Goal: Task Accomplishment & Management: Manage account settings

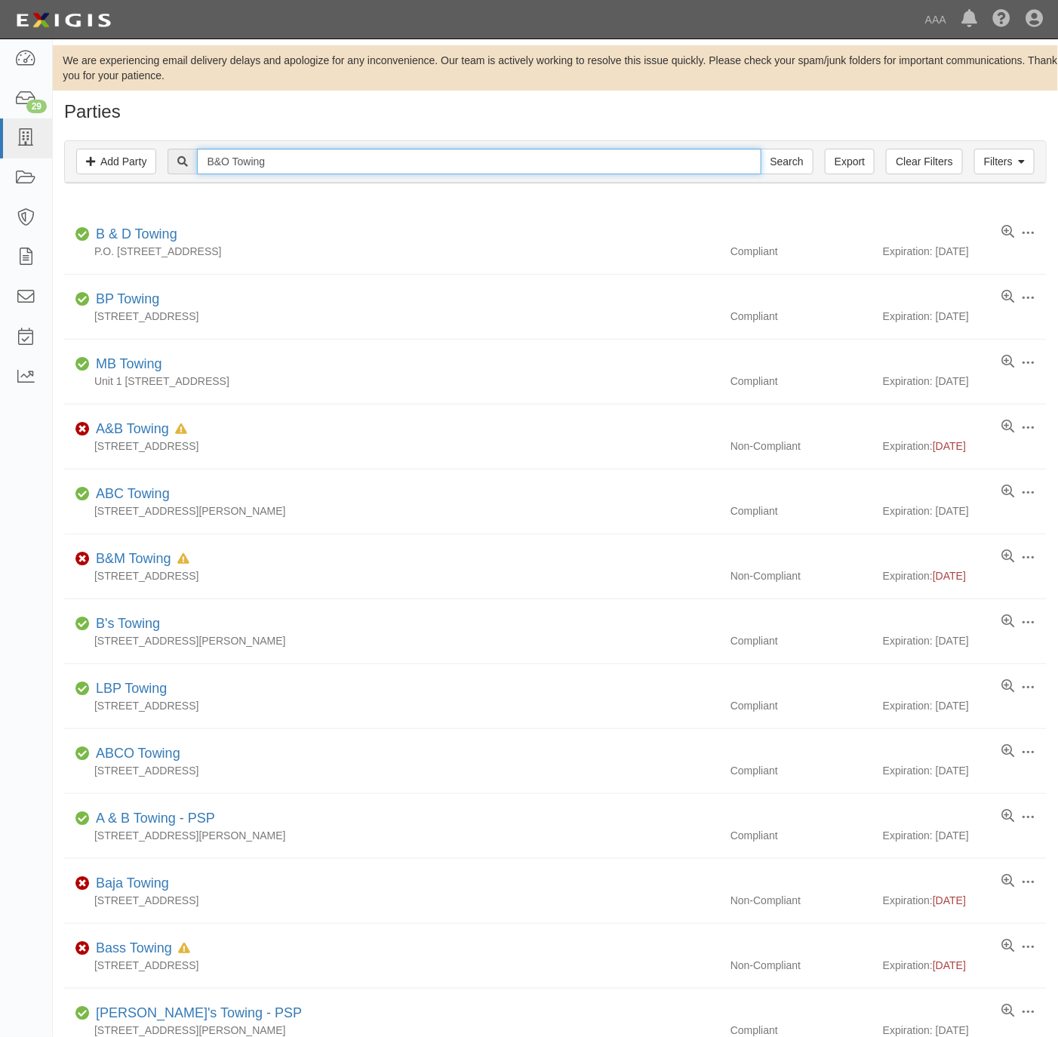
click at [272, 157] on input "B&O Towing" at bounding box center [479, 162] width 564 height 26
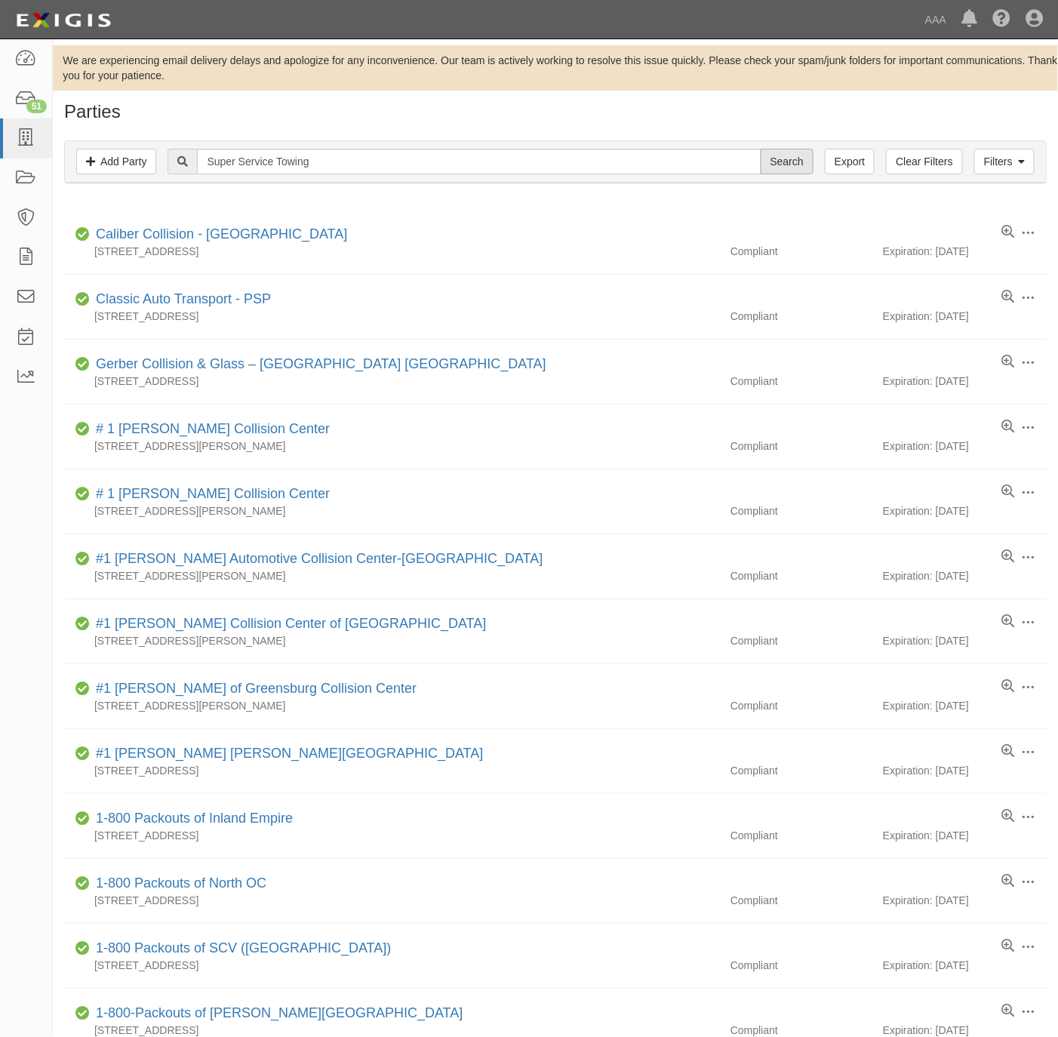
type input "Super Service Towing"
click at [771, 159] on input "Search" at bounding box center [787, 162] width 53 height 26
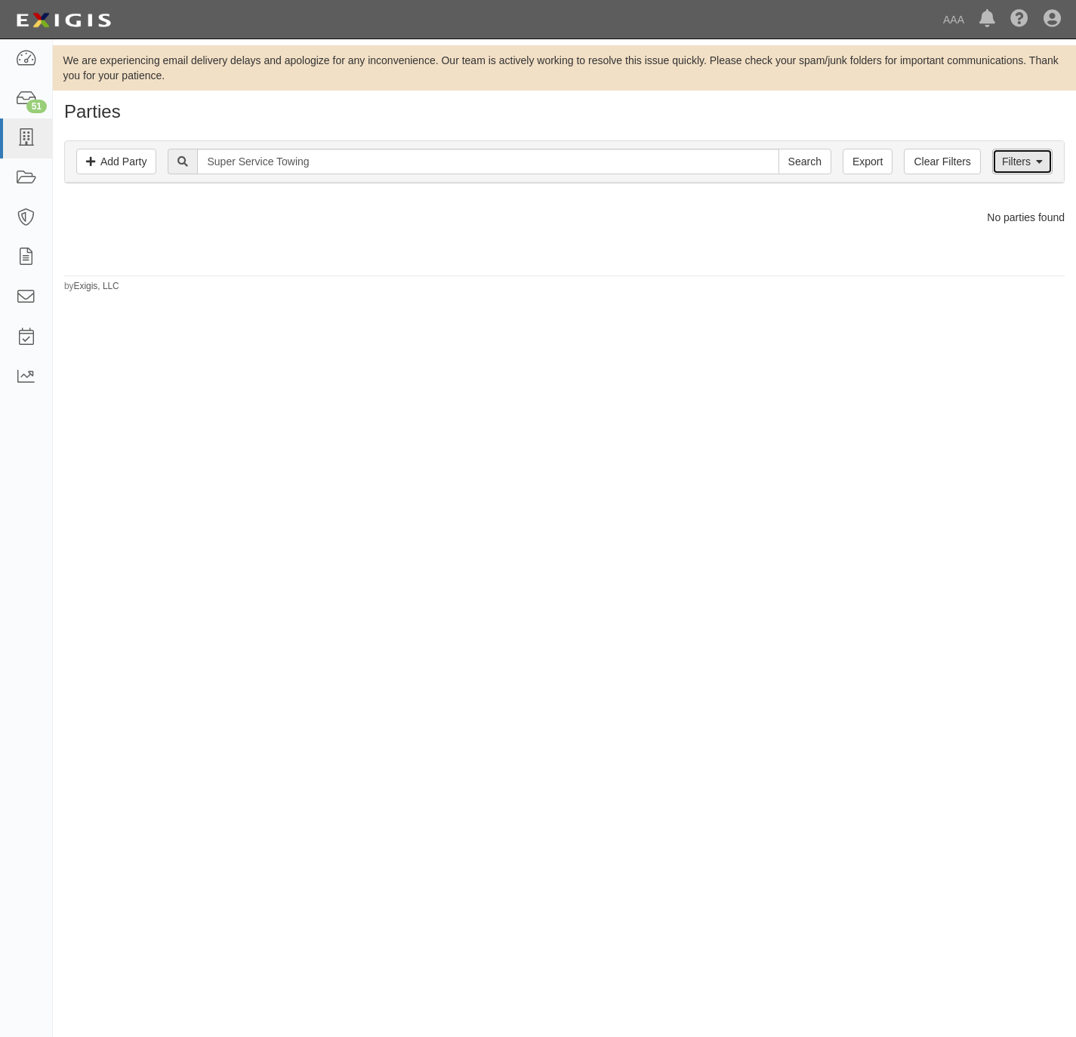
click at [1011, 166] on link "Filters" at bounding box center [1022, 162] width 60 height 26
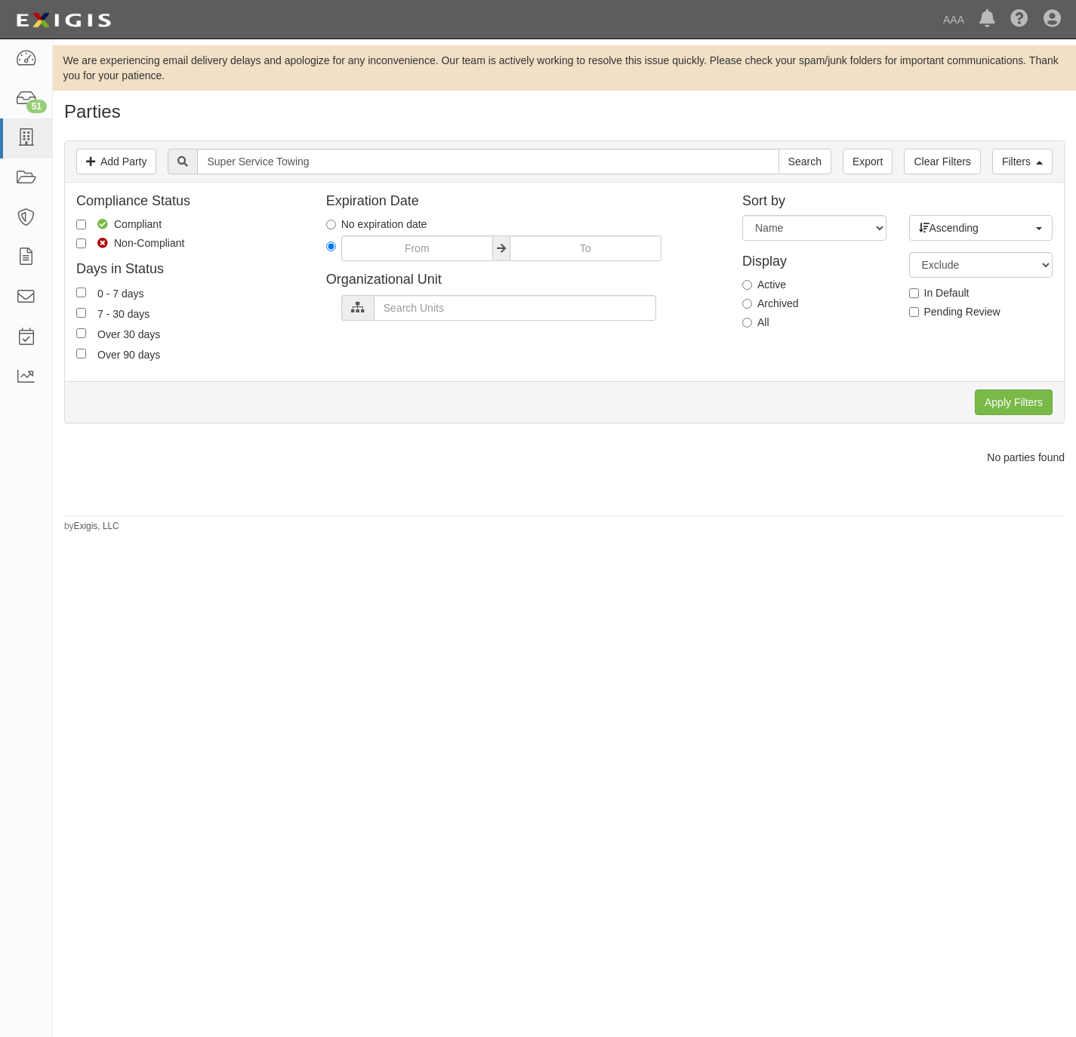
drag, startPoint x: 759, startPoint y: 322, endPoint x: 812, endPoint y: 331, distance: 53.6
click at [756, 322] on label "All" at bounding box center [755, 322] width 27 height 15
click at [752, 322] on input "All" at bounding box center [747, 323] width 10 height 10
radio input "true"
click at [999, 396] on input "Apply Filters" at bounding box center [1014, 403] width 78 height 26
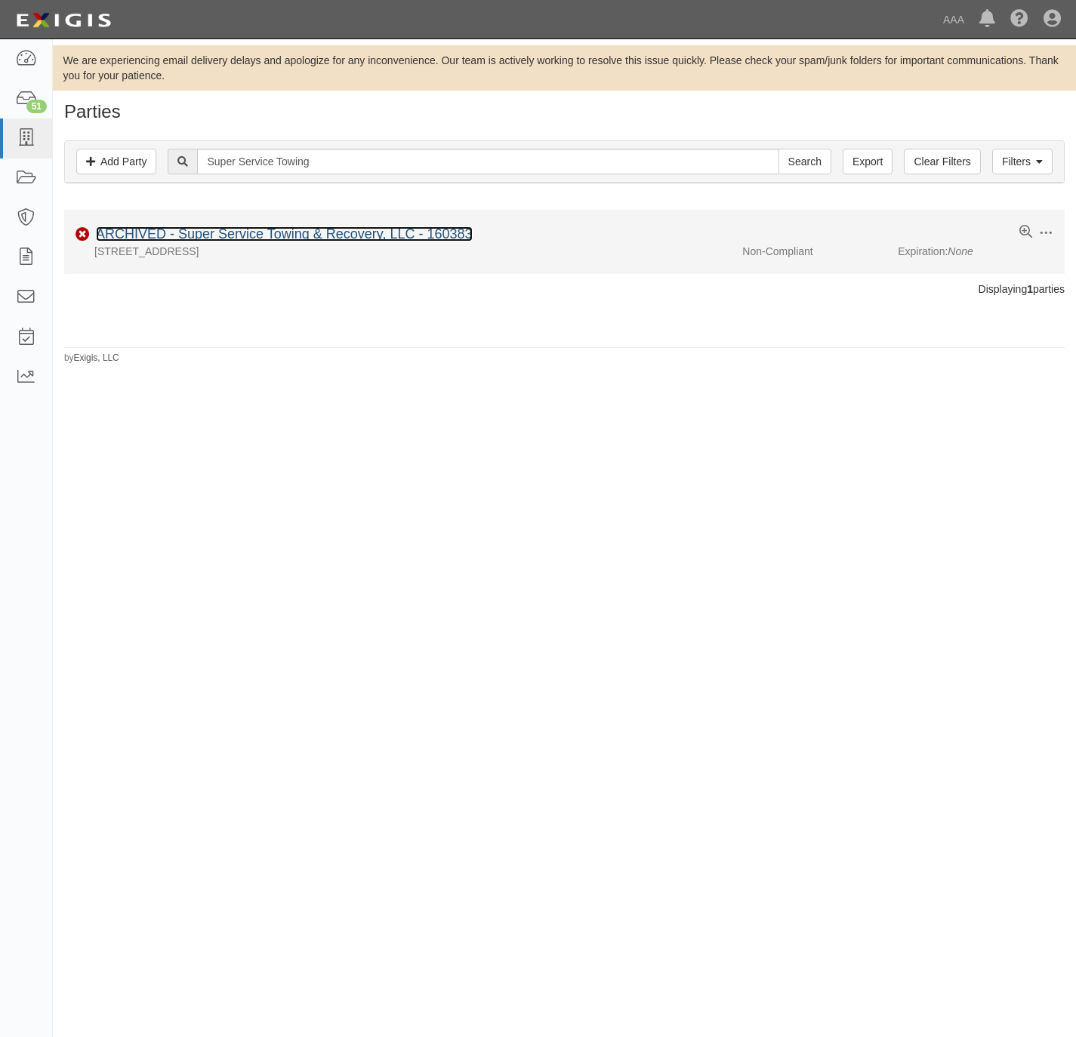
click at [254, 230] on link "ARCHIVED - Super Service Towing & Recovery, LLC - 160383" at bounding box center [284, 233] width 377 height 15
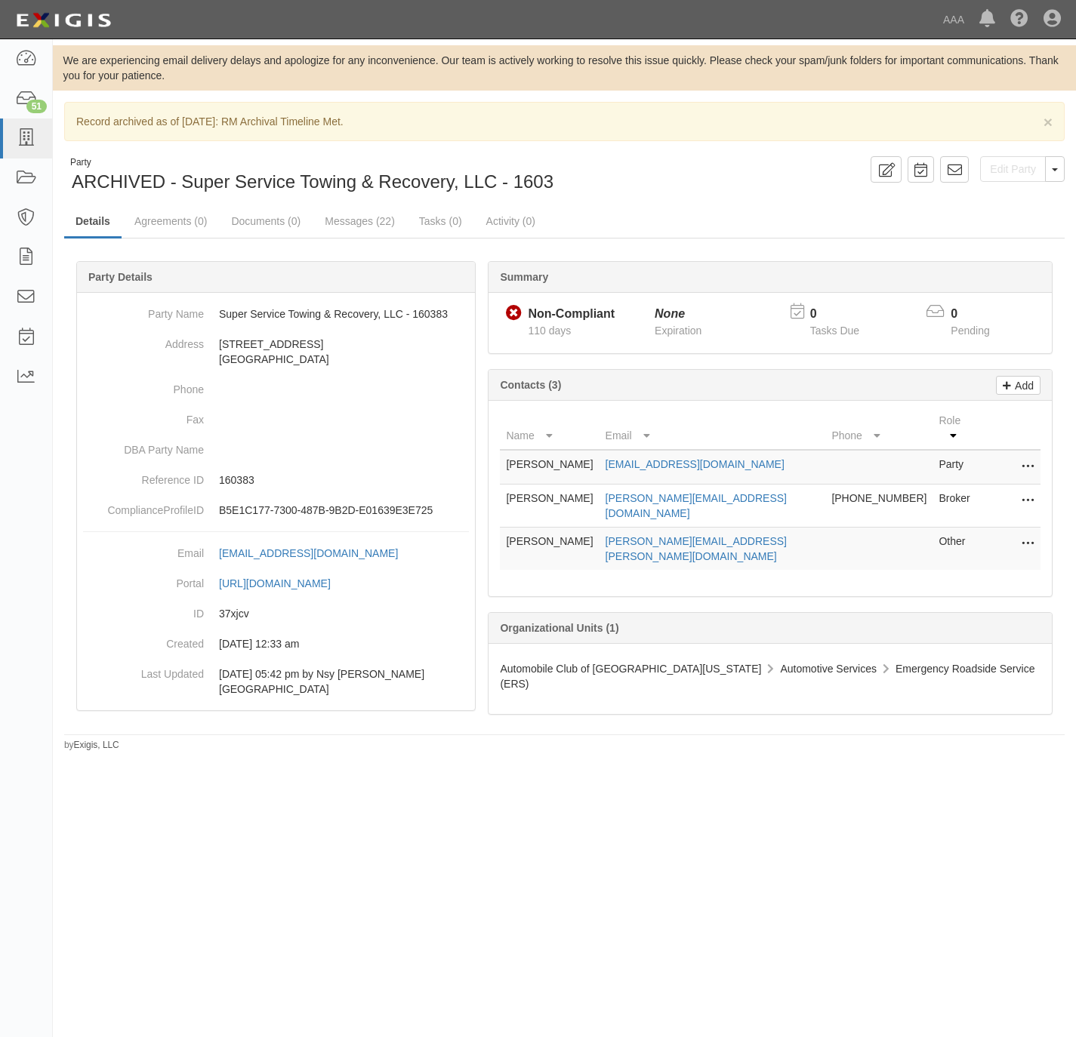
drag, startPoint x: 684, startPoint y: 159, endPoint x: 938, endPoint y: 156, distance: 254.4
click at [684, 161] on div "Edit Party Toggle Party Dropdown View Audit Trail Unarchive Party Send Message …" at bounding box center [821, 169] width 512 height 26
drag, startPoint x: 1051, startPoint y: 170, endPoint x: 1031, endPoint y: 183, distance: 24.5
click at [1049, 170] on button "Toggle Party Dropdown" at bounding box center [1055, 169] width 20 height 26
drag, startPoint x: 988, startPoint y: 225, endPoint x: 977, endPoint y: 213, distance: 16.1
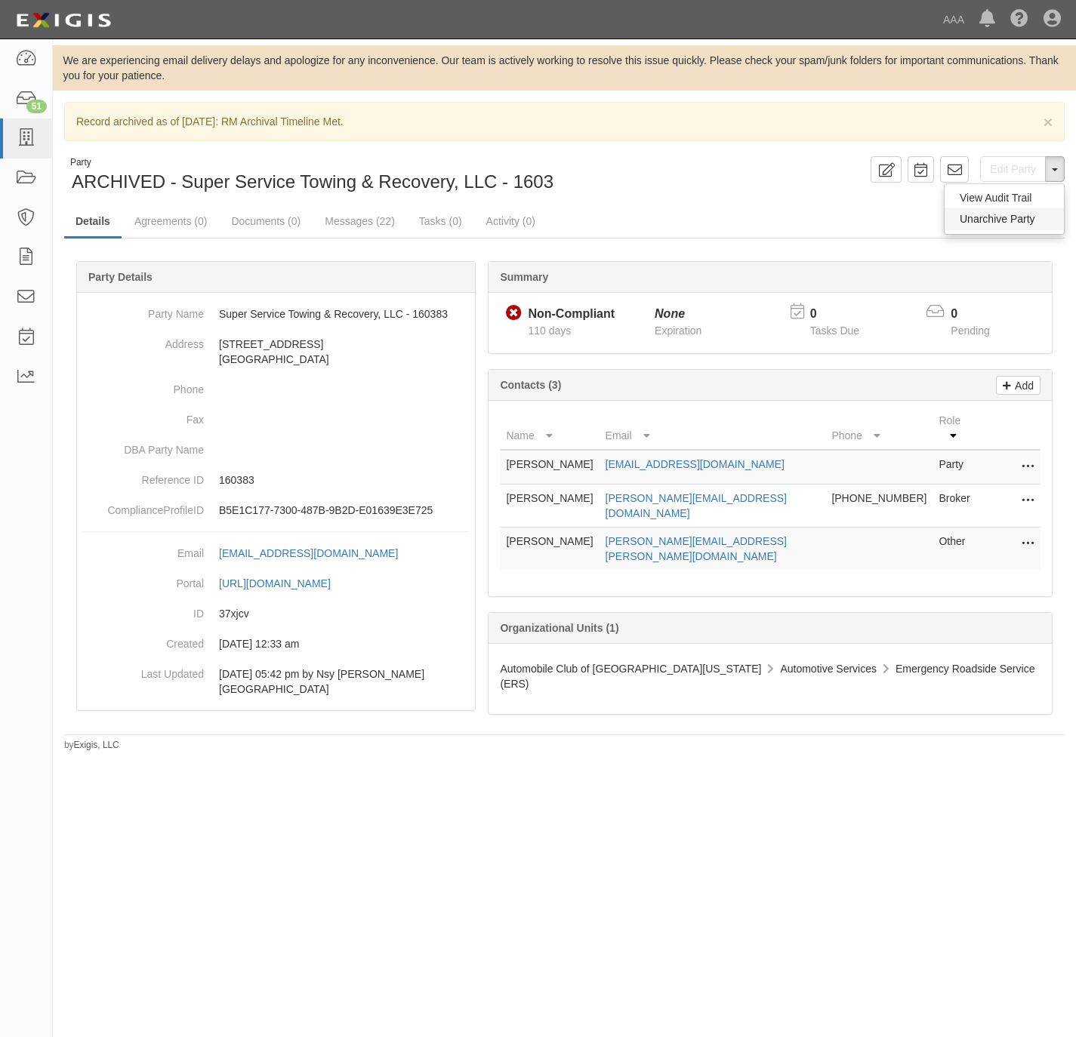
click at [985, 220] on button "Unarchive Party" at bounding box center [1003, 219] width 119 height 23
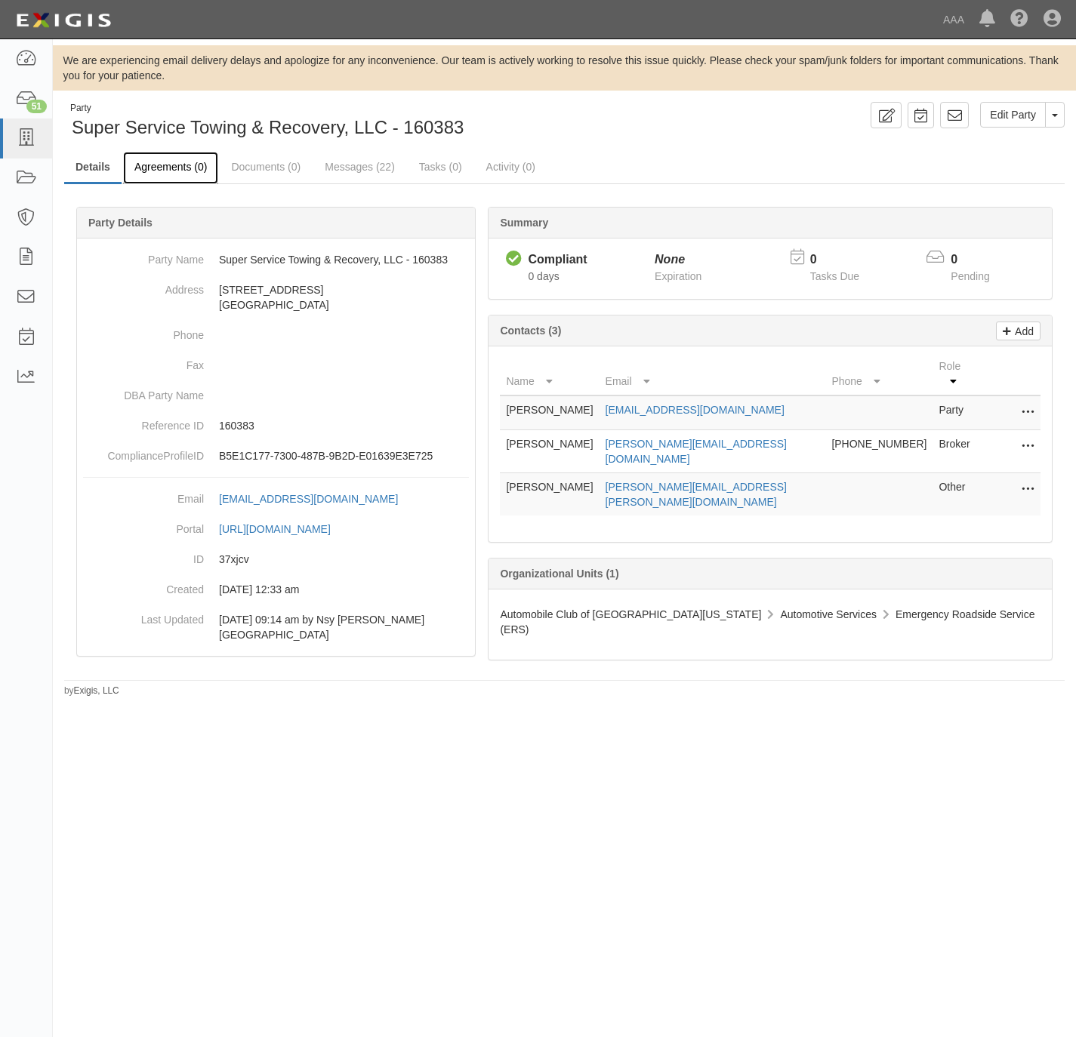
click at [180, 166] on link "Agreements (0)" at bounding box center [170, 168] width 95 height 32
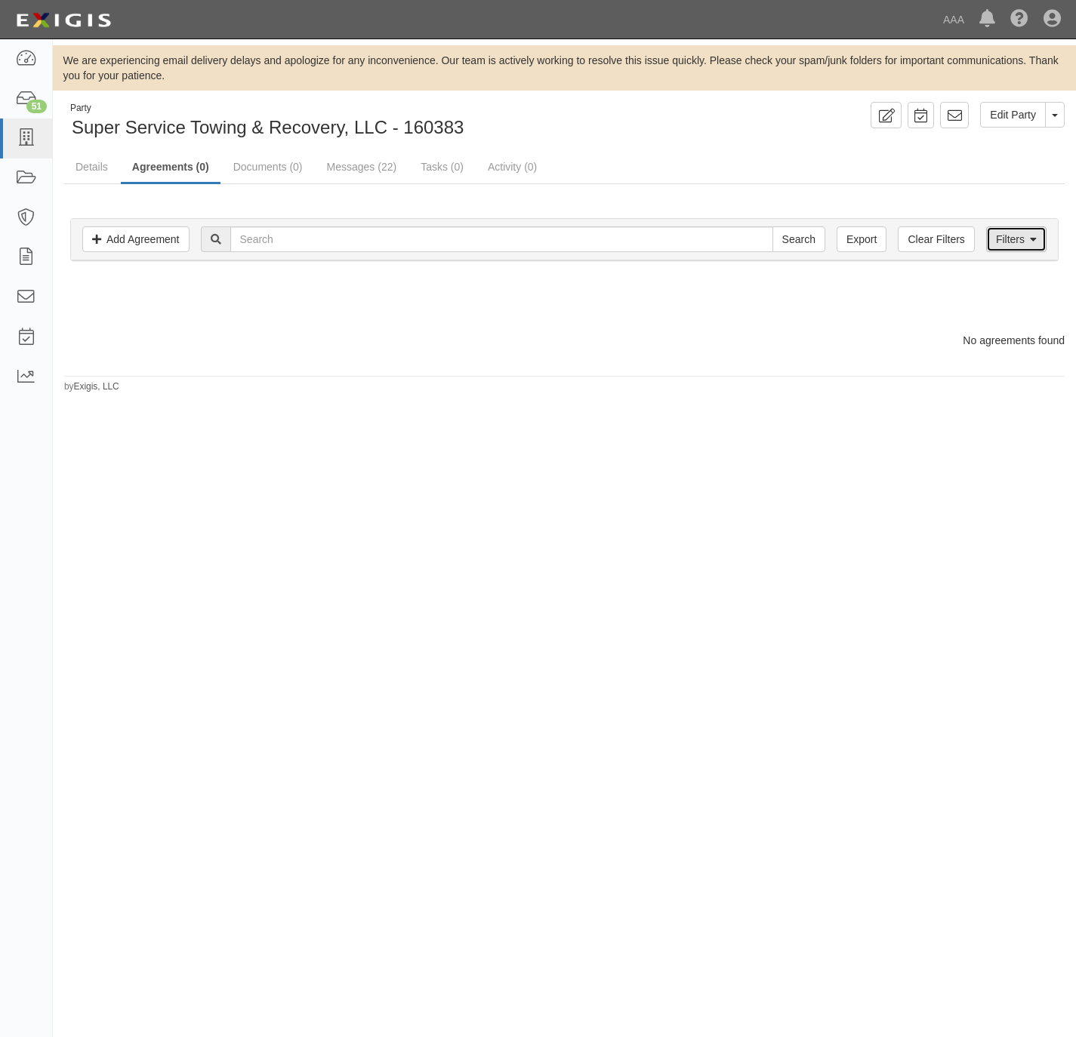
click at [1034, 241] on icon at bounding box center [1033, 240] width 7 height 11
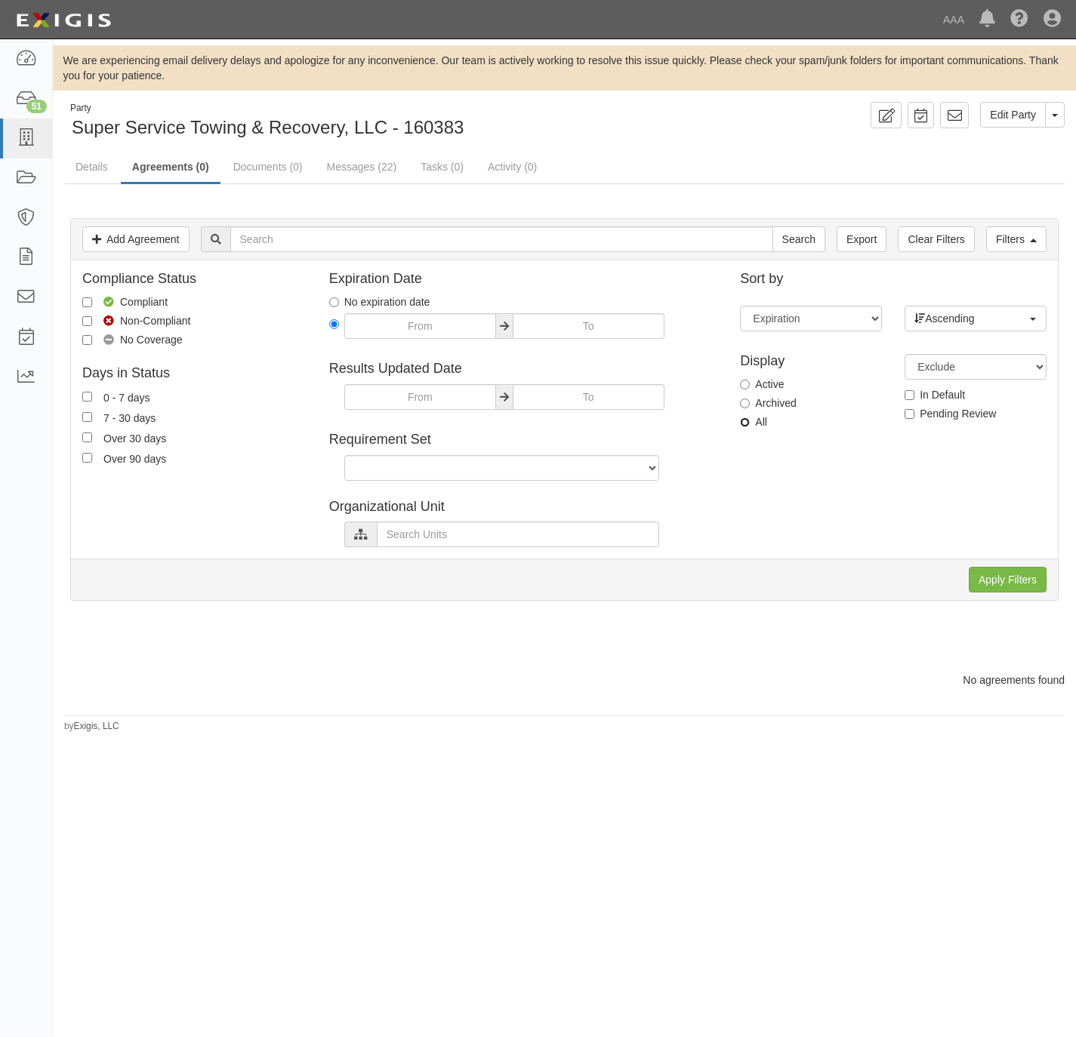
click at [741, 424] on input "All" at bounding box center [745, 422] width 10 height 10
radio input "true"
click at [988, 585] on input "Apply Filters" at bounding box center [1008, 580] width 78 height 26
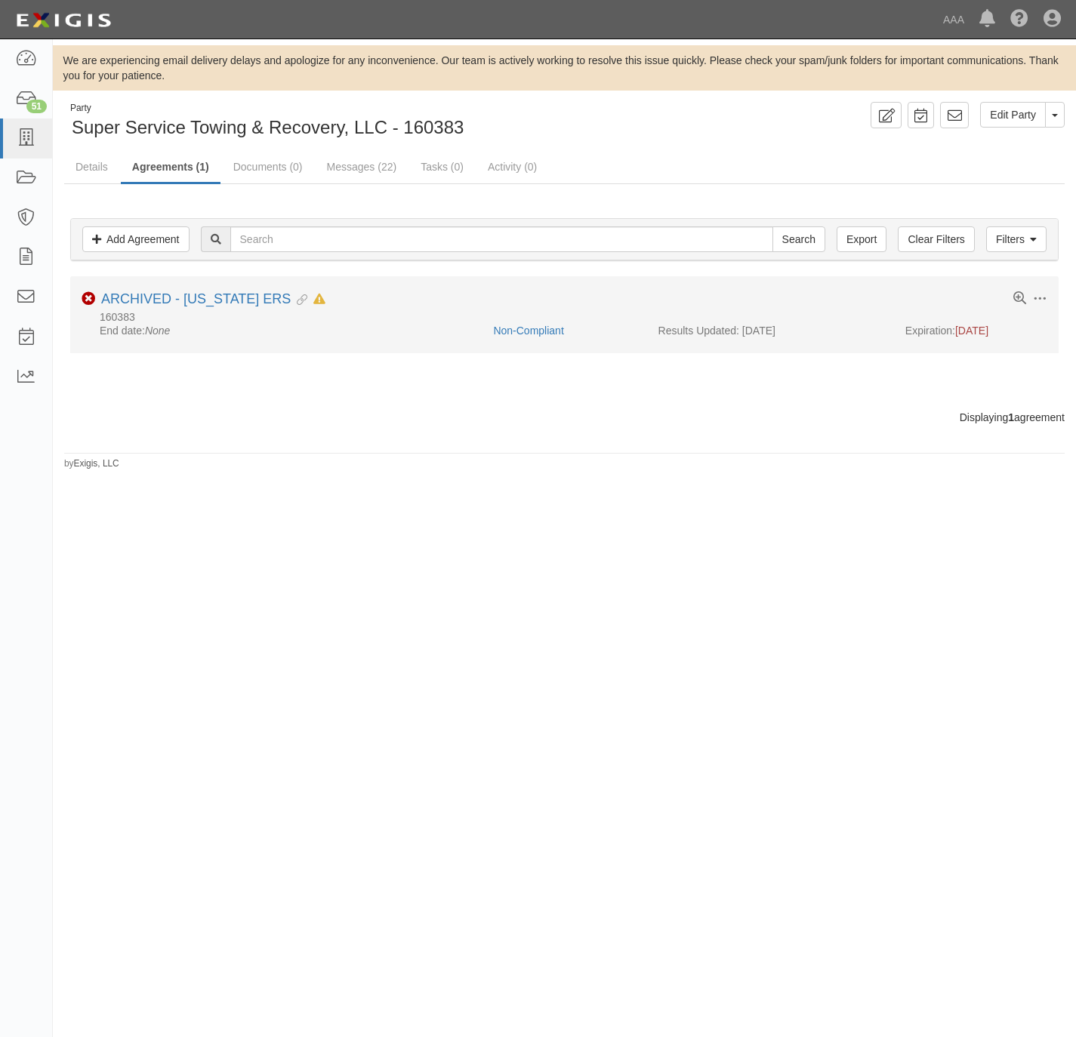
click at [1033, 292] on li "Toggle Agreement Dropdown Edit Log activity Add task Send message Unarchive Non…" at bounding box center [564, 314] width 988 height 77
click at [1036, 301] on span at bounding box center [1040, 299] width 14 height 14
drag, startPoint x: 938, startPoint y: 408, endPoint x: 929, endPoint y: 403, distance: 10.5
click at [938, 408] on button "Unarchive" at bounding box center [969, 407] width 119 height 28
click at [177, 299] on link "[US_STATE] ERS" at bounding box center [154, 298] width 107 height 15
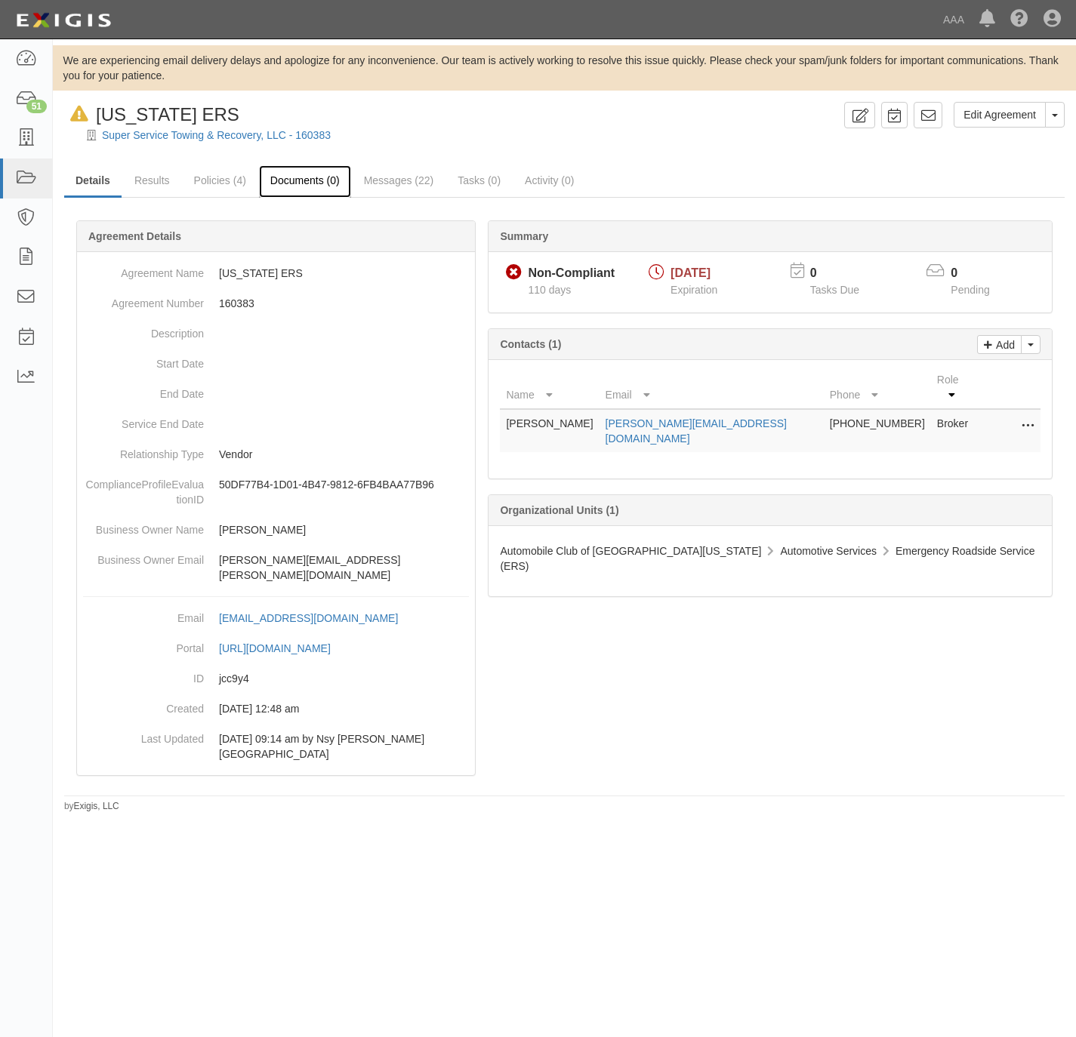
click at [300, 184] on link "Documents (0)" at bounding box center [305, 181] width 92 height 32
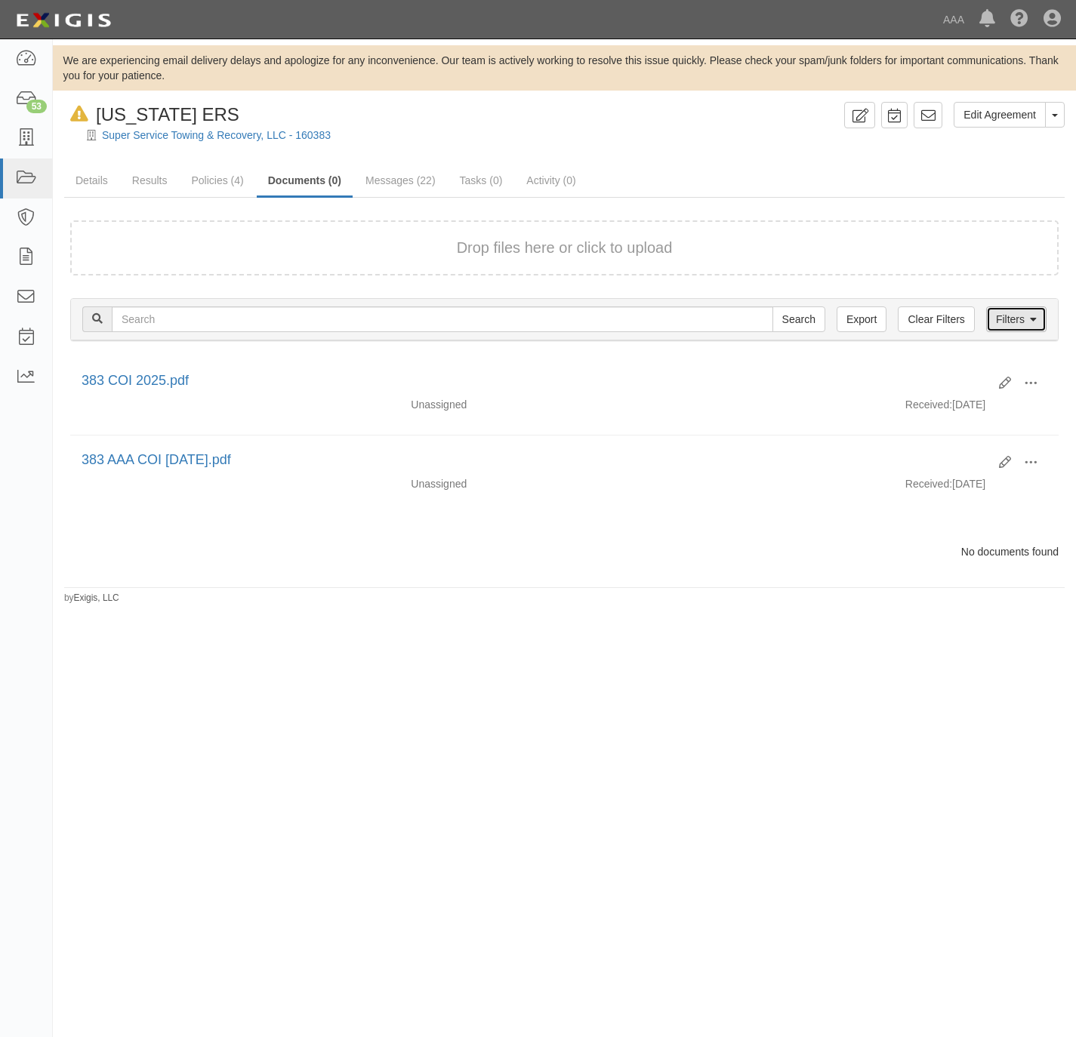
click at [1031, 322] on icon at bounding box center [1033, 320] width 7 height 11
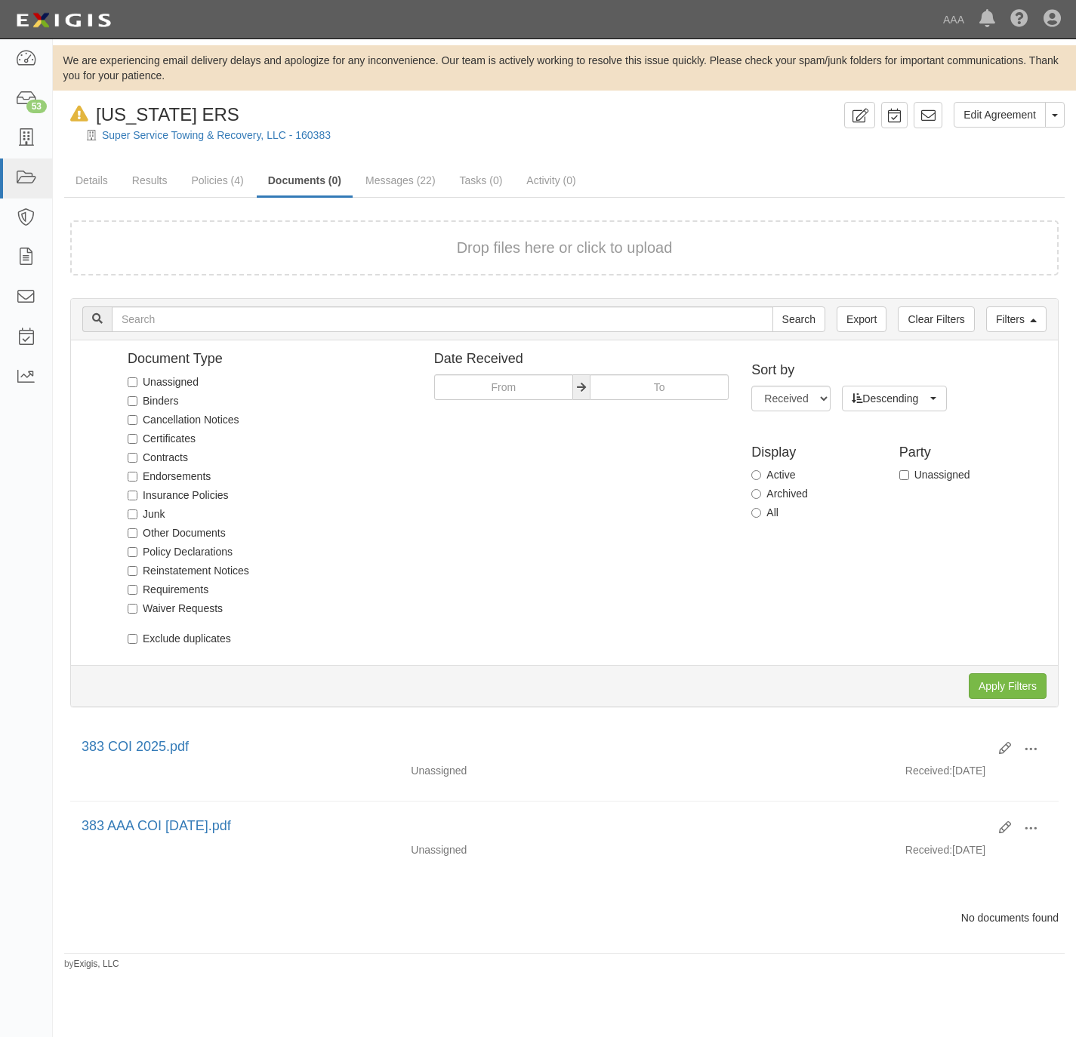
click at [779, 510] on div "All" at bounding box center [819, 512] width 136 height 15
drag, startPoint x: 757, startPoint y: 510, endPoint x: 893, endPoint y: 612, distance: 170.3
click at [759, 510] on input "All" at bounding box center [756, 513] width 10 height 10
radio input "true"
click at [1013, 675] on input "Apply Filters" at bounding box center [1008, 686] width 78 height 26
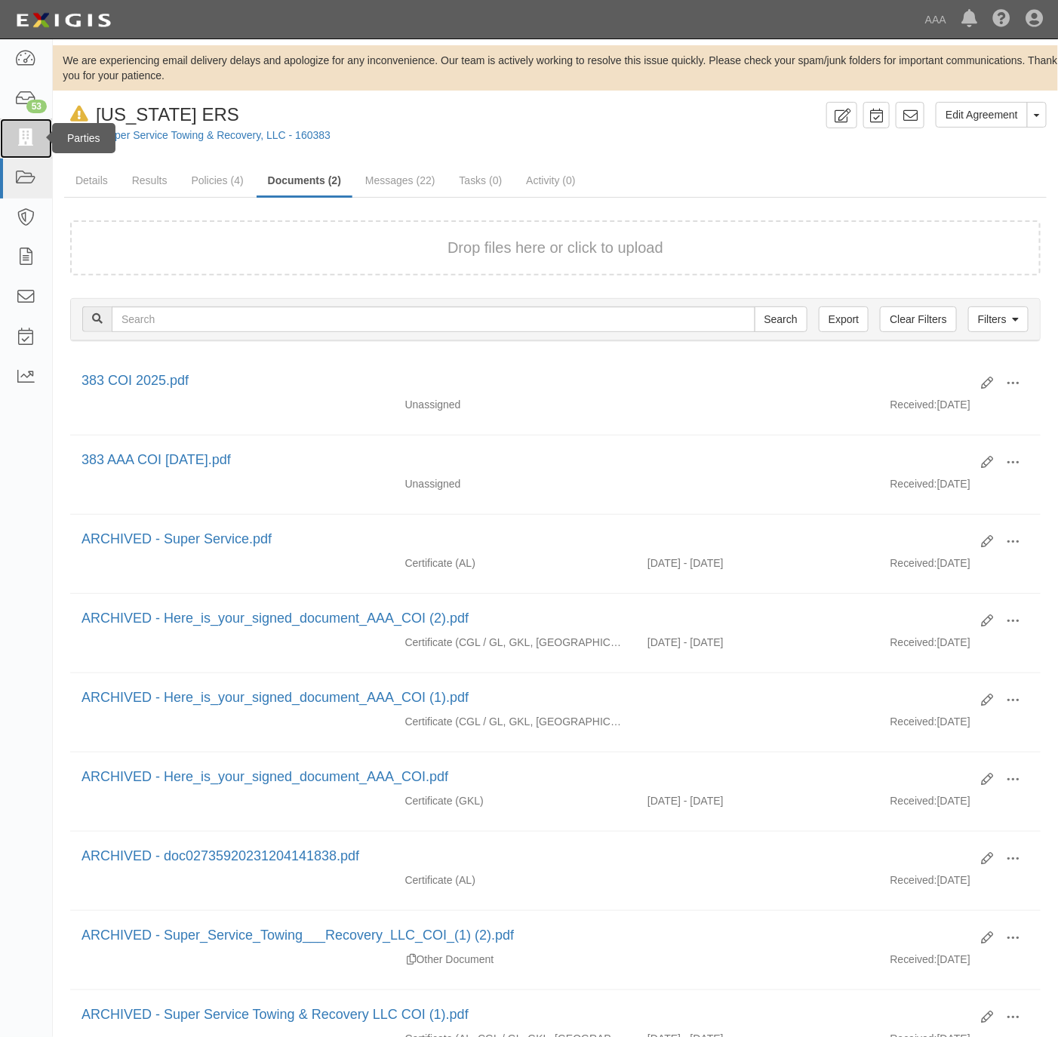
click at [23, 139] on icon at bounding box center [25, 138] width 21 height 17
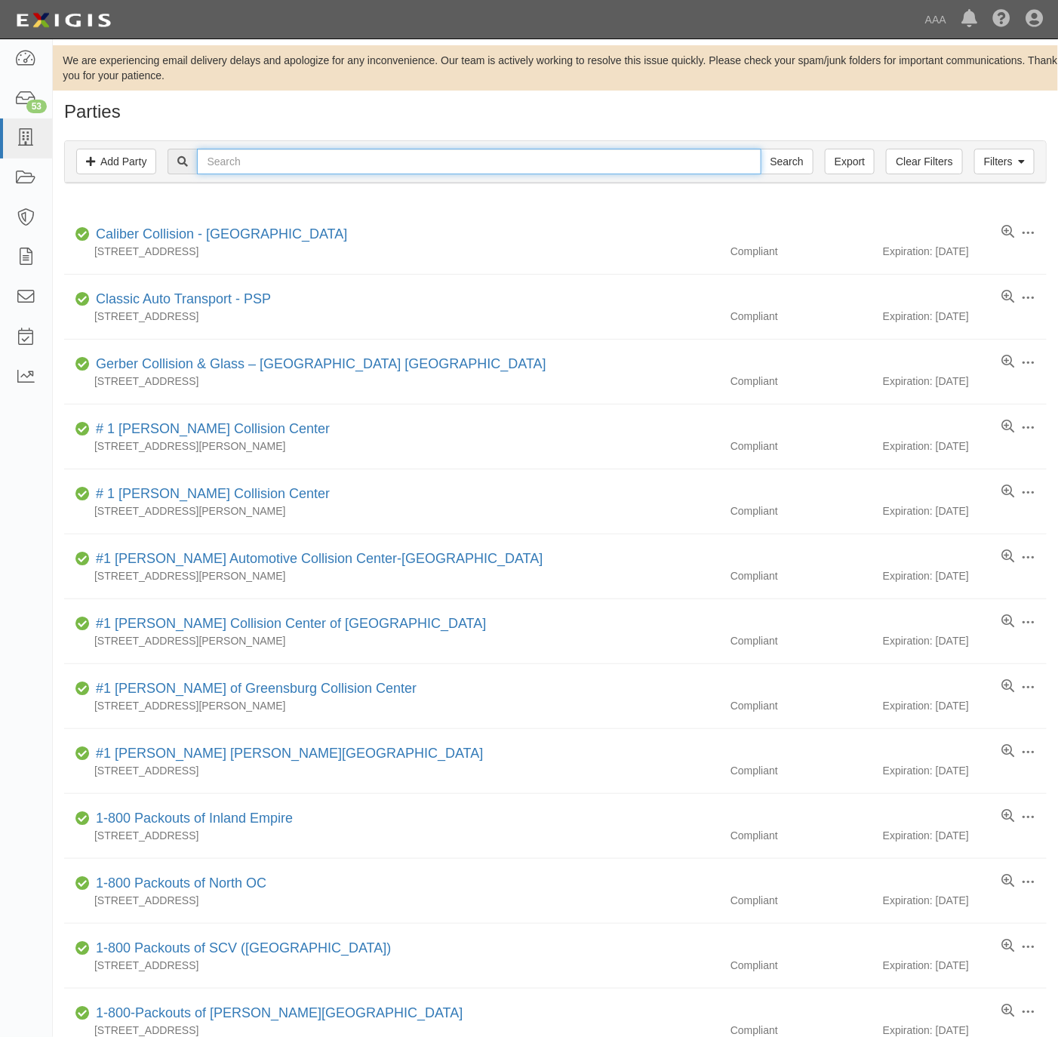
click at [307, 155] on input "text" at bounding box center [479, 162] width 564 height 26
paste input "A & H [PERSON_NAME]"
type input "A & H [PERSON_NAME]"
click at [768, 156] on input "Search" at bounding box center [787, 162] width 53 height 26
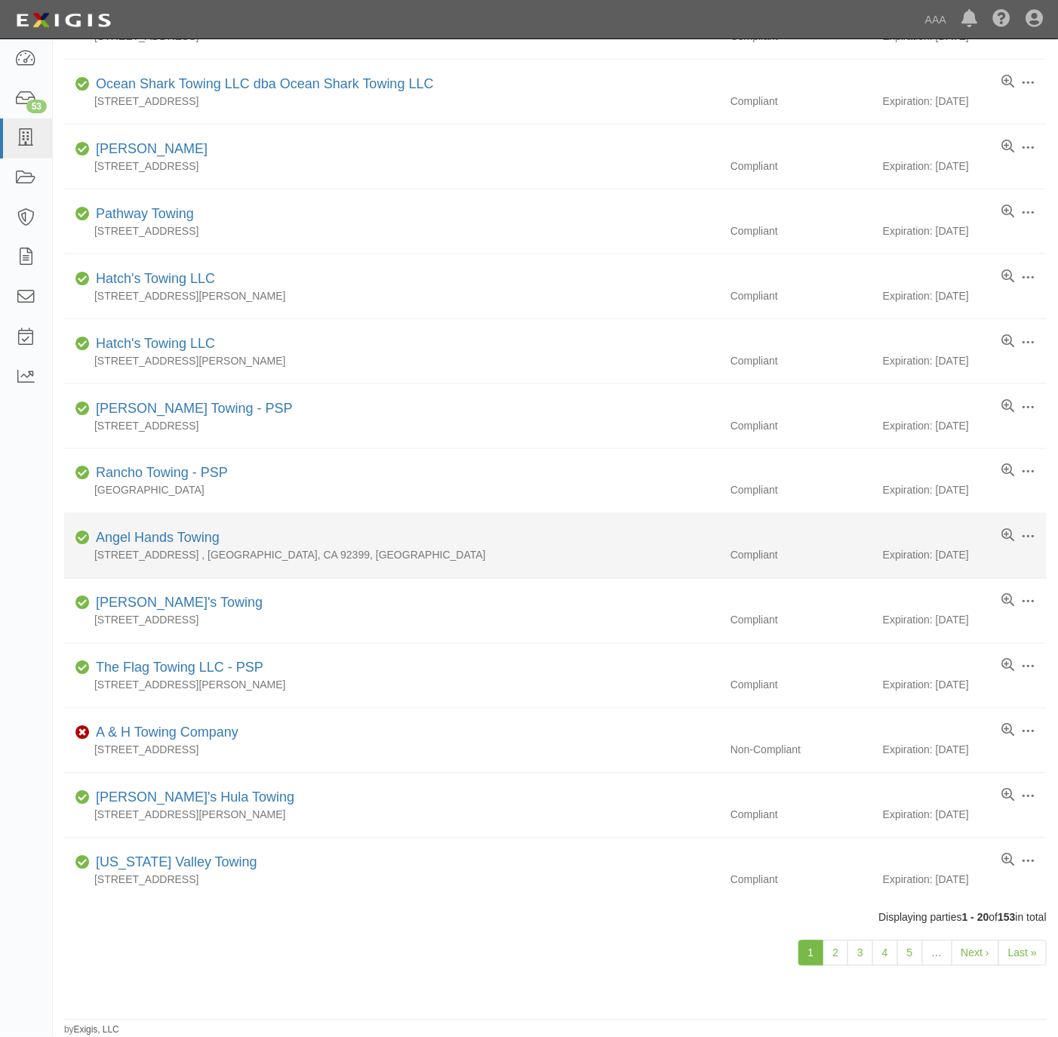
scroll to position [615, 0]
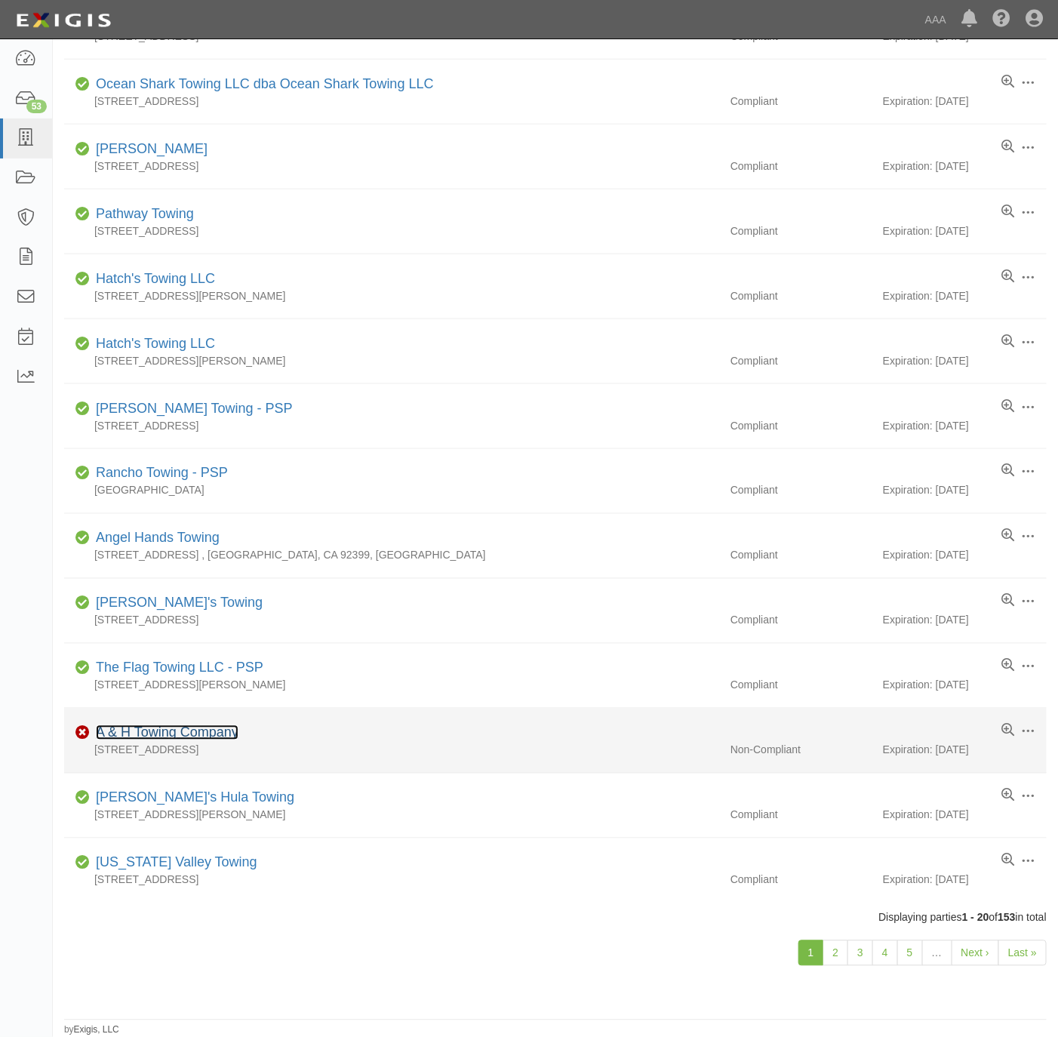
click at [162, 734] on link "A & H Towing Company" at bounding box center [167, 733] width 143 height 15
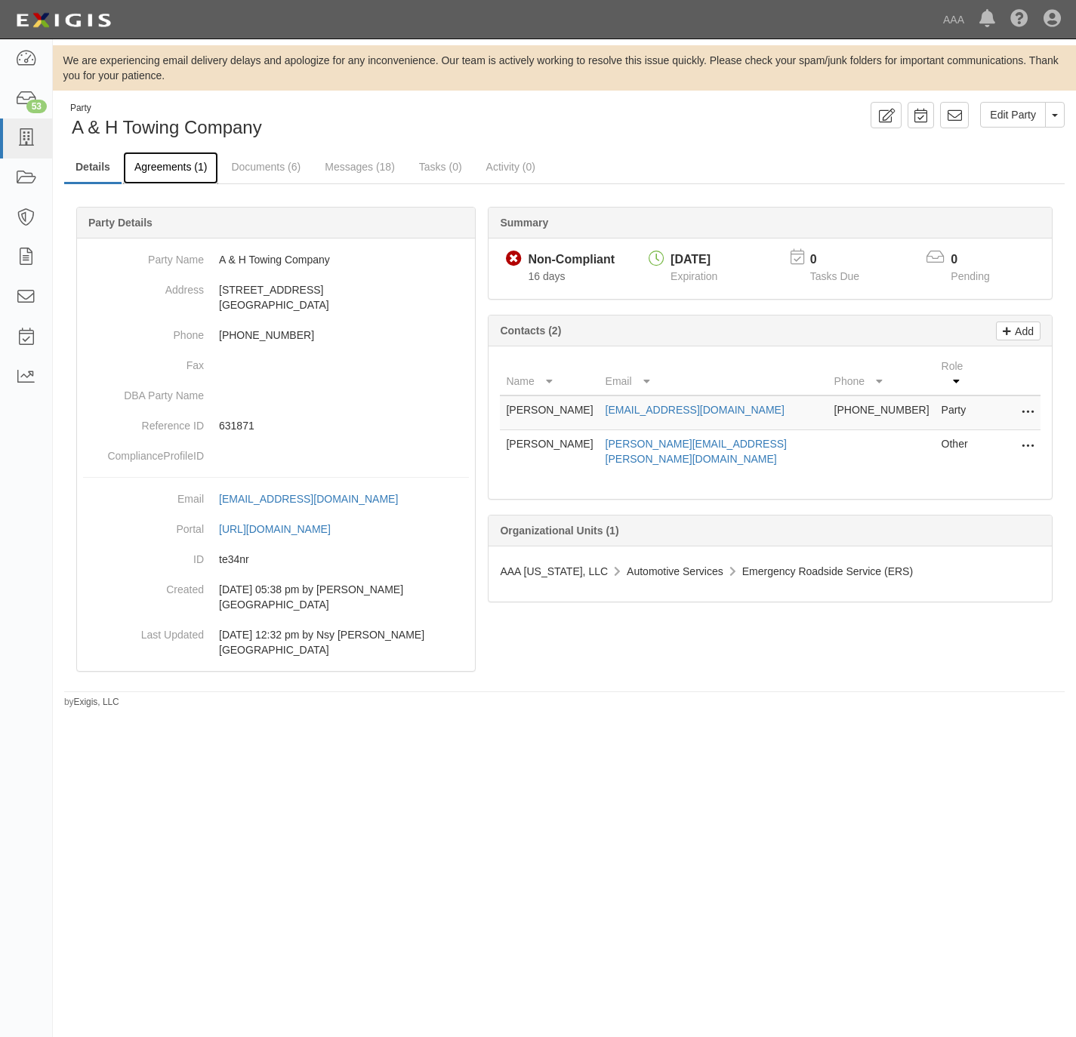
click at [172, 177] on link "Agreements (1)" at bounding box center [170, 168] width 95 height 32
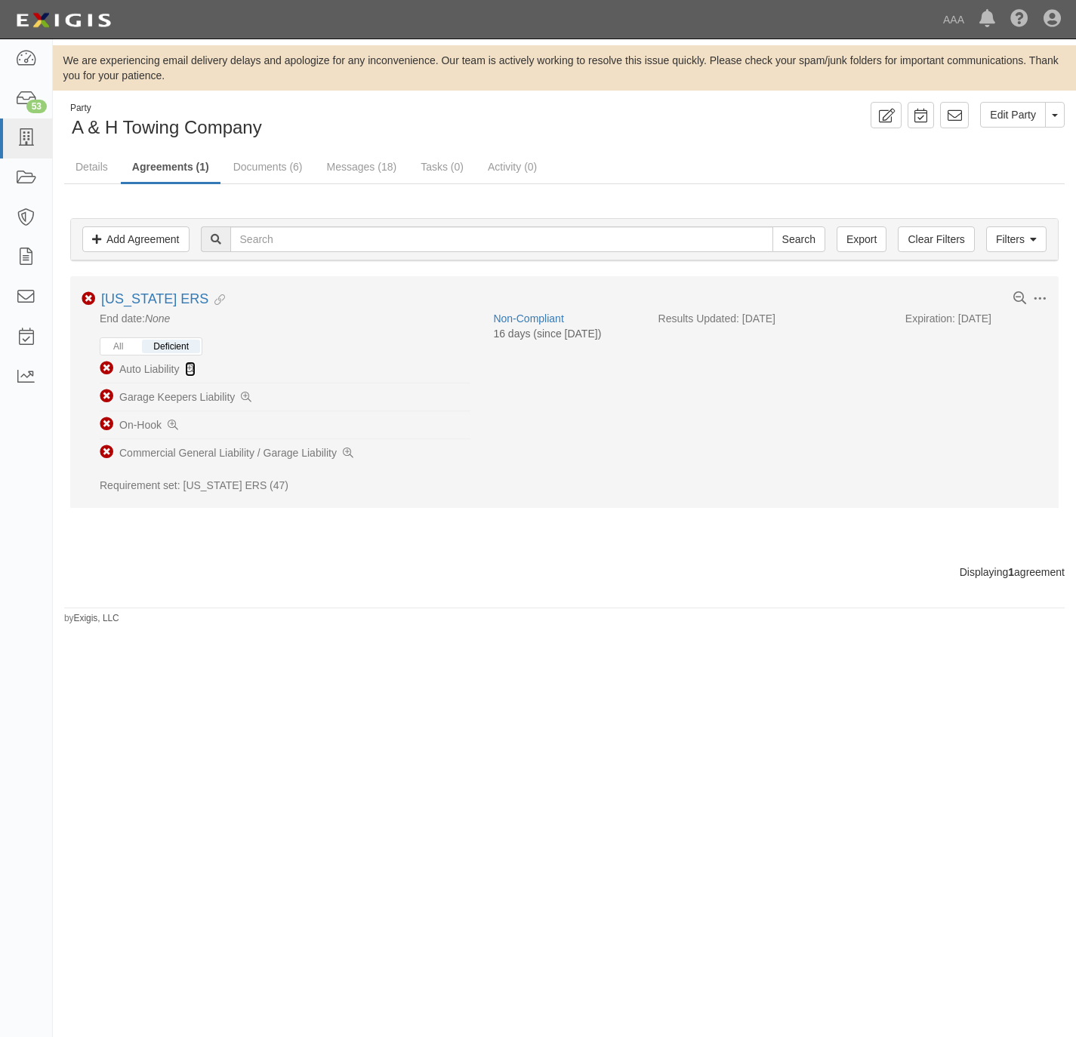
click at [186, 367] on icon at bounding box center [190, 370] width 11 height 11
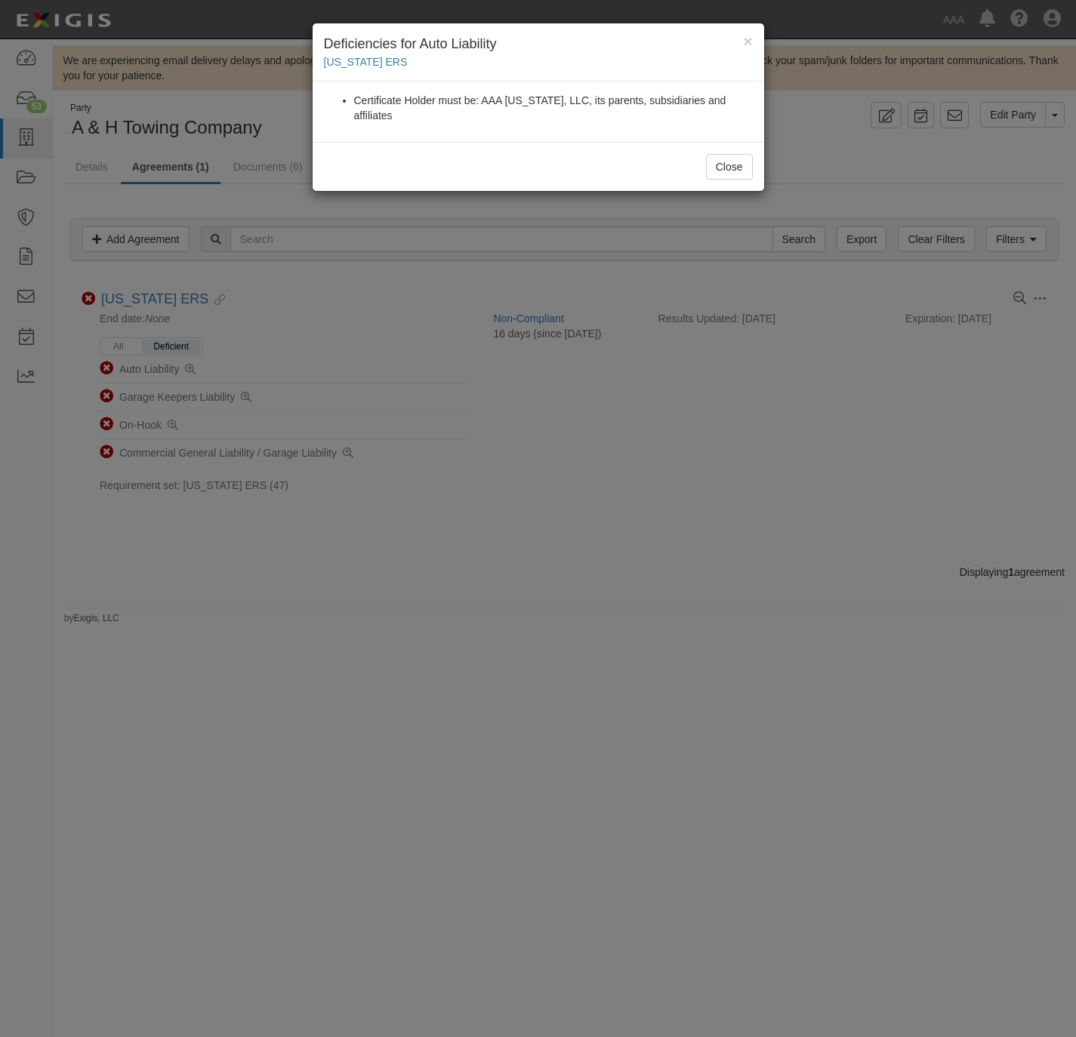
click at [538, 451] on div "× Deficiencies for Auto Liability Texas ERS Certificate Holder must be: AAA Tex…" at bounding box center [538, 518] width 1076 height 1037
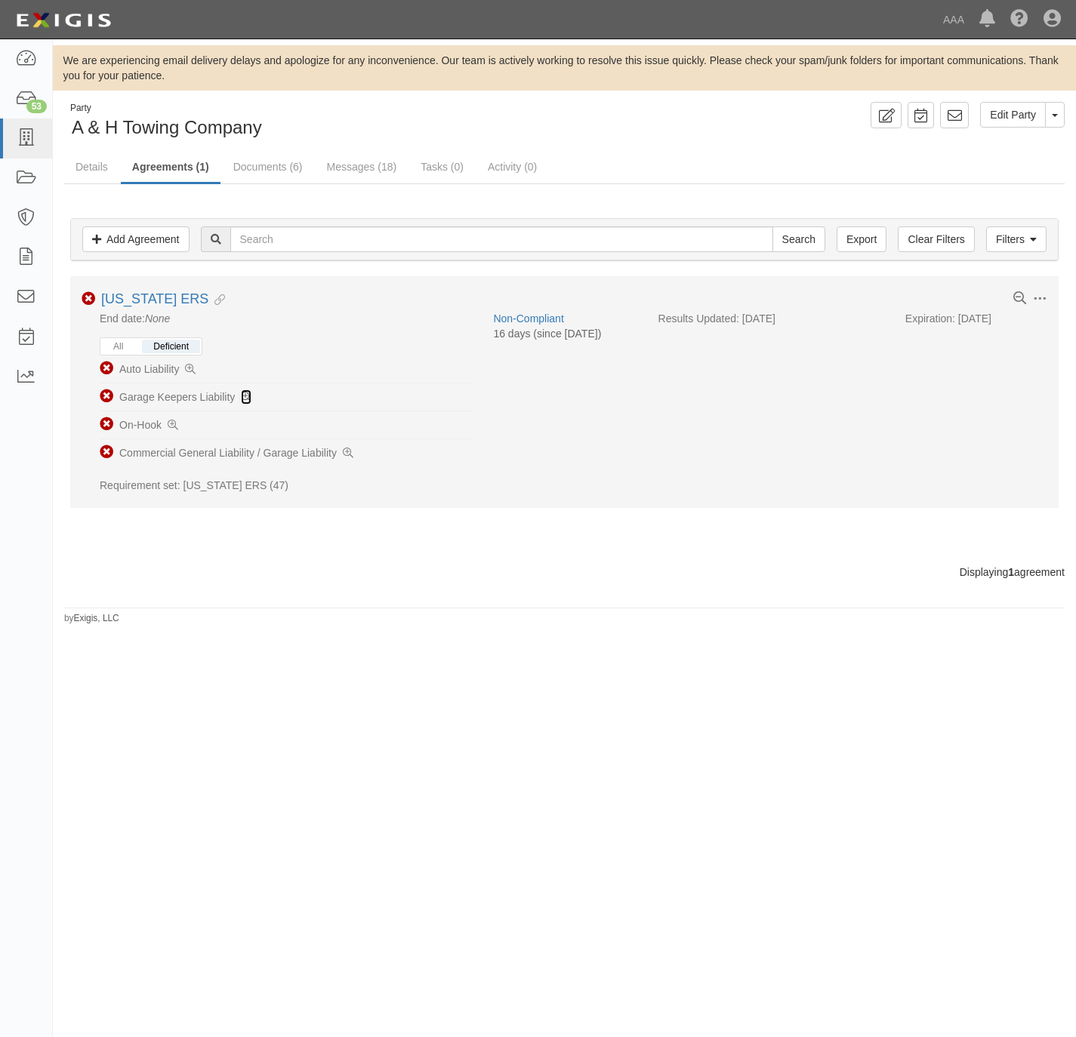
click at [247, 399] on icon at bounding box center [246, 398] width 11 height 11
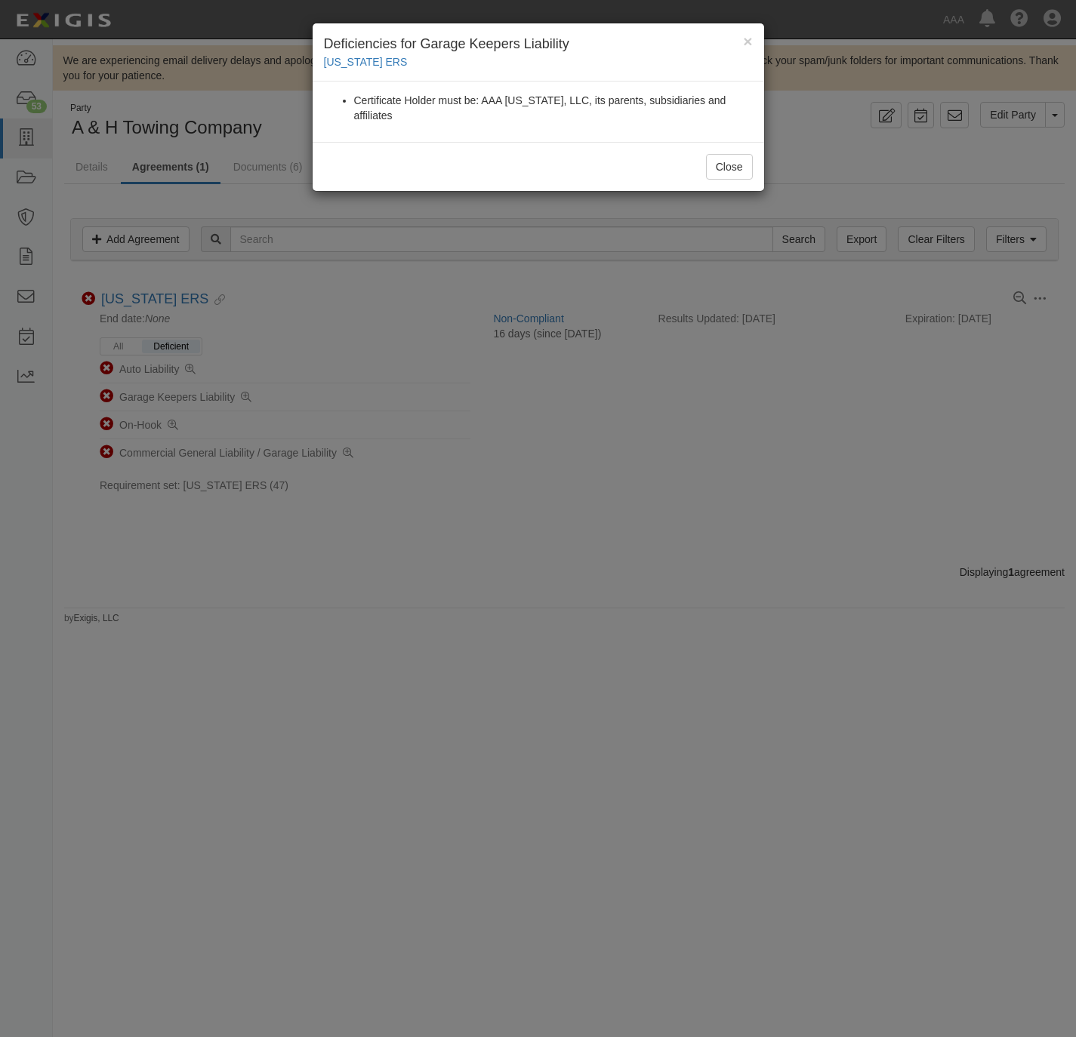
click at [544, 596] on div "× Deficiencies for Garage Keepers Liability Texas ERS Certificate Holder must b…" at bounding box center [538, 518] width 1076 height 1037
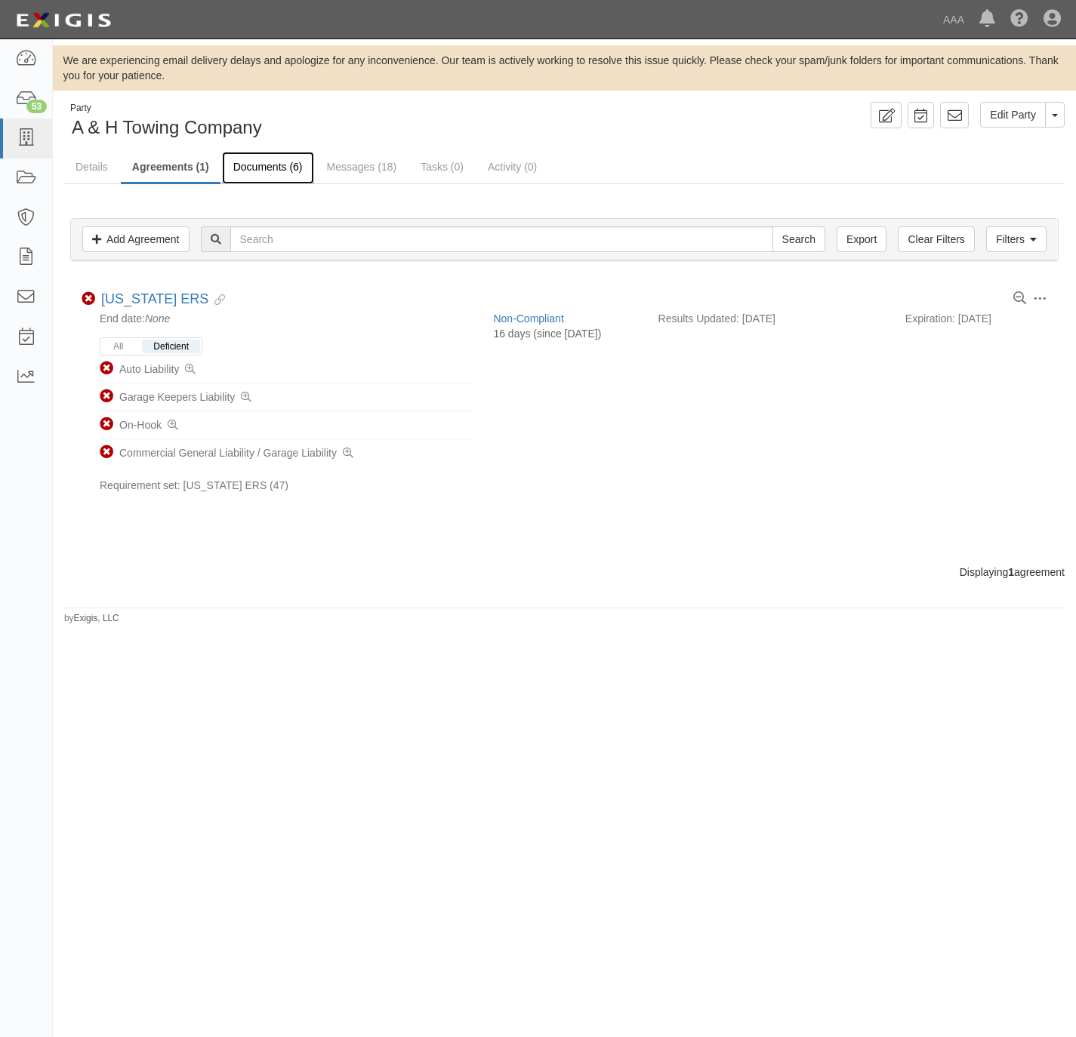
click at [272, 172] on link "Documents (6)" at bounding box center [268, 168] width 92 height 32
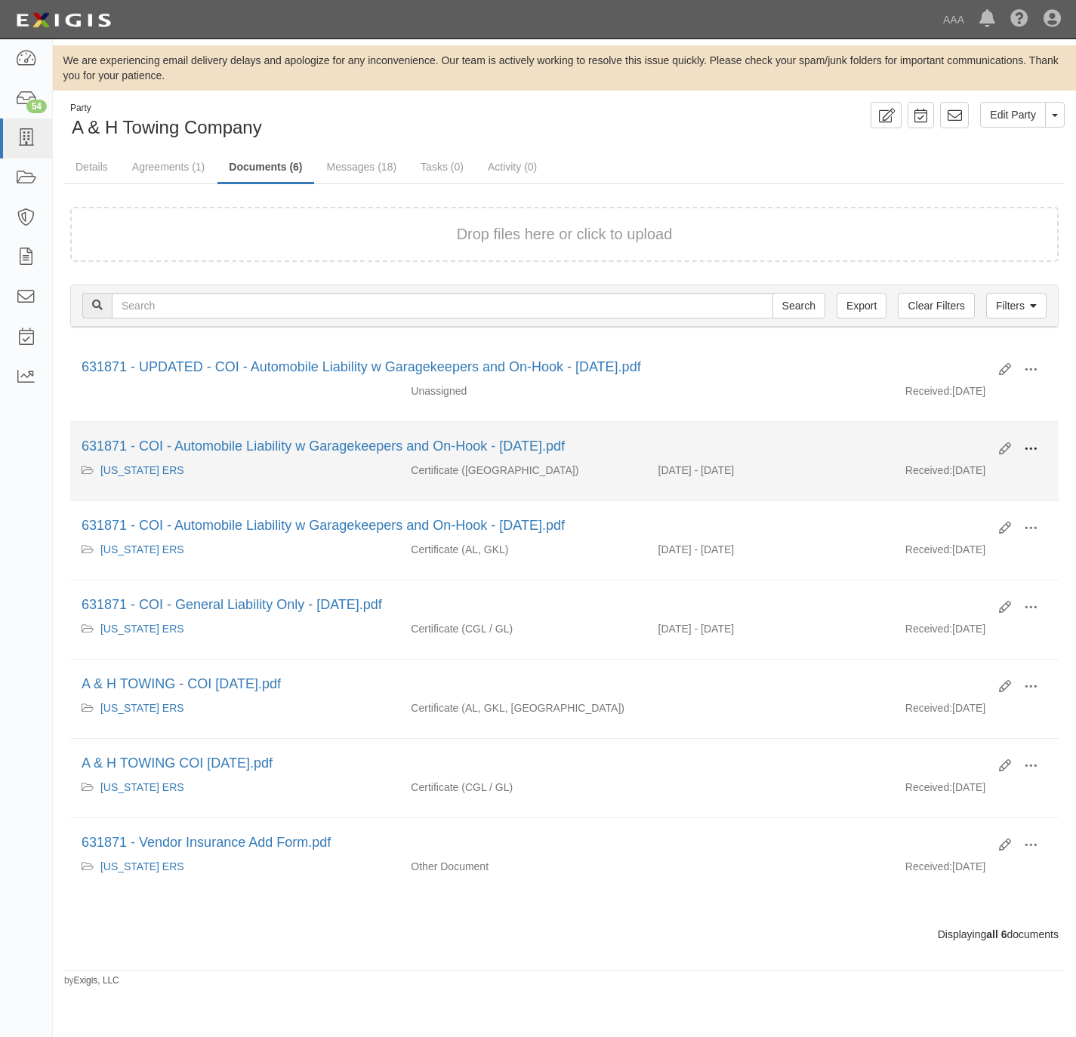
click at [1043, 449] on button at bounding box center [1030, 450] width 33 height 26
click at [924, 478] on link "View" at bounding box center [957, 471] width 119 height 27
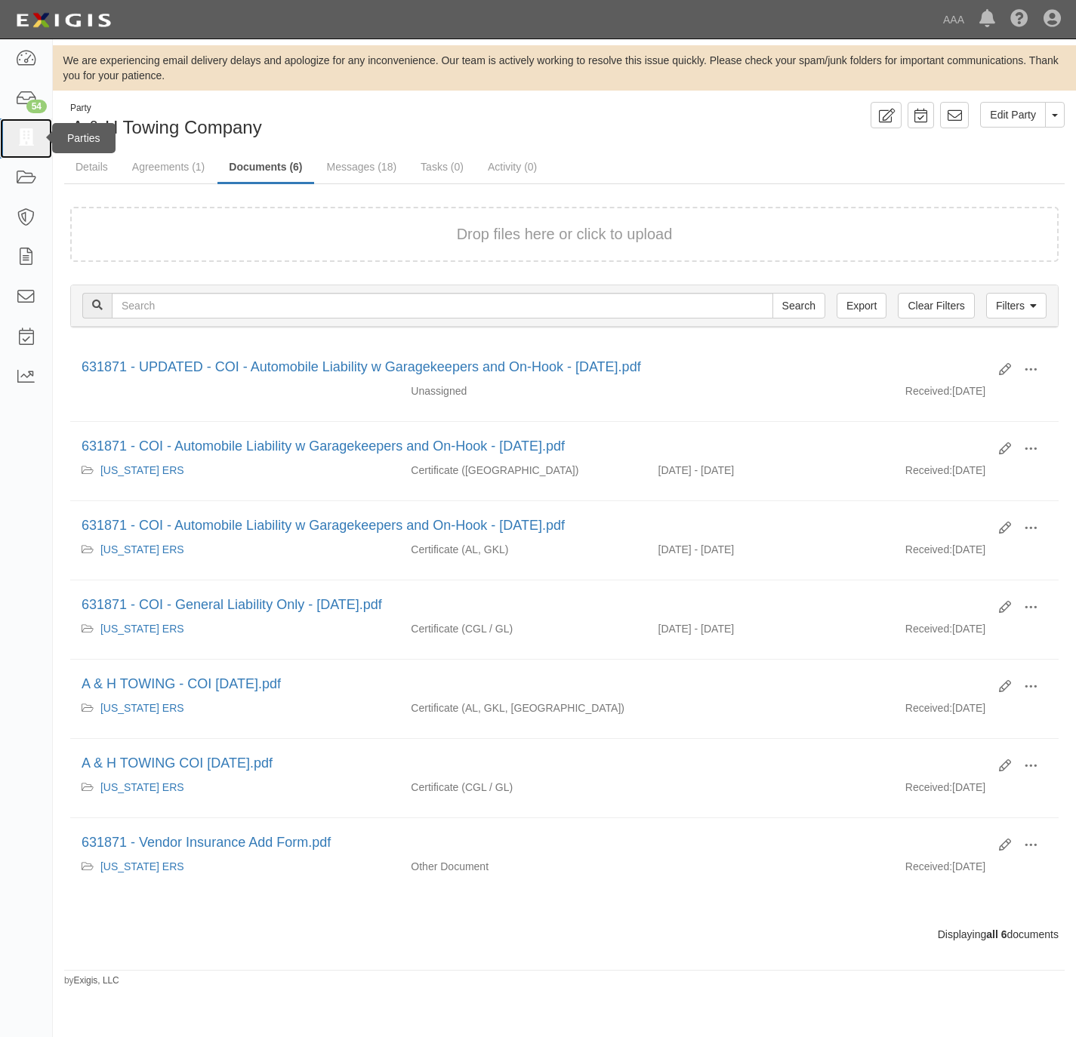
click at [23, 136] on icon at bounding box center [25, 138] width 21 height 17
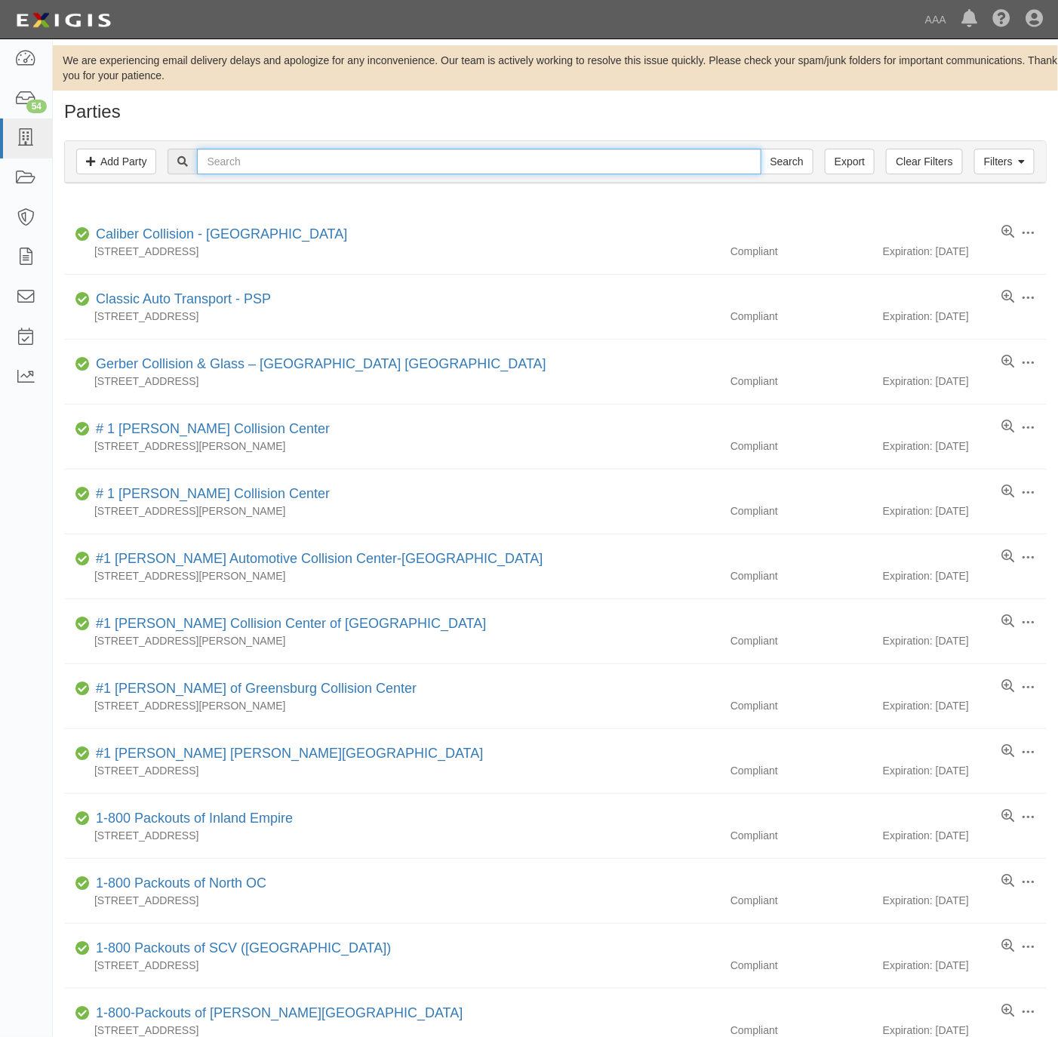
drag, startPoint x: 270, startPoint y: 168, endPoint x: 268, endPoint y: 159, distance: 9.9
click at [270, 168] on input "text" at bounding box center [479, 162] width 564 height 26
paste input "160296"
type input "160296"
click at [797, 161] on input "Search" at bounding box center [787, 162] width 53 height 26
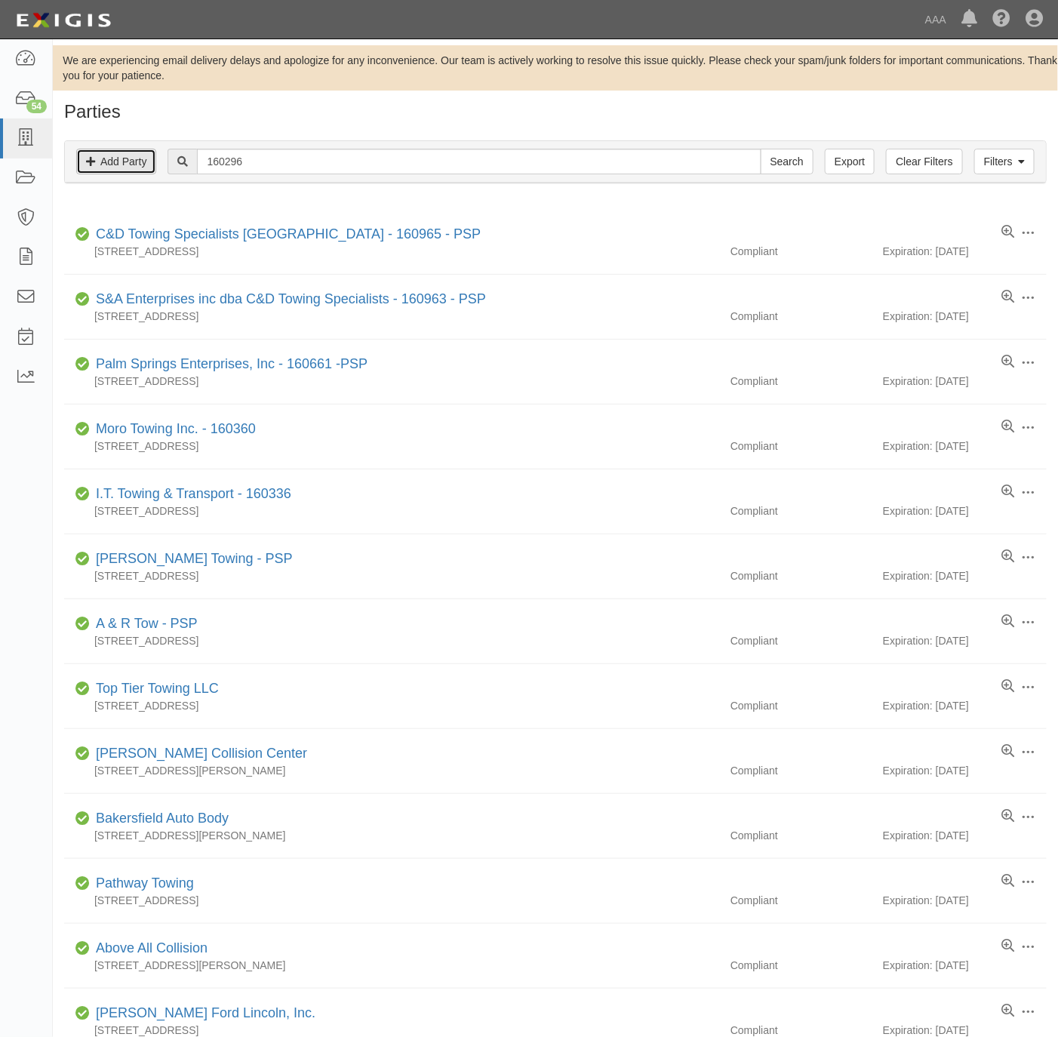
click at [147, 157] on link "Add Party" at bounding box center [116, 162] width 80 height 26
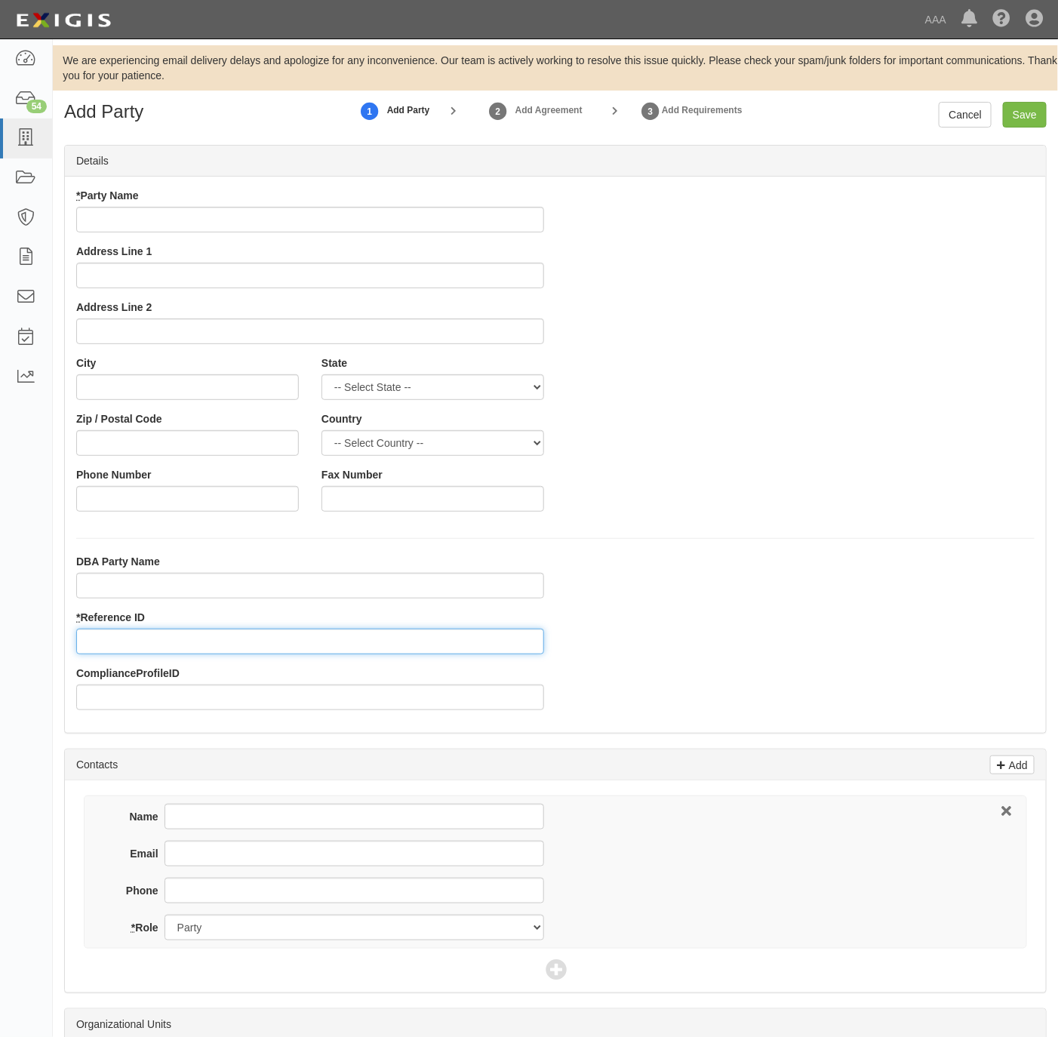
click at [155, 653] on input "* Reference ID" at bounding box center [310, 642] width 468 height 26
paste input "160296"
type input "160296"
click at [186, 215] on input "* Party Name" at bounding box center [310, 220] width 468 height 26
paste input "Continetal Towing, Inc."
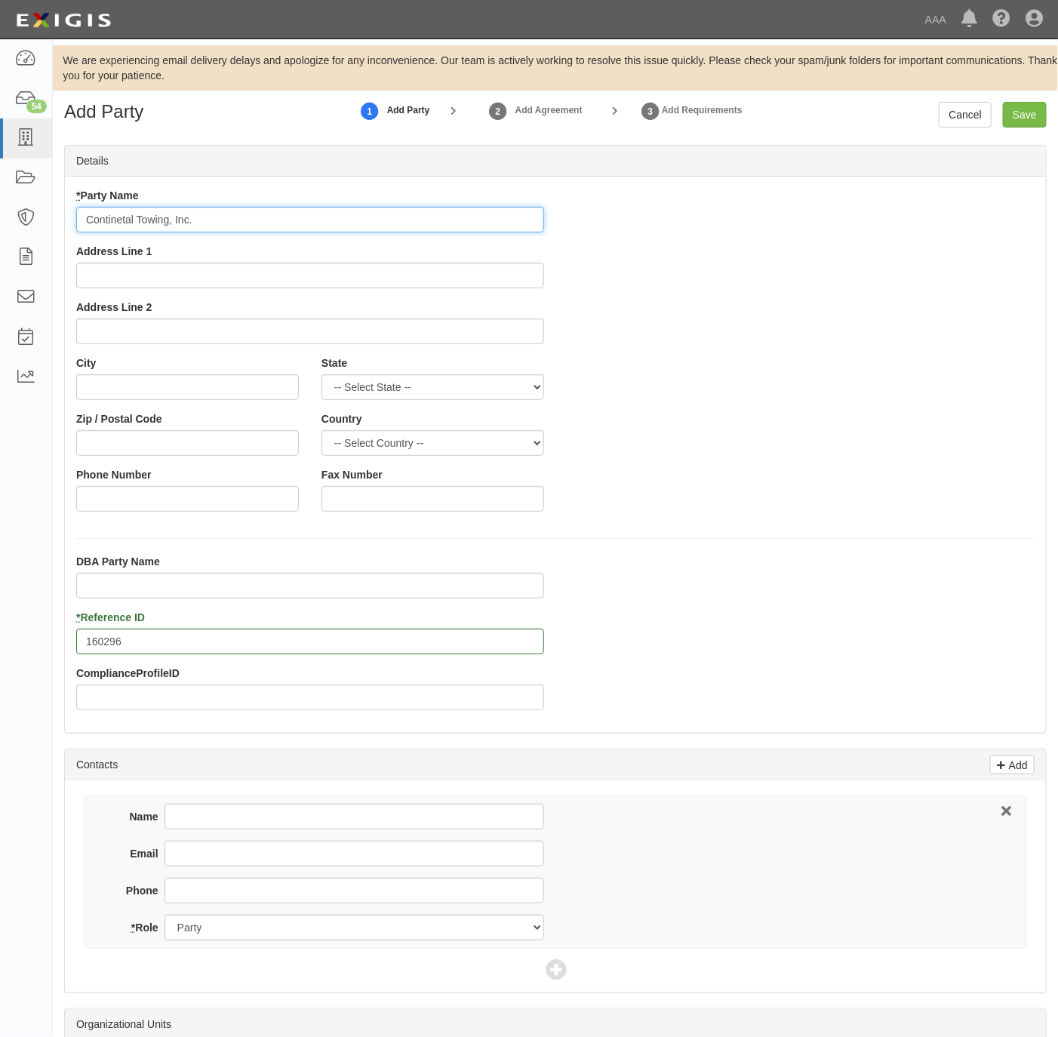
type input "Continetal Towing, Inc."
click at [260, 272] on input "Address Line 1" at bounding box center [310, 276] width 468 height 26
paste input "755 Alpha St."
type input "755 Alpha St."
click at [140, 385] on input "City" at bounding box center [187, 387] width 223 height 26
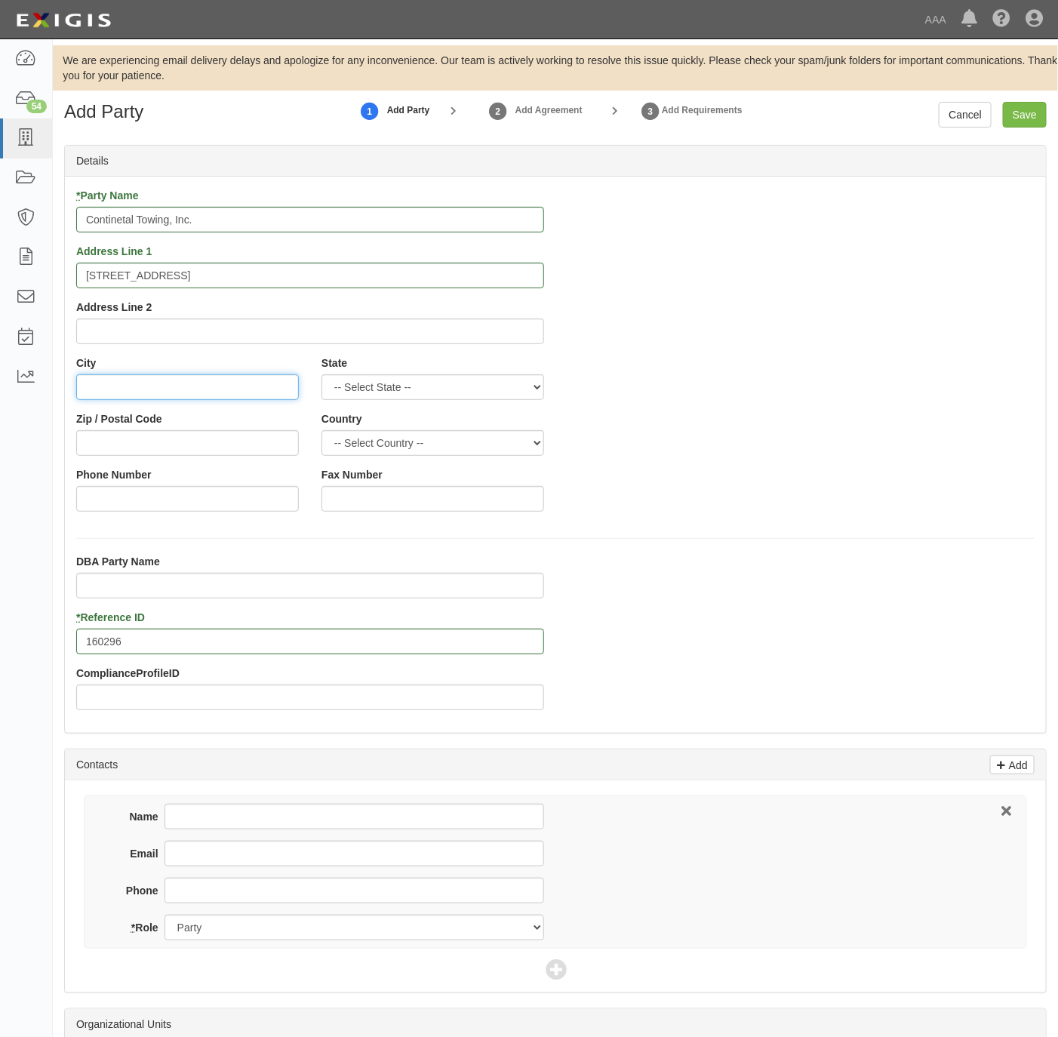
paste input "Irwindale"
type input "Irwindale"
select select "CA"
type input "91706"
click at [202, 514] on div "Phone Number" at bounding box center [187, 495] width 245 height 56
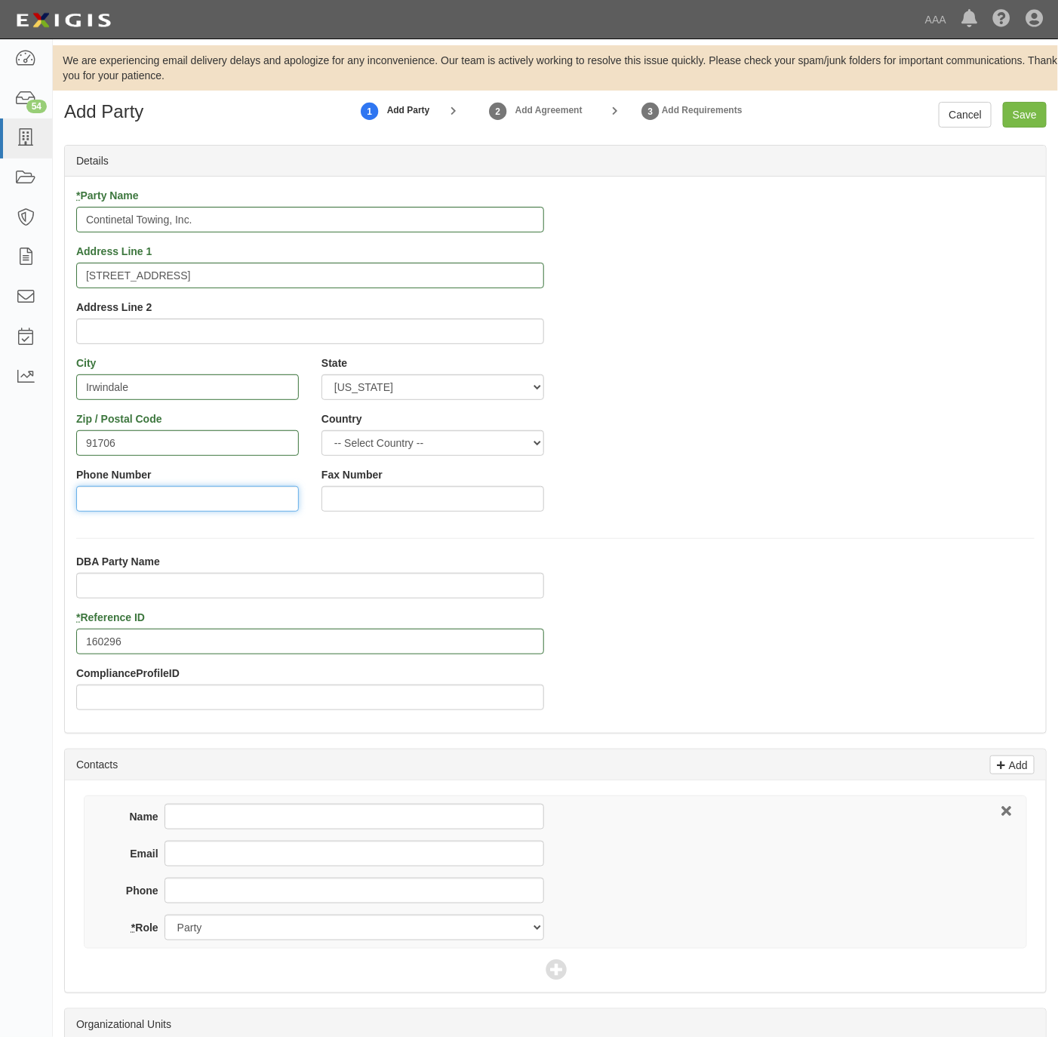
click at [207, 496] on input "Phone Number" at bounding box center [187, 499] width 223 height 26
paste input "909-827-0086"
type input "909-827-0086"
click at [239, 888] on input "Phone" at bounding box center [355, 891] width 380 height 26
paste input "909-827-0086"
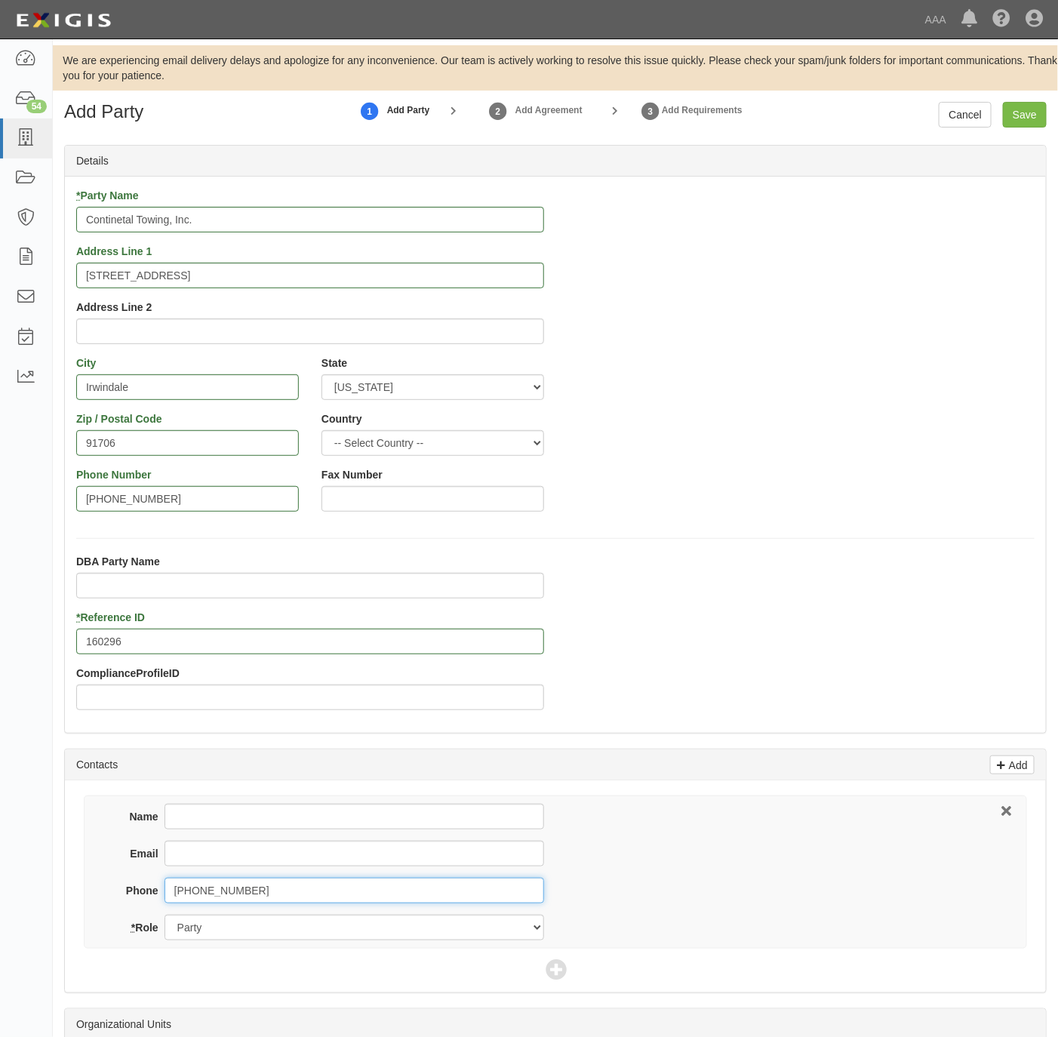
type input "909-827-0086"
click at [236, 806] on input "Name" at bounding box center [355, 817] width 380 height 26
paste input "Rosalba Sanchez"
type input "Rosalba Sanchez"
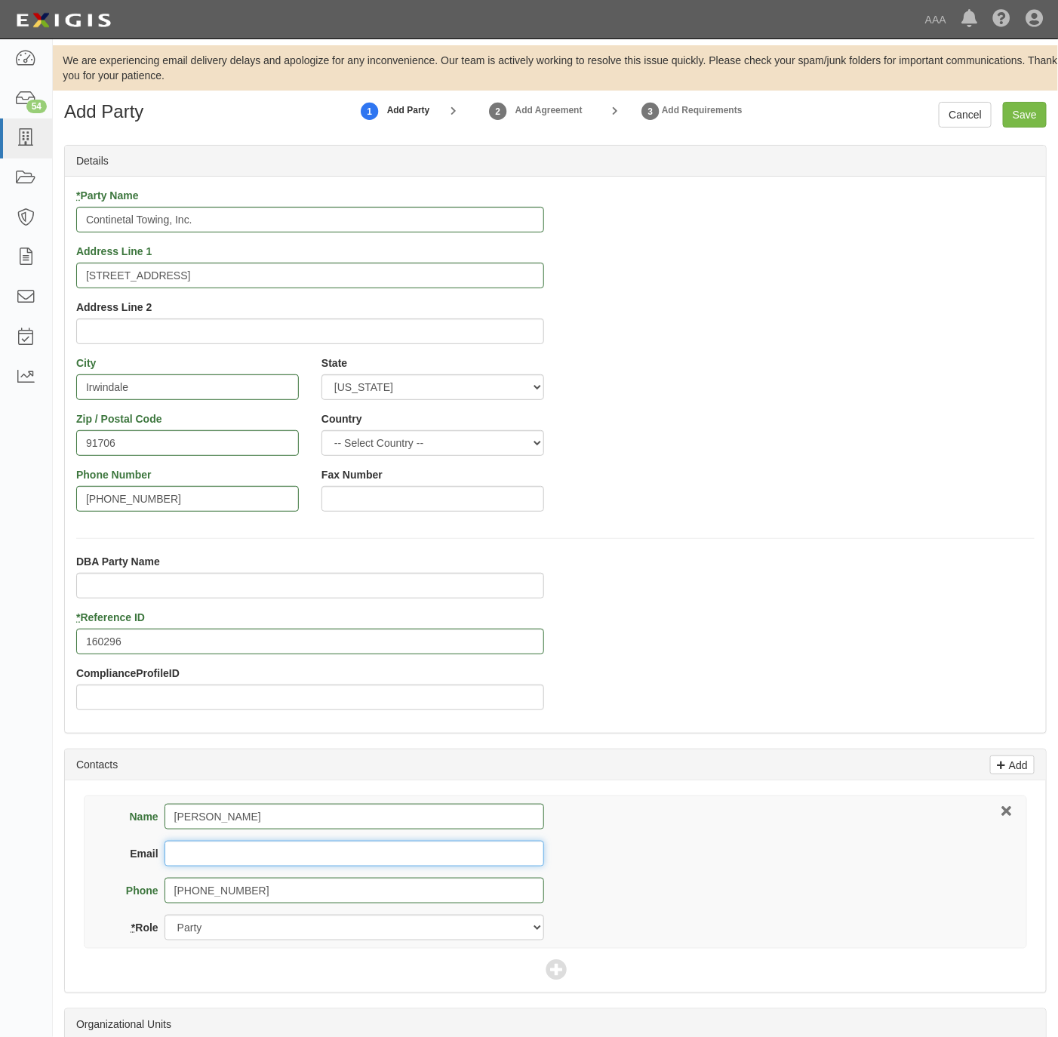
click at [205, 850] on input "Email" at bounding box center [355, 854] width 380 height 26
paste input "continentaltowingfontana@gmail.com"
type input "continentaltowingfontana@gmail.com"
drag, startPoint x: 550, startPoint y: 970, endPoint x: 581, endPoint y: 907, distance: 70.2
click at [553, 970] on icon at bounding box center [556, 970] width 21 height 21
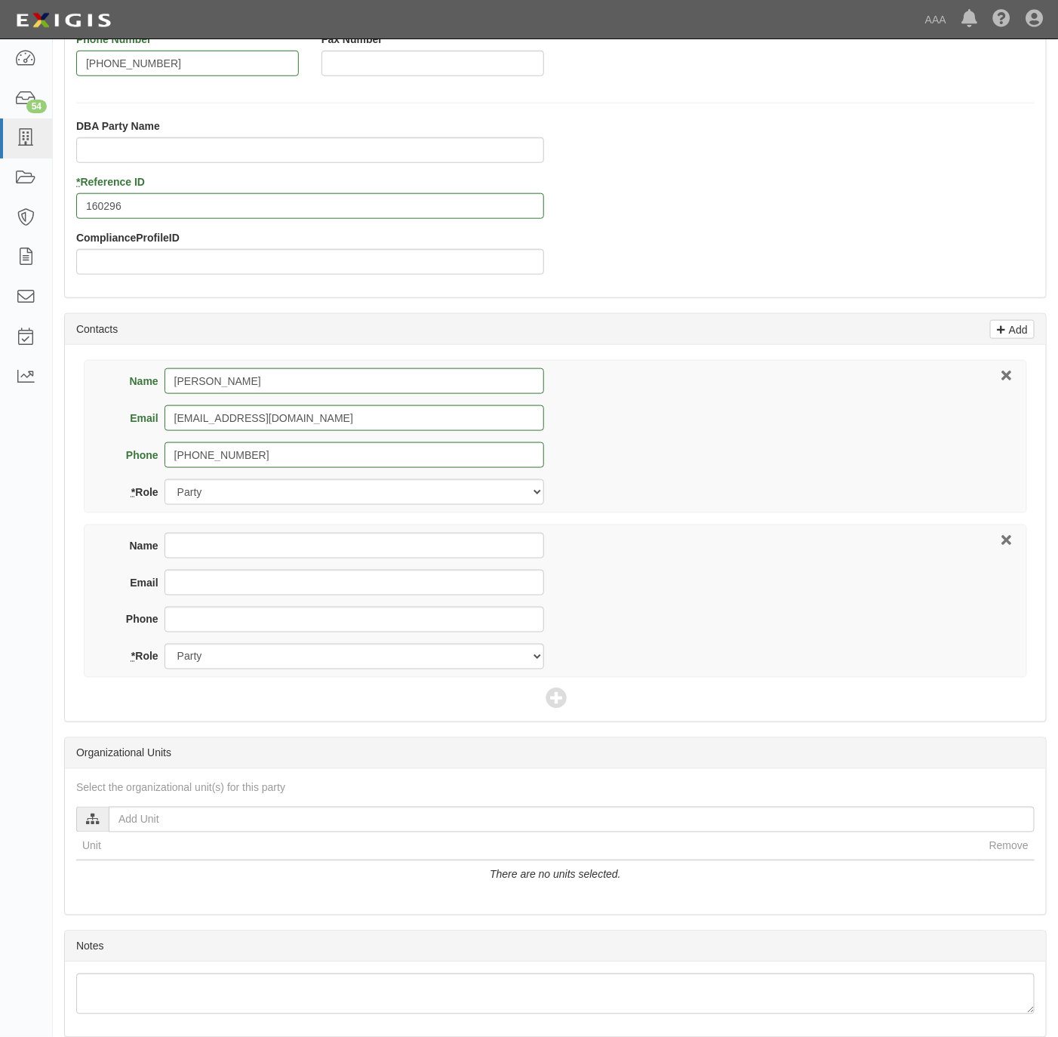
scroll to position [453, 0]
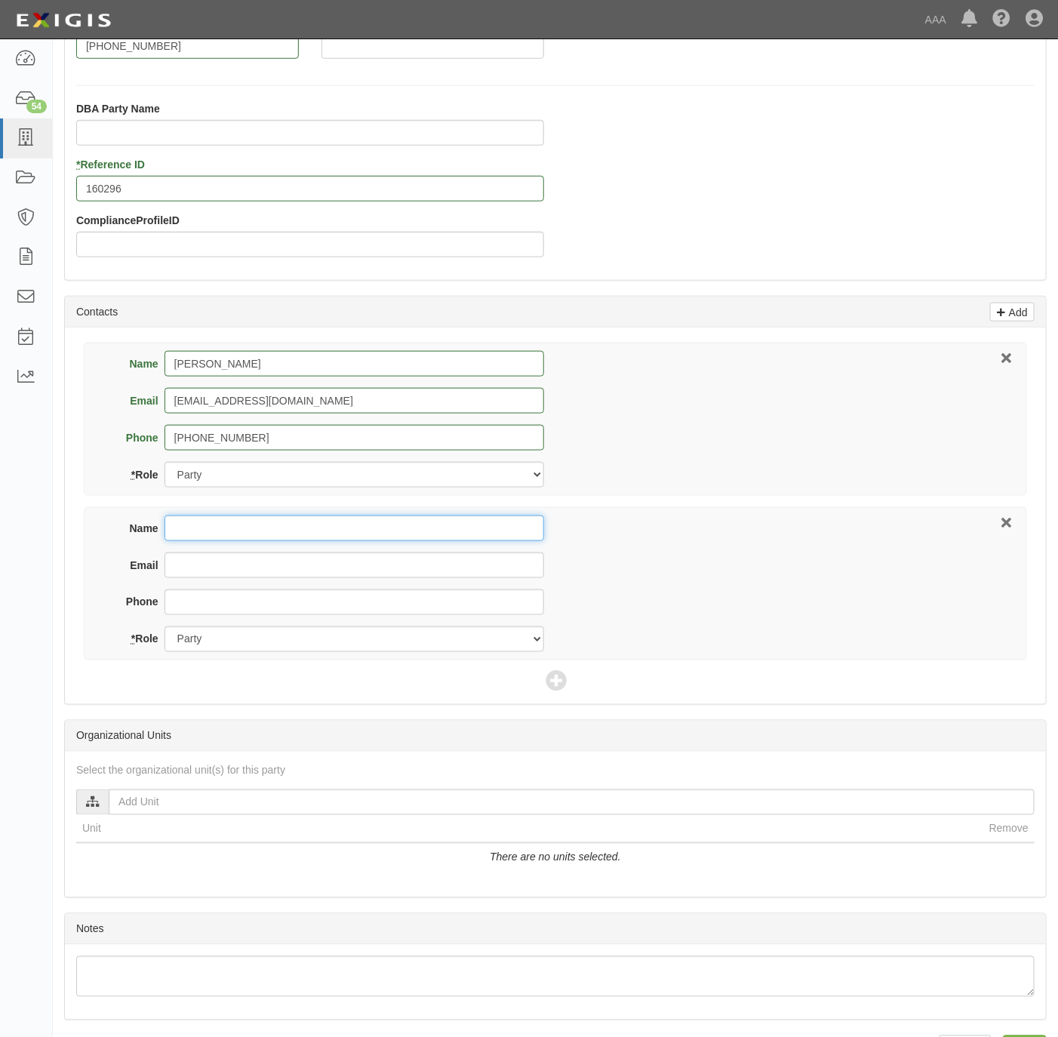
click at [245, 540] on input "Name" at bounding box center [355, 529] width 380 height 26
paste input "Jeff Ackman"
type input "Jeff Ackman"
click at [243, 572] on input "Email" at bounding box center [355, 566] width 380 height 26
paste input "jeff@rubininsurance.com"
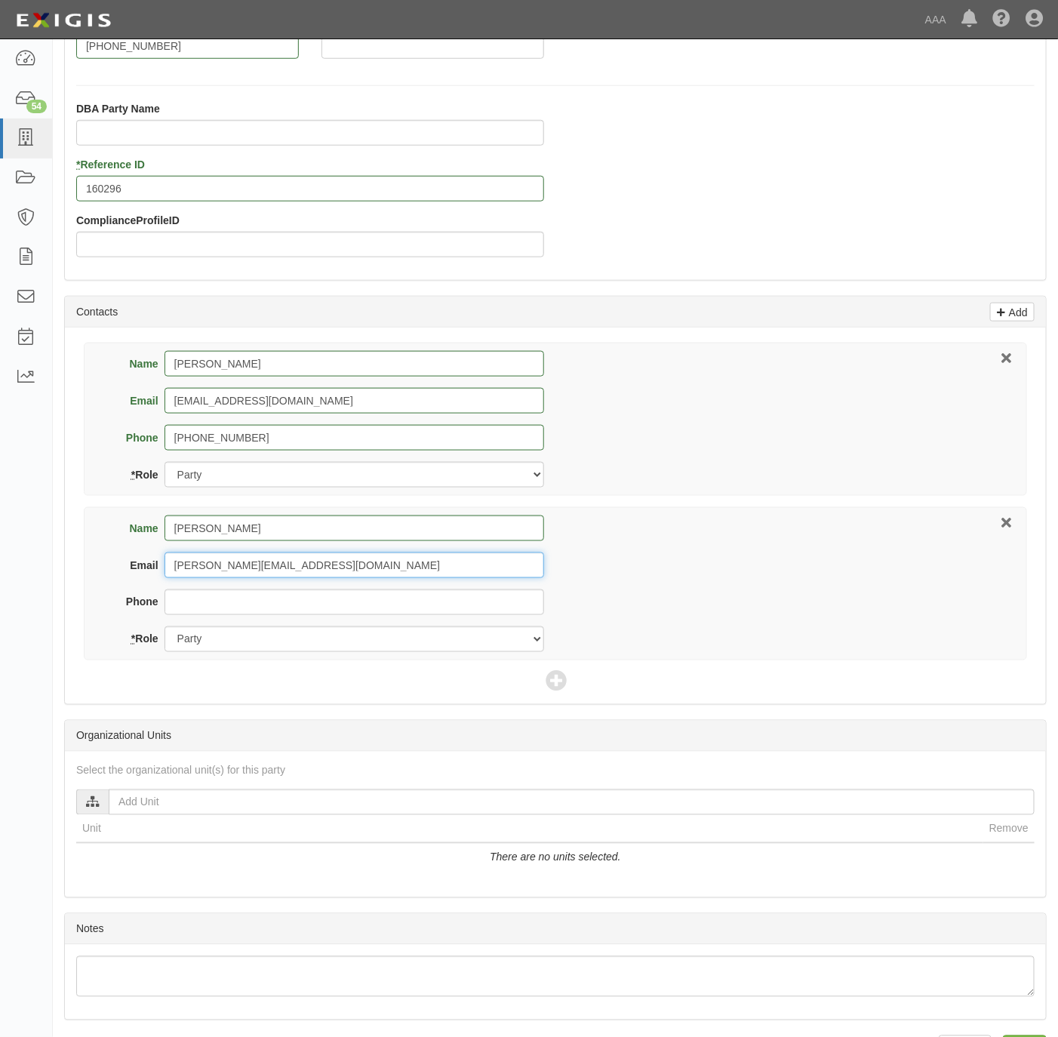
type input "jeff@rubininsurance.com"
click at [263, 605] on input "Phone" at bounding box center [355, 603] width 380 height 26
paste input "619-452-1790"
type input "619-452-1790"
click at [404, 644] on select "Party Broker Other" at bounding box center [355, 640] width 380 height 26
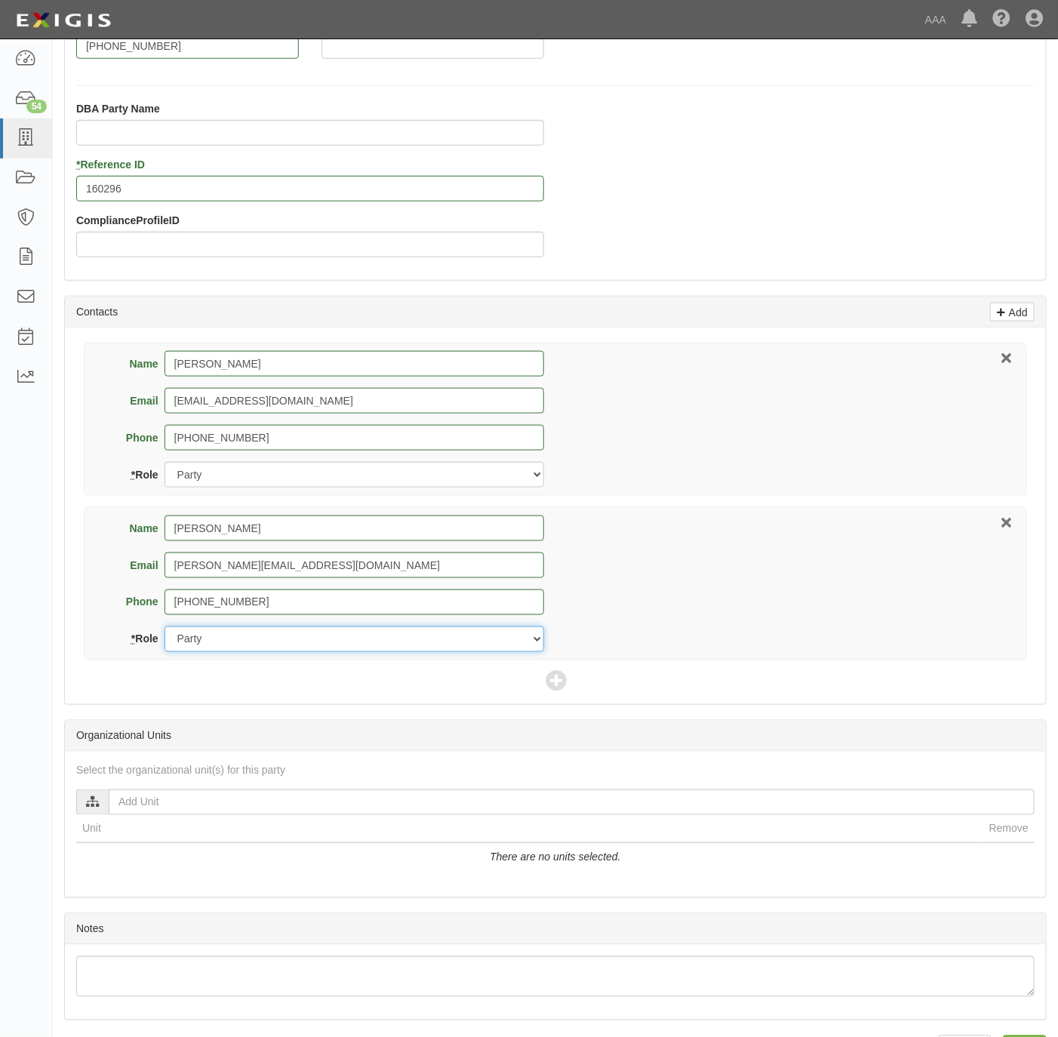
select select "Broker"
click at [165, 630] on select "Party Broker Other" at bounding box center [355, 640] width 380 height 26
click at [560, 682] on icon at bounding box center [556, 682] width 21 height 21
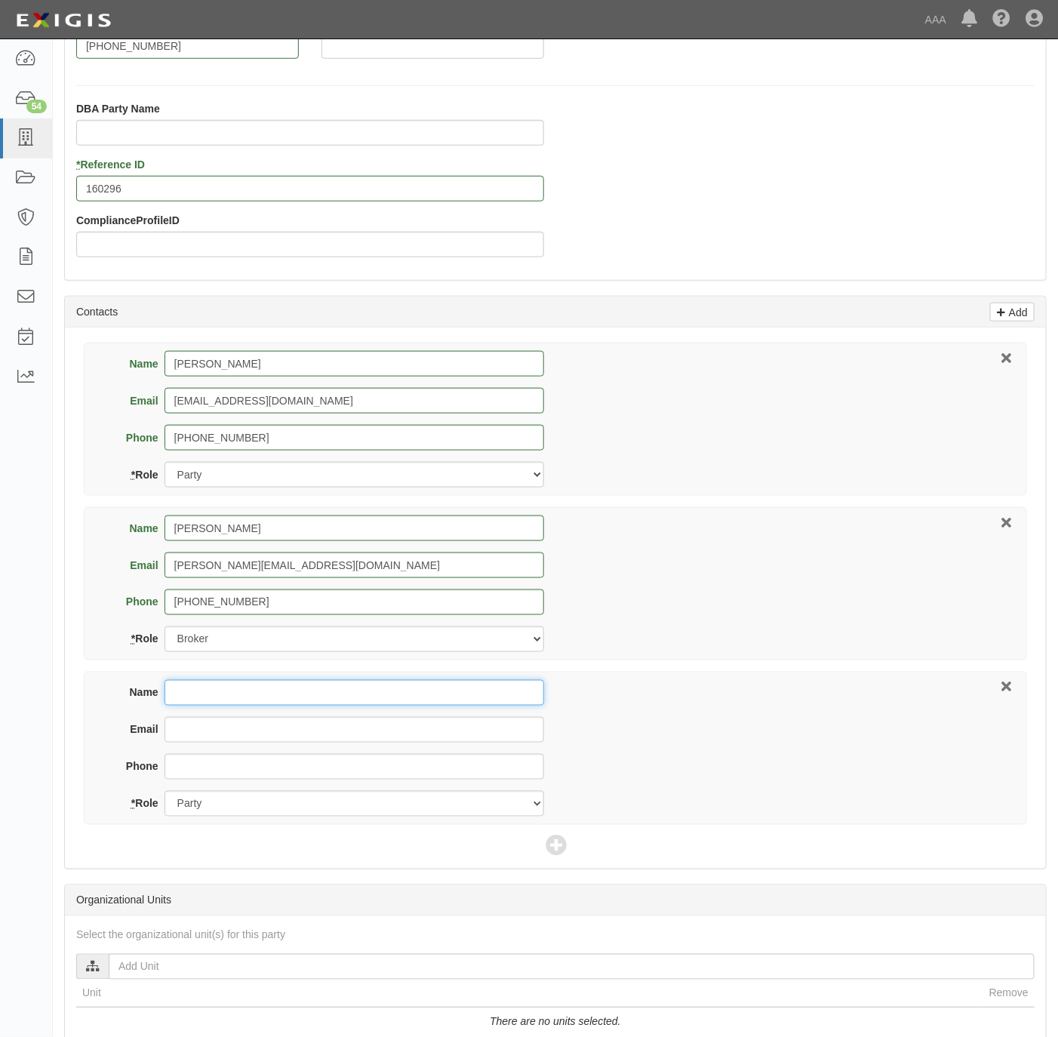
click at [248, 701] on input "Name" at bounding box center [355, 693] width 380 height 26
paste input "Jeremy Tordai"
type input "Jeremy Tordai"
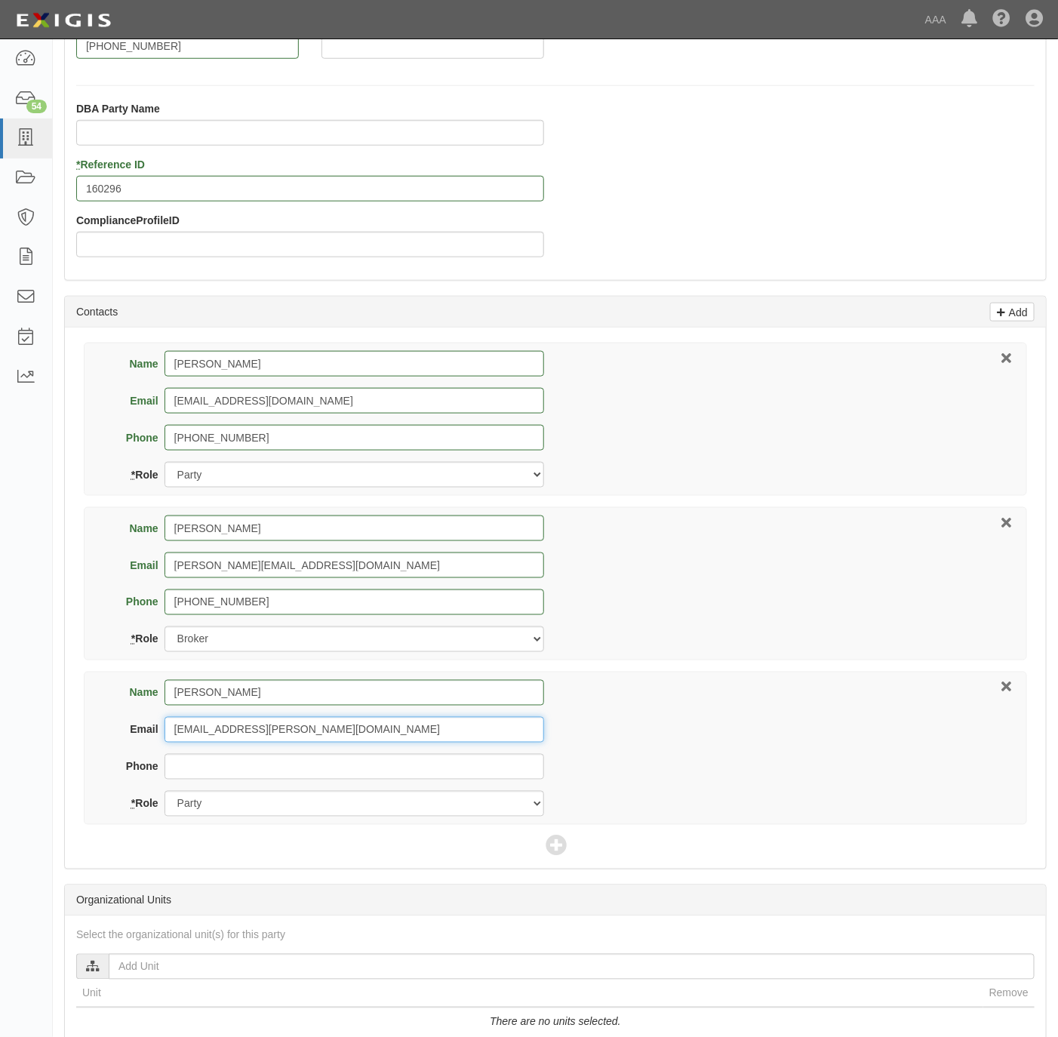
type input "tordai.jeremy@ace.aaa.com"
click at [317, 809] on select "Party Broker Other" at bounding box center [355, 804] width 380 height 26
select select "Other"
click at [165, 795] on select "Party Broker Other" at bounding box center [355, 804] width 380 height 26
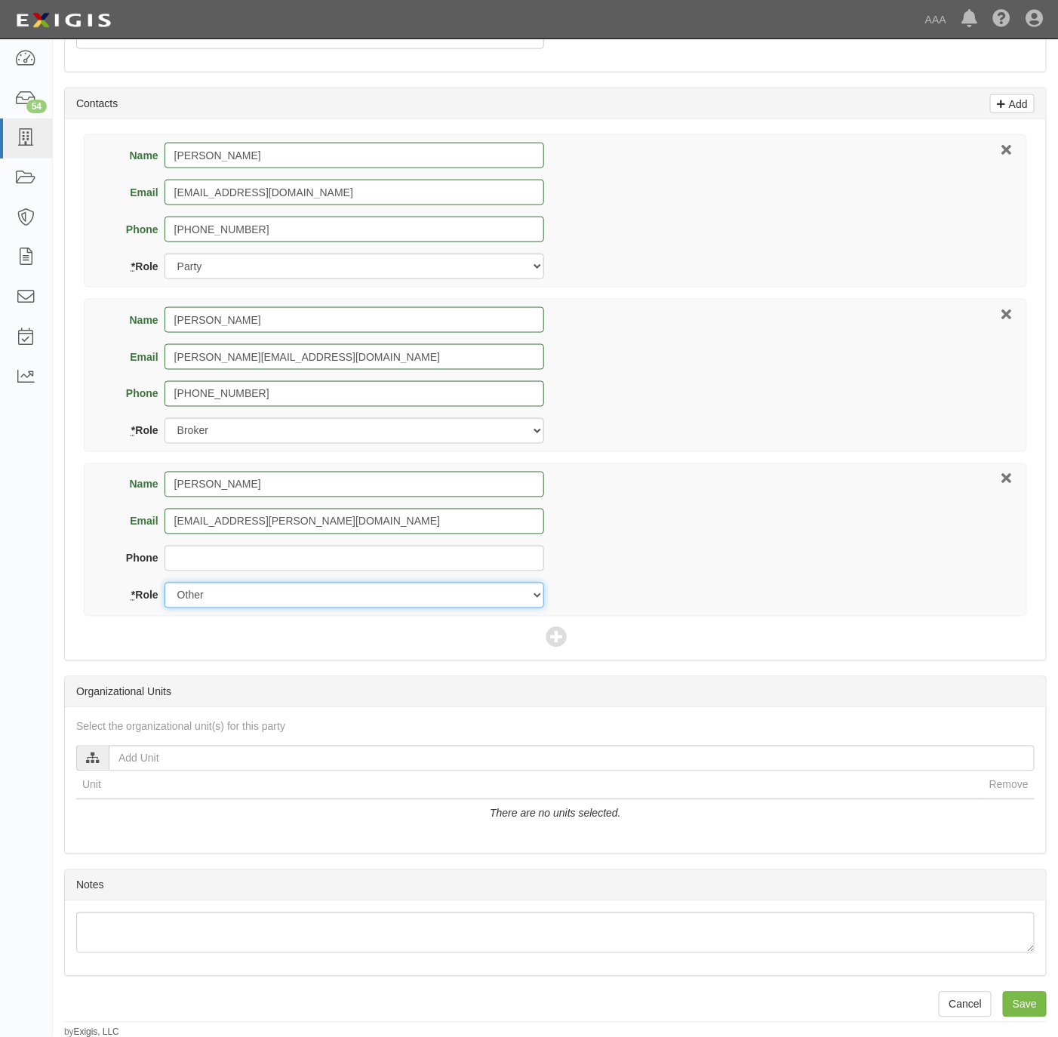
scroll to position [671, 0]
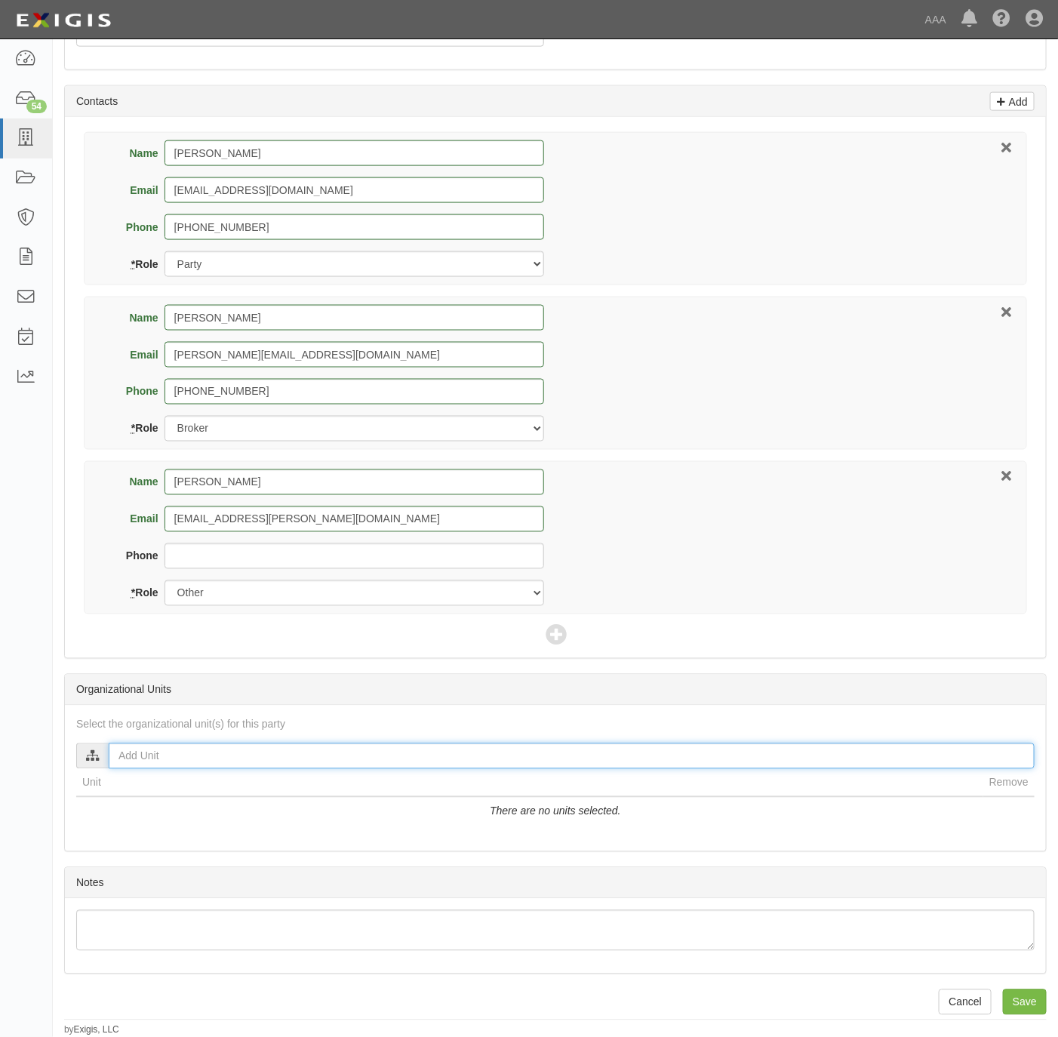
click at [162, 755] on input "text" at bounding box center [572, 757] width 926 height 26
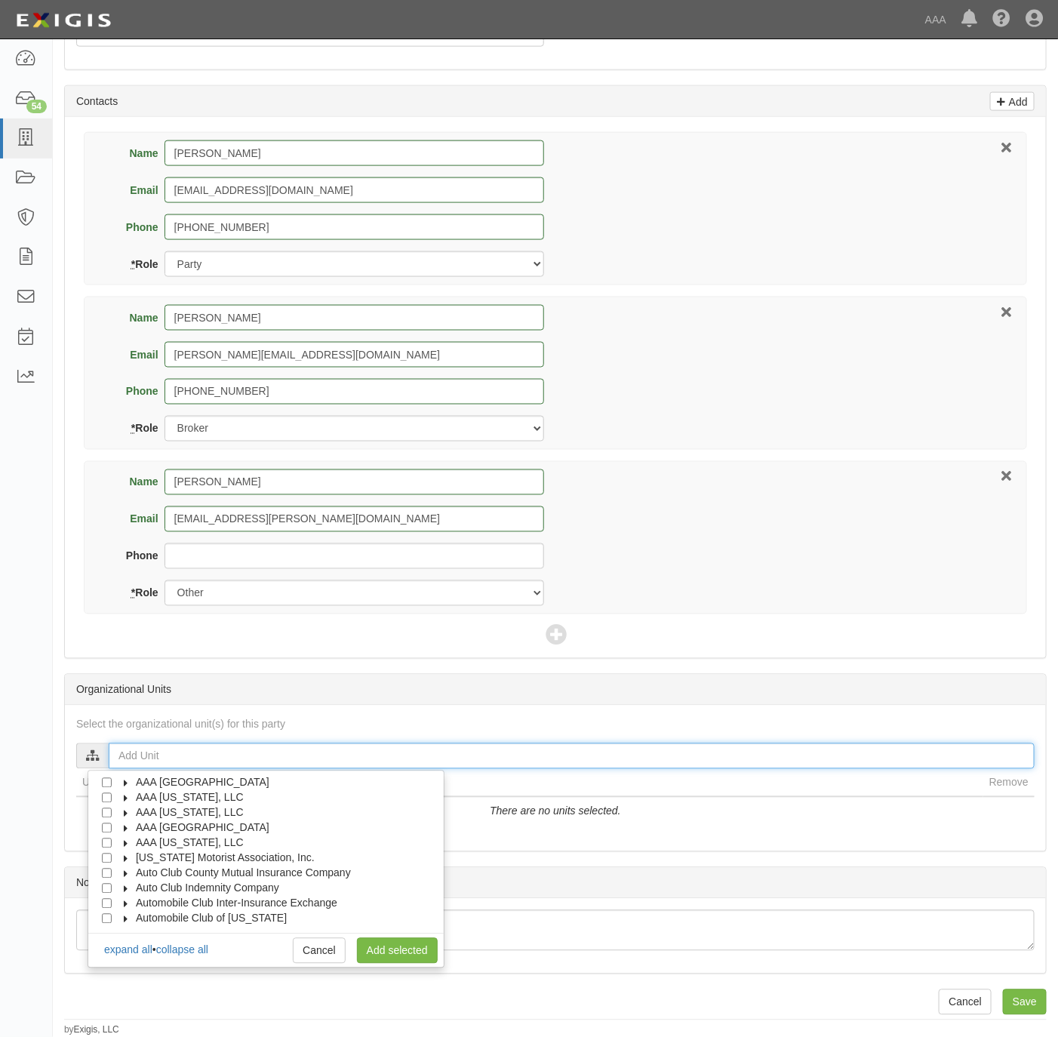
scroll to position [60, 0]
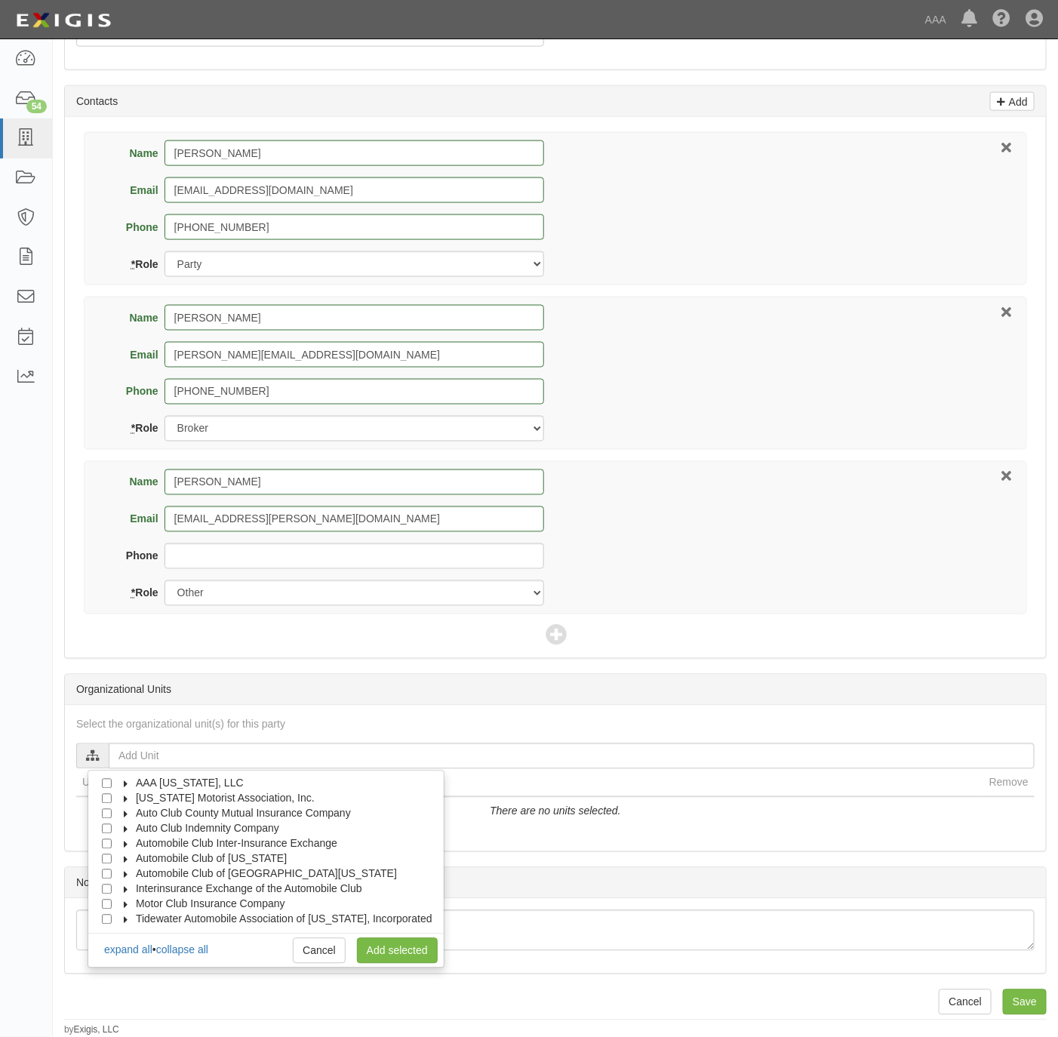
click at [220, 868] on span "Automobile Club of Southern California" at bounding box center [266, 874] width 261 height 12
click at [220, 884] on span "Automotive Services" at bounding box center [197, 889] width 97 height 12
click at [131, 915] on input "Emergency Roadside Service (ERS)" at bounding box center [134, 920] width 10 height 10
checkbox input "true"
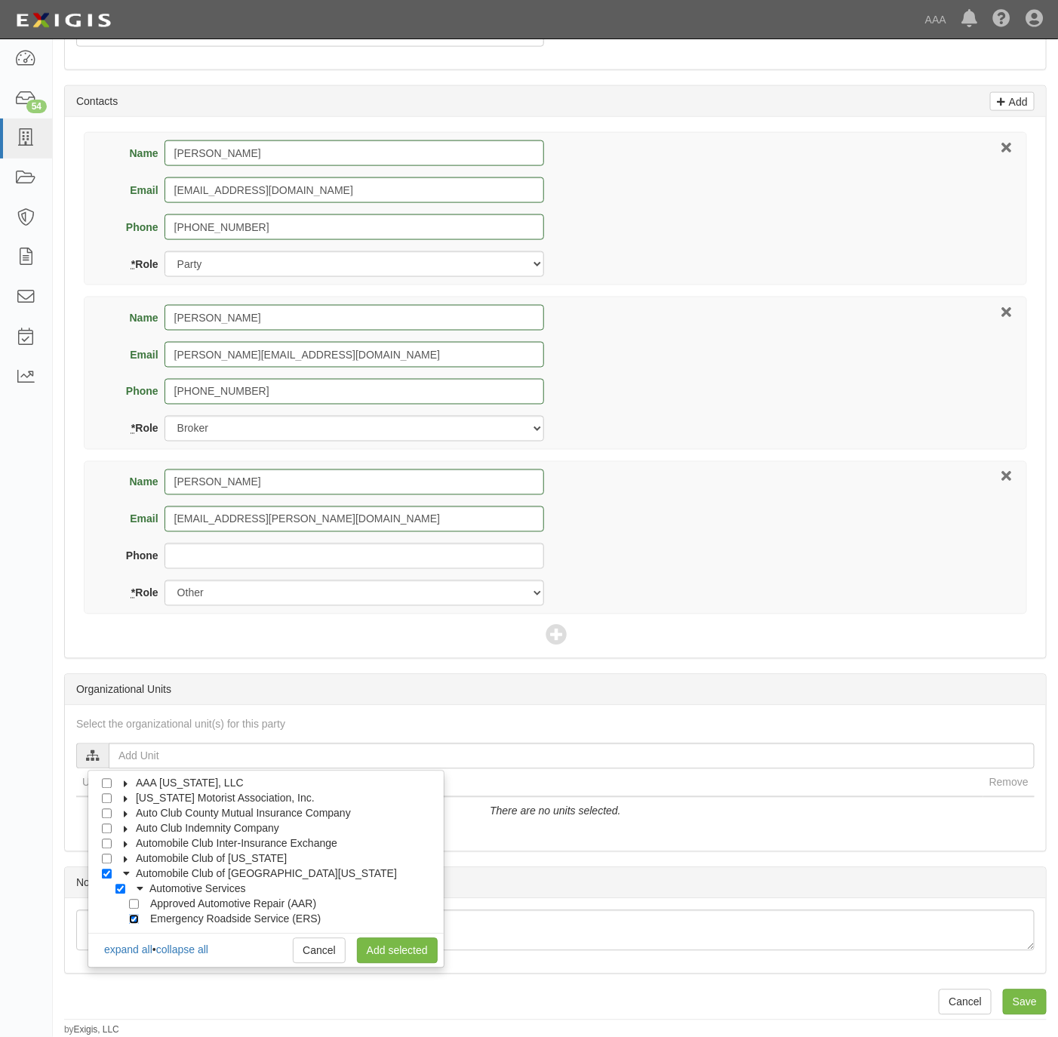
checkbox input "true"
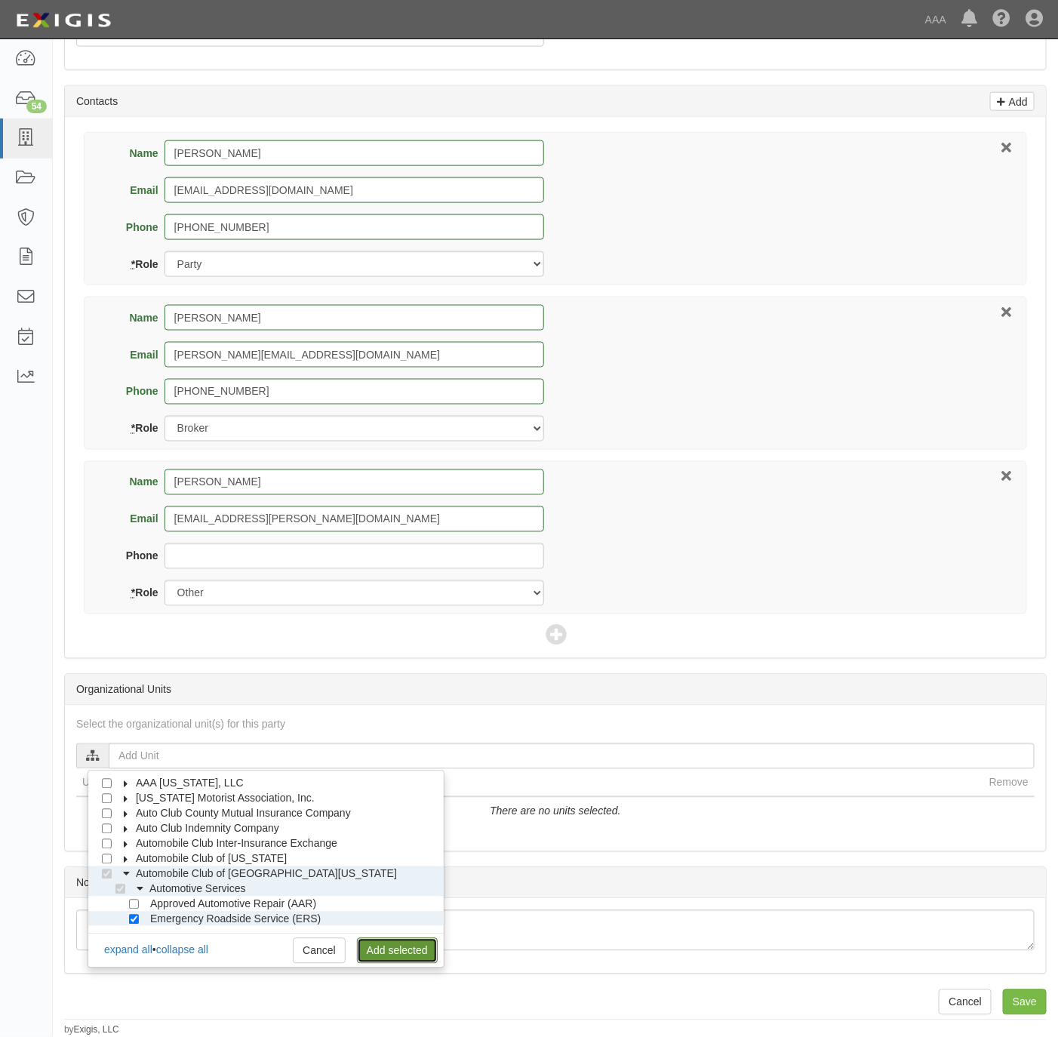
click at [401, 947] on link "Add selected" at bounding box center [397, 951] width 81 height 26
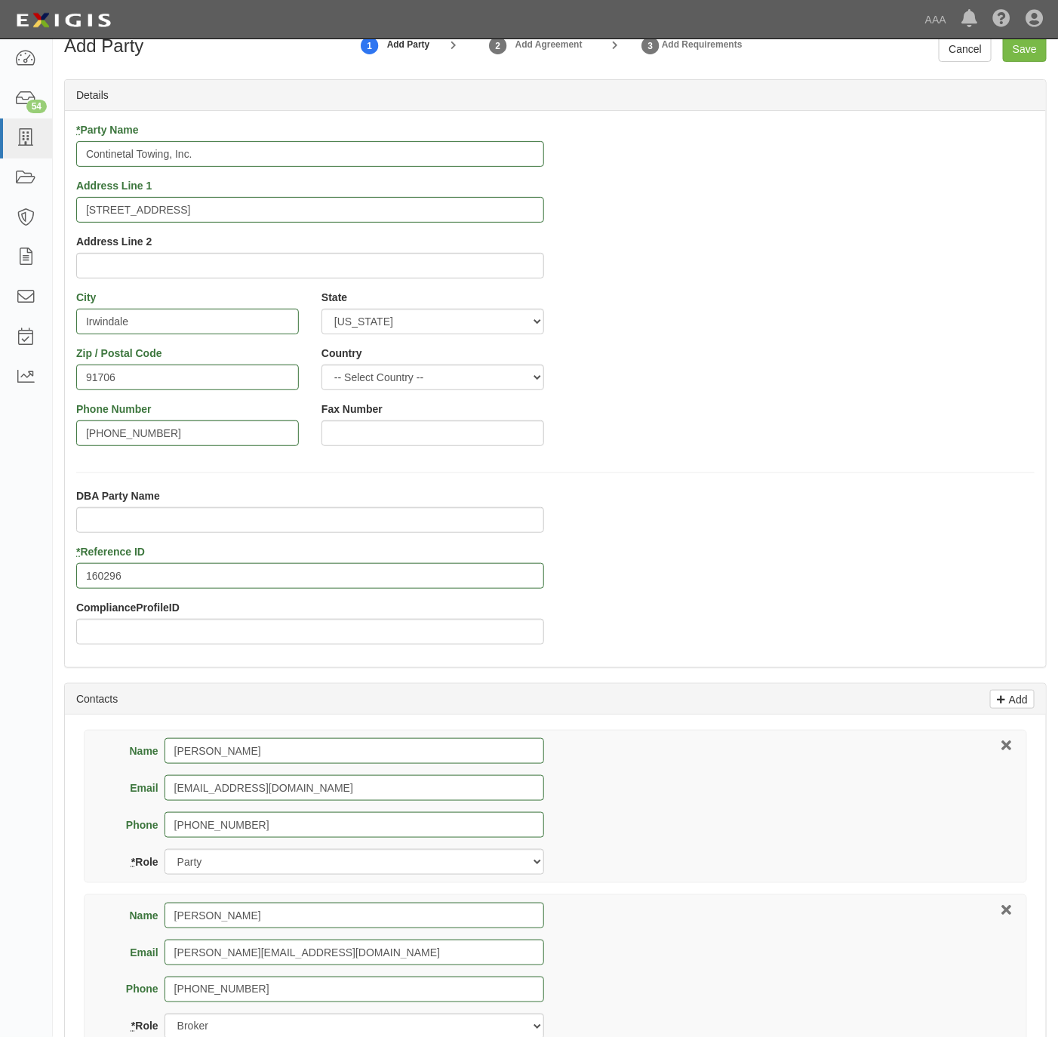
scroll to position [0, 0]
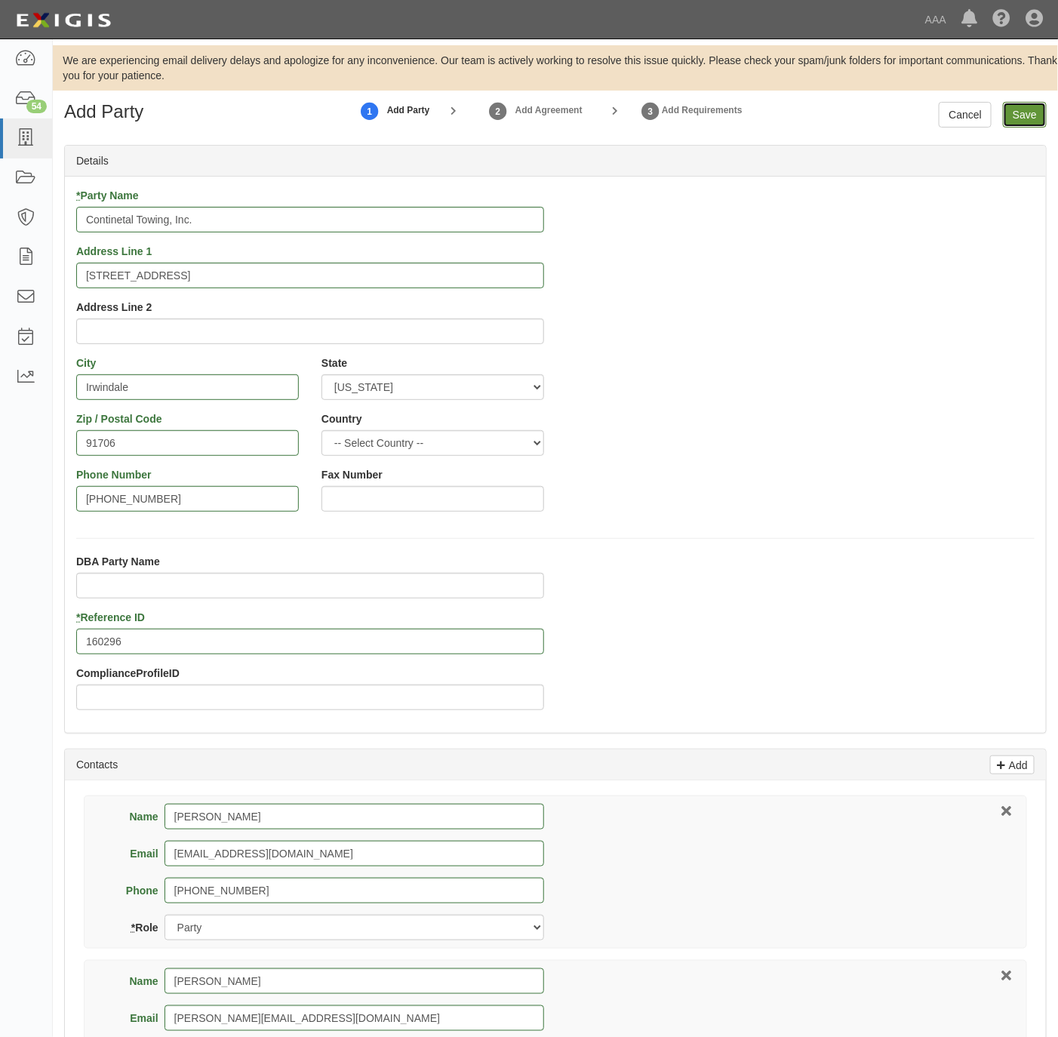
click at [1020, 121] on input "Save" at bounding box center [1025, 115] width 44 height 26
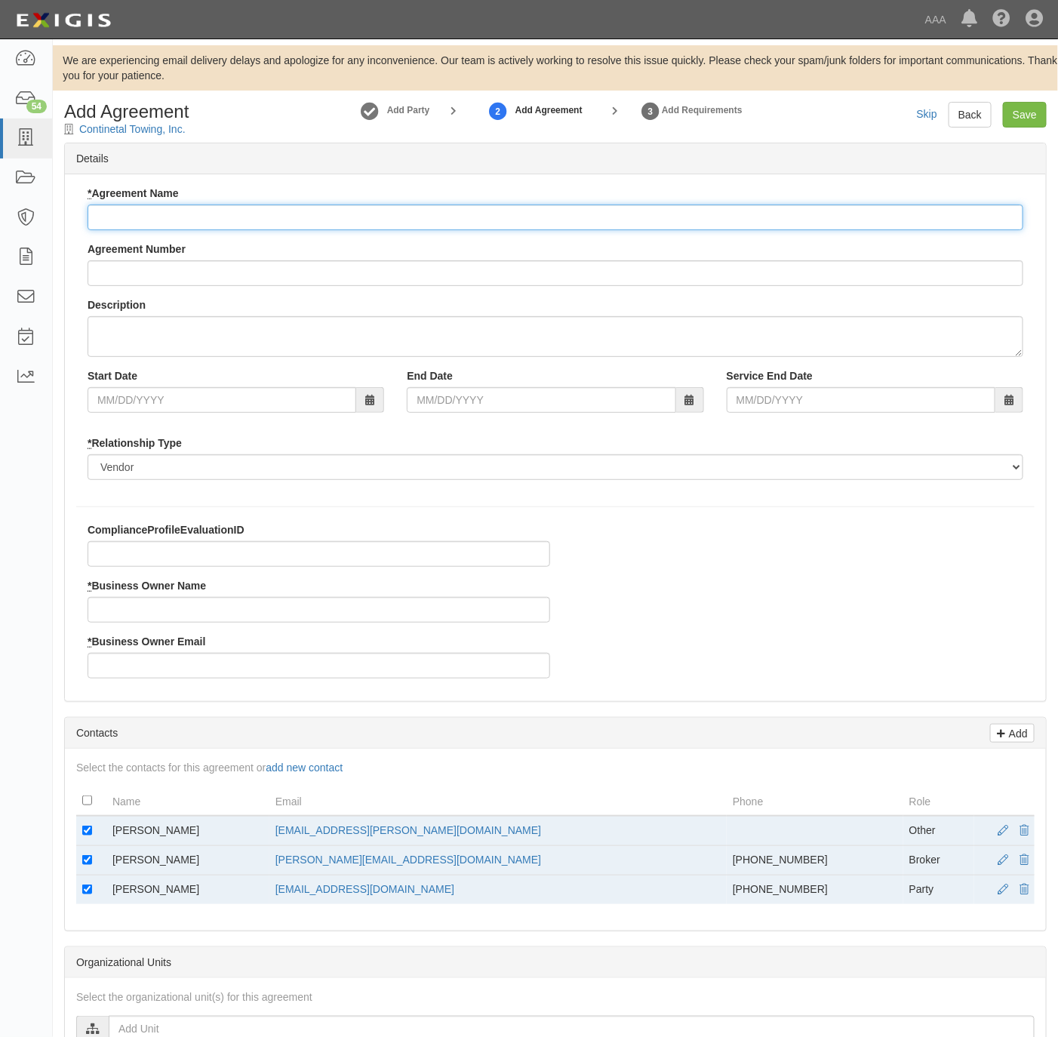
click at [139, 222] on input "* Agreement Name" at bounding box center [556, 218] width 936 height 26
type input "[US_STATE] ERS"
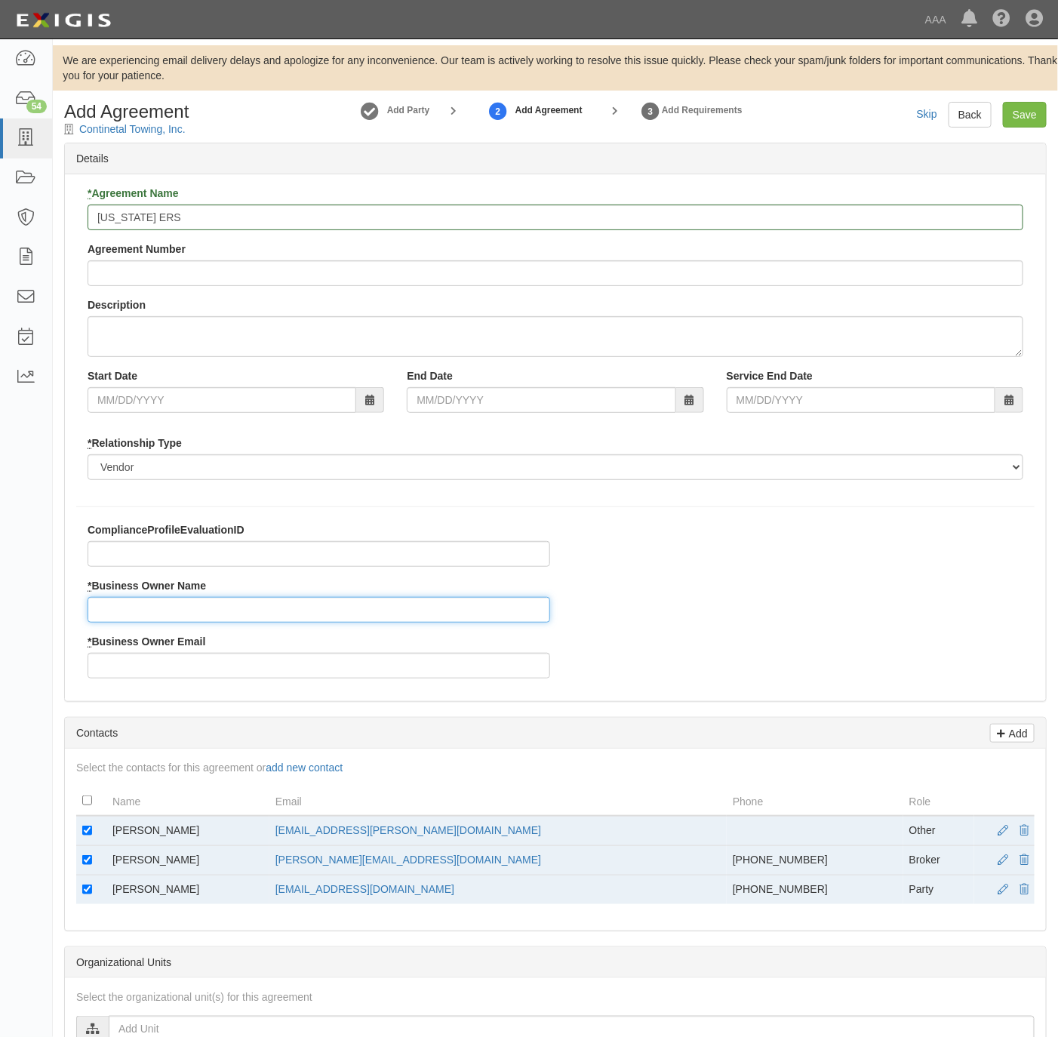
click at [306, 615] on input "* Business Owner Name" at bounding box center [319, 610] width 463 height 26
paste input "Jeremy Tordai"
type input "Jeremy Tordai"
drag, startPoint x: 467, startPoint y: 831, endPoint x: 313, endPoint y: 827, distance: 154.8
click at [313, 827] on td "tordai.jeremy@ace.aaa.com" at bounding box center [499, 831] width 458 height 30
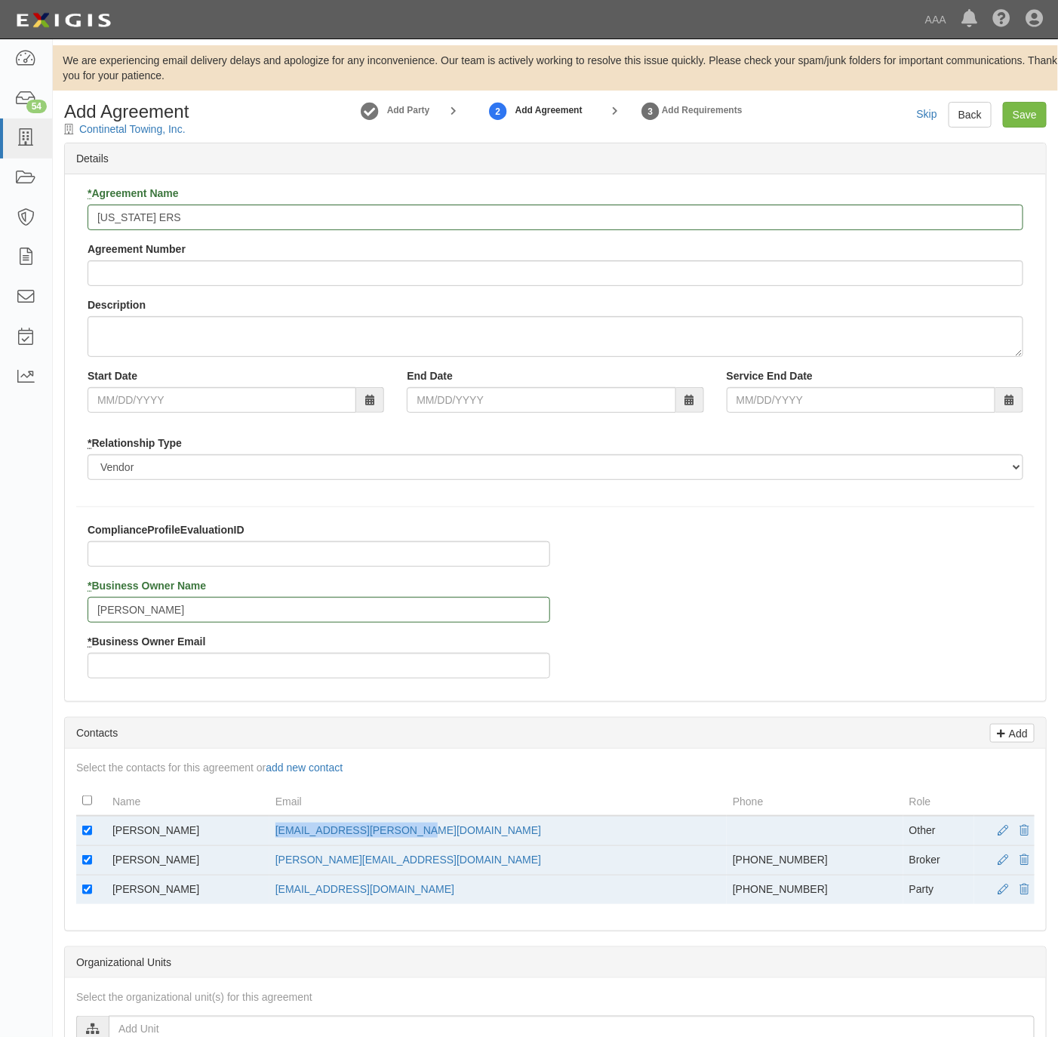
copy link "tordai.jeremy@ace.aaa.com"
drag, startPoint x: 313, startPoint y: 827, endPoint x: 173, endPoint y: 676, distance: 205.7
click at [162, 669] on input "* Business Owner Email" at bounding box center [319, 666] width 463 height 26
paste input "tordai.jeremy@ace.aaa.com"
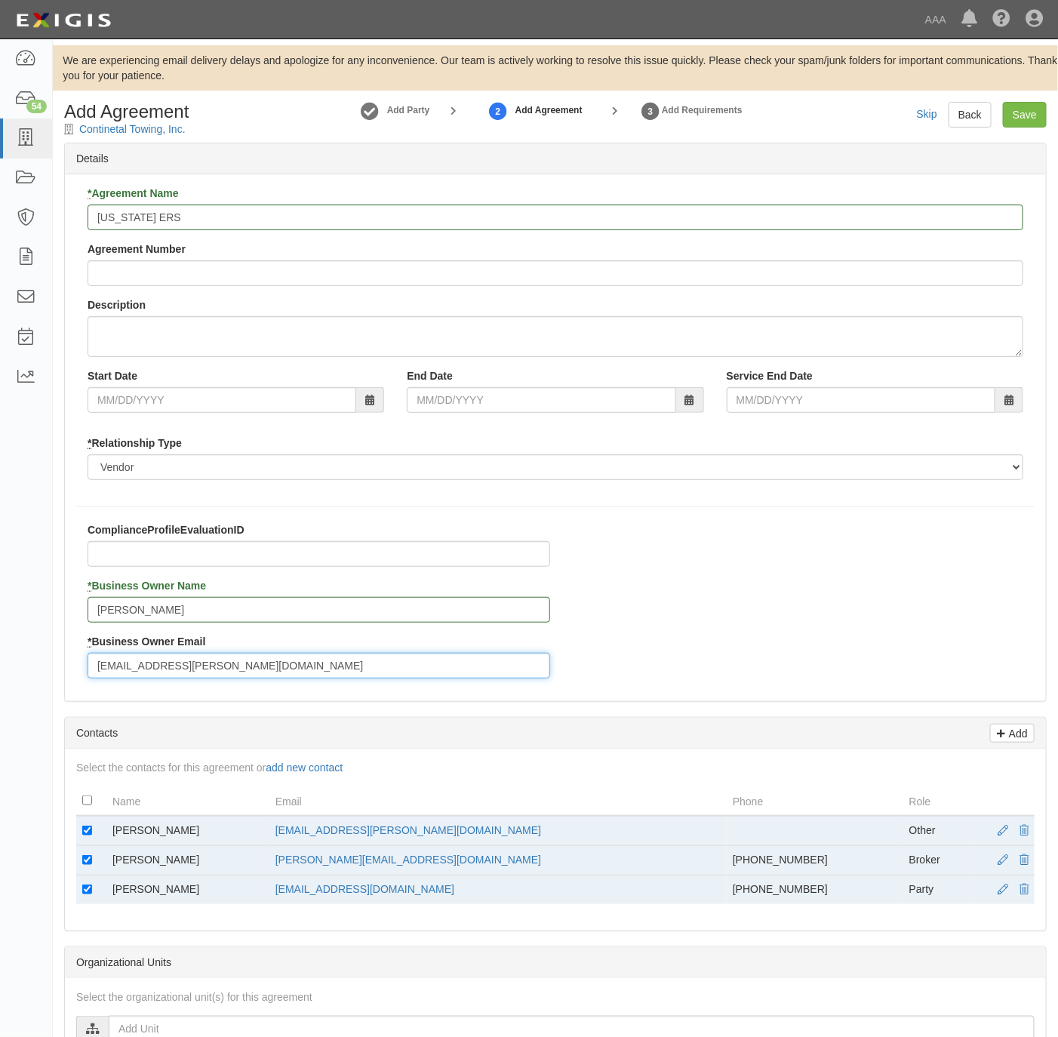
type input "tordai.jeremy@ace.aaa.com"
click at [87, 827] on td at bounding box center [91, 831] width 30 height 30
click at [82, 892] on input "checkbox" at bounding box center [87, 890] width 10 height 10
checkbox input "false"
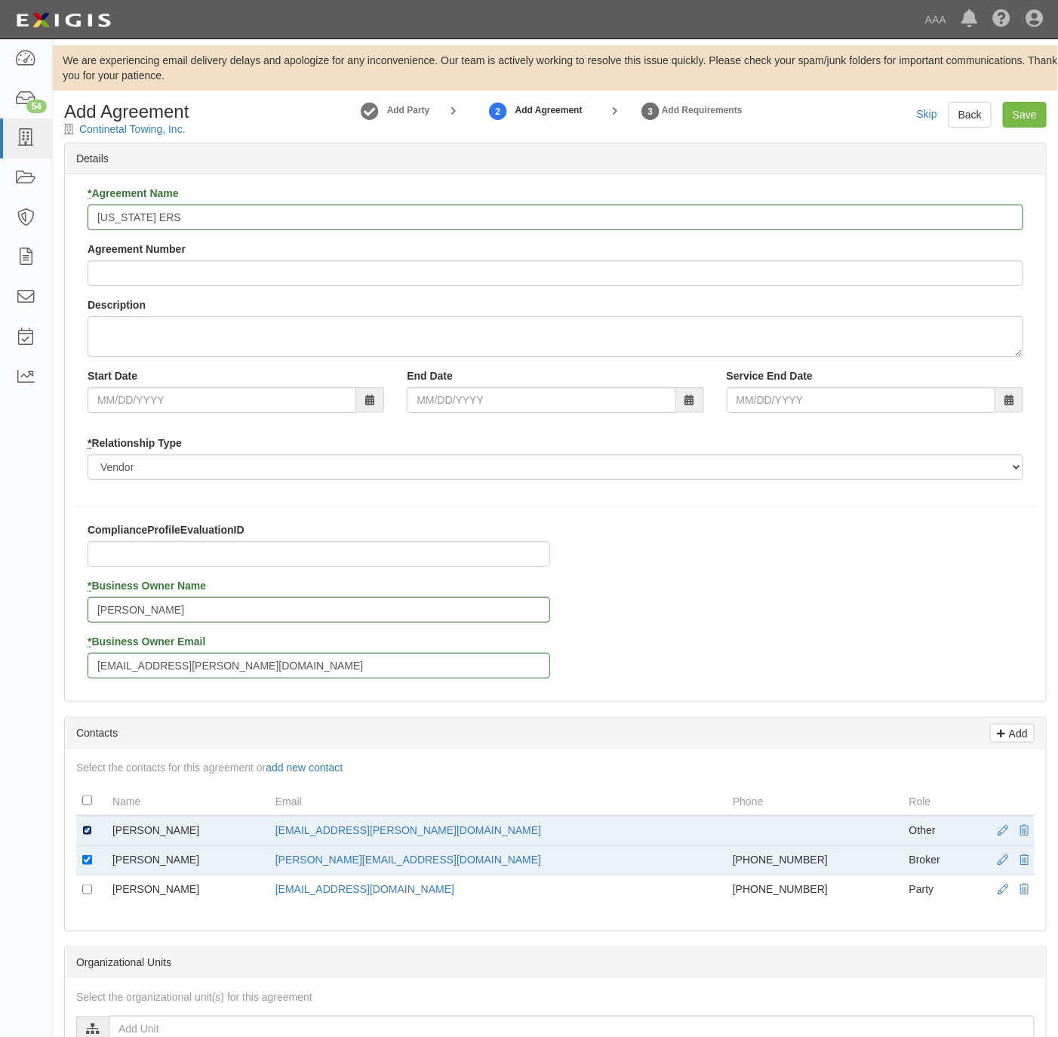
click at [86, 834] on input "checkbox" at bounding box center [87, 831] width 10 height 10
checkbox input "false"
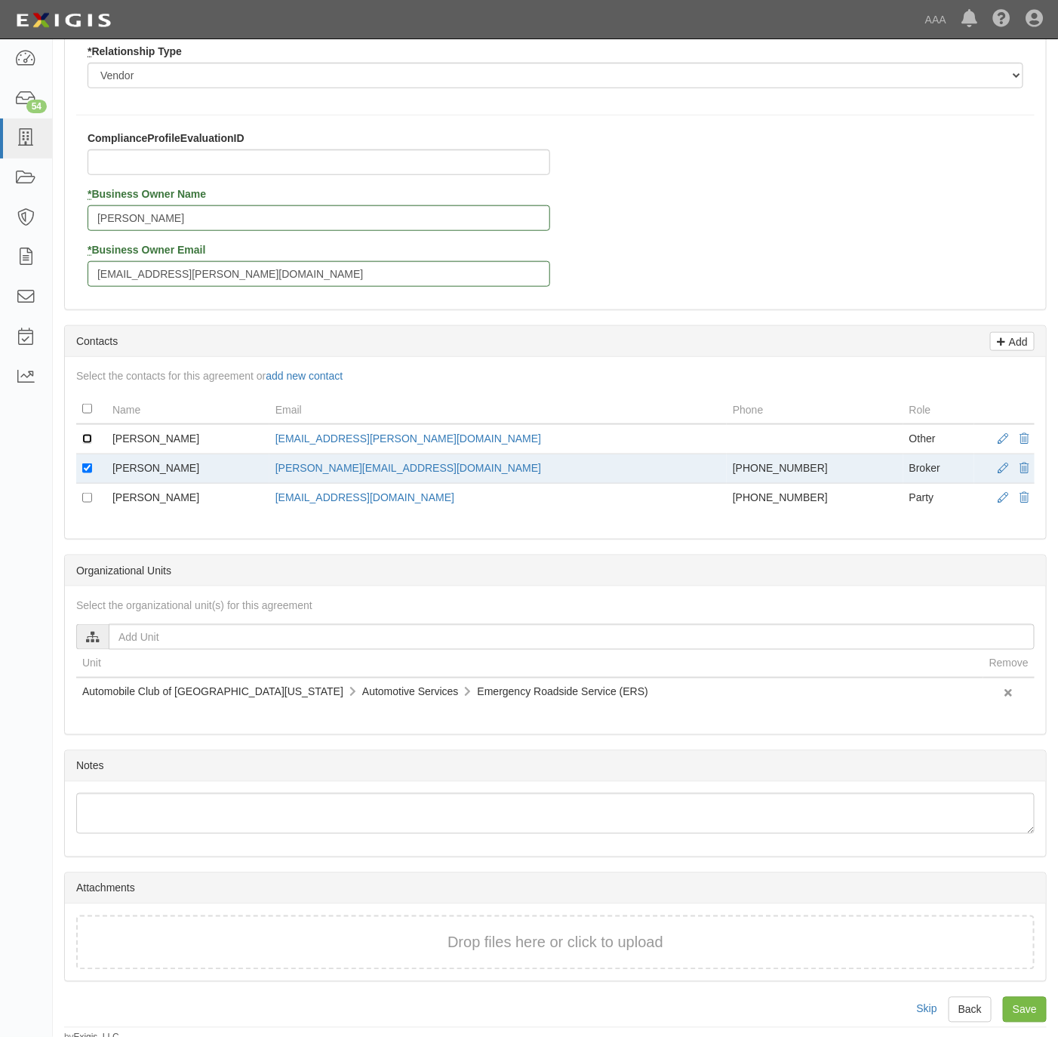
scroll to position [411, 0]
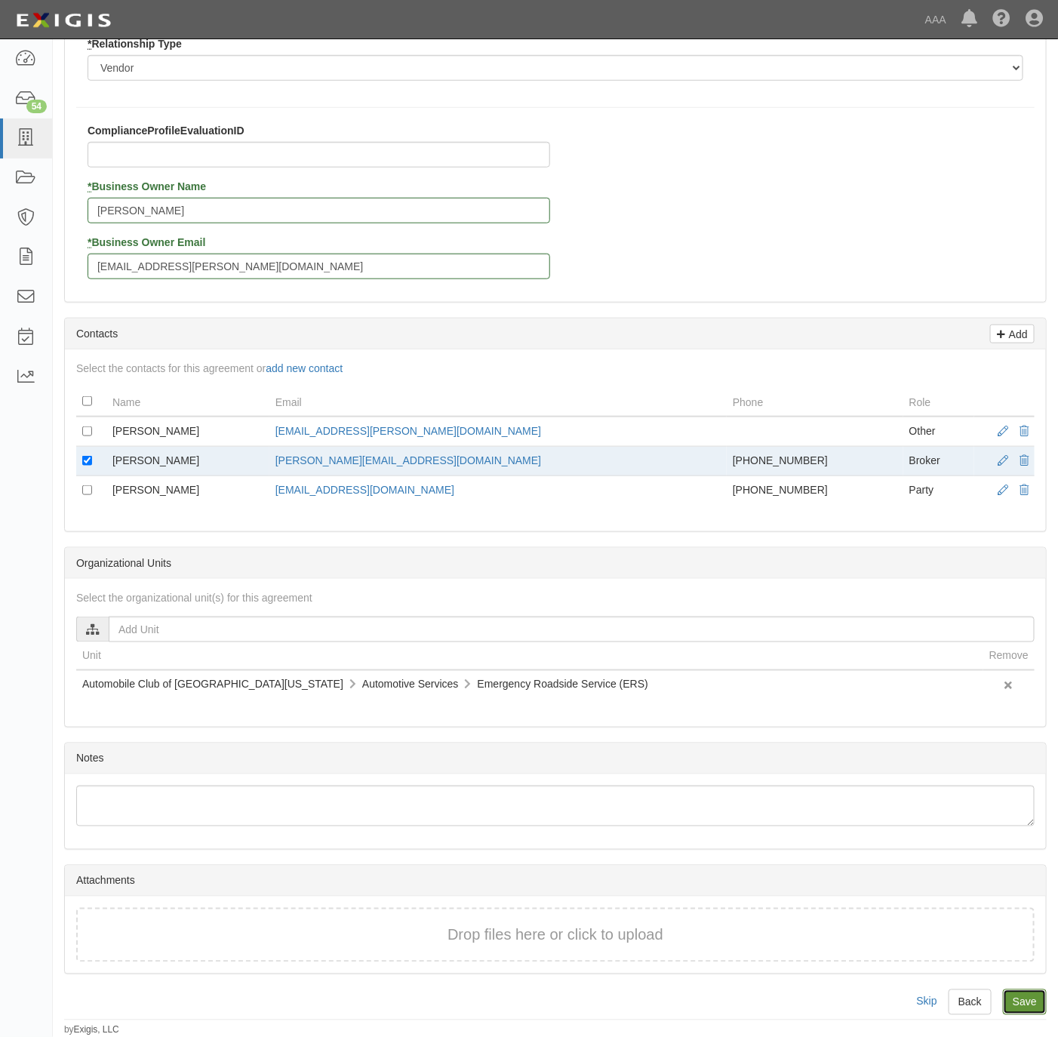
click at [1026, 1002] on input "Save" at bounding box center [1025, 1003] width 44 height 26
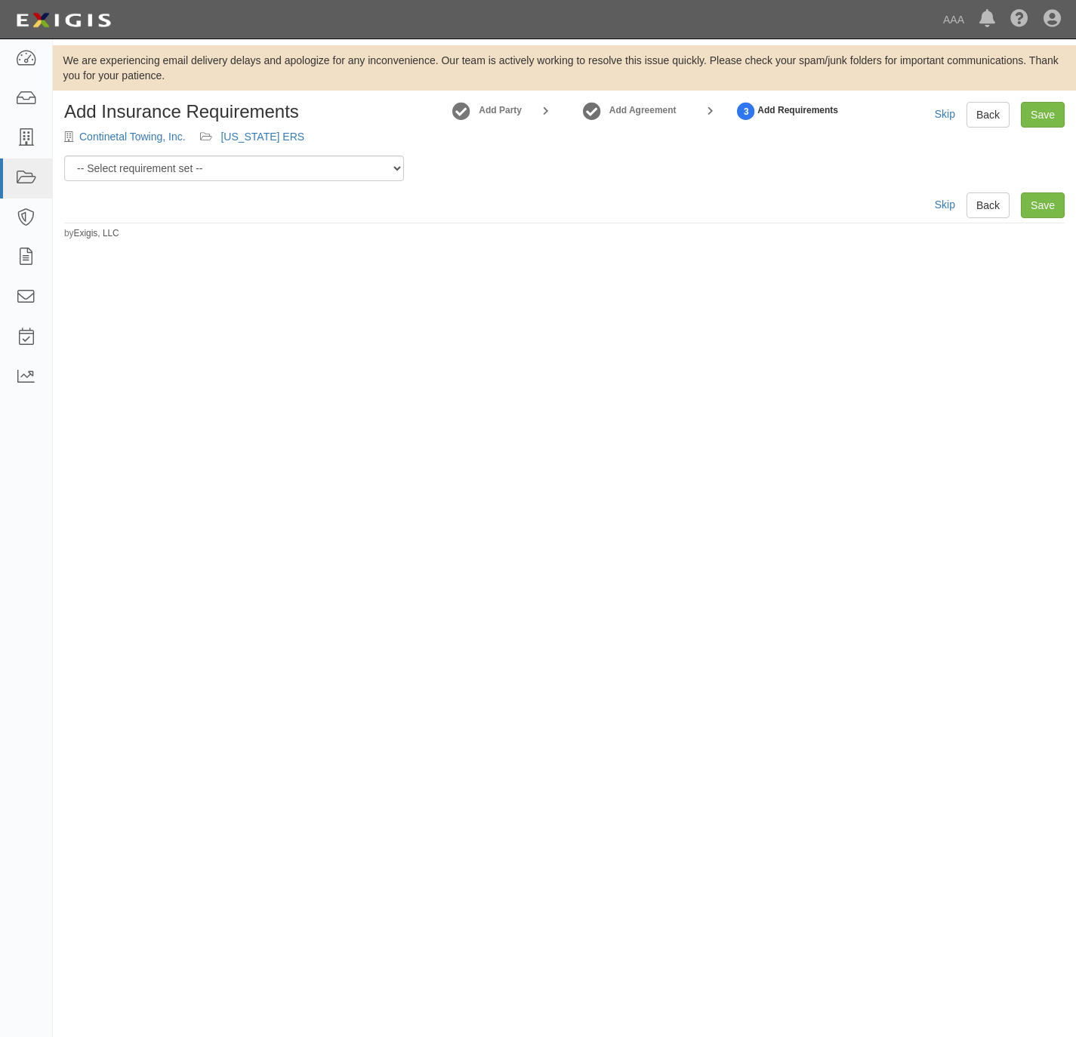
click at [162, 171] on select "-- Select requirement set -- AAA East Central AAR AAA East Central ERS AAA East…" at bounding box center [234, 169] width 340 height 26
click at [64, 156] on select "-- Select requirement set -- AAA East Central AAR AAA East Central ERS AAA East…" at bounding box center [234, 169] width 340 height 26
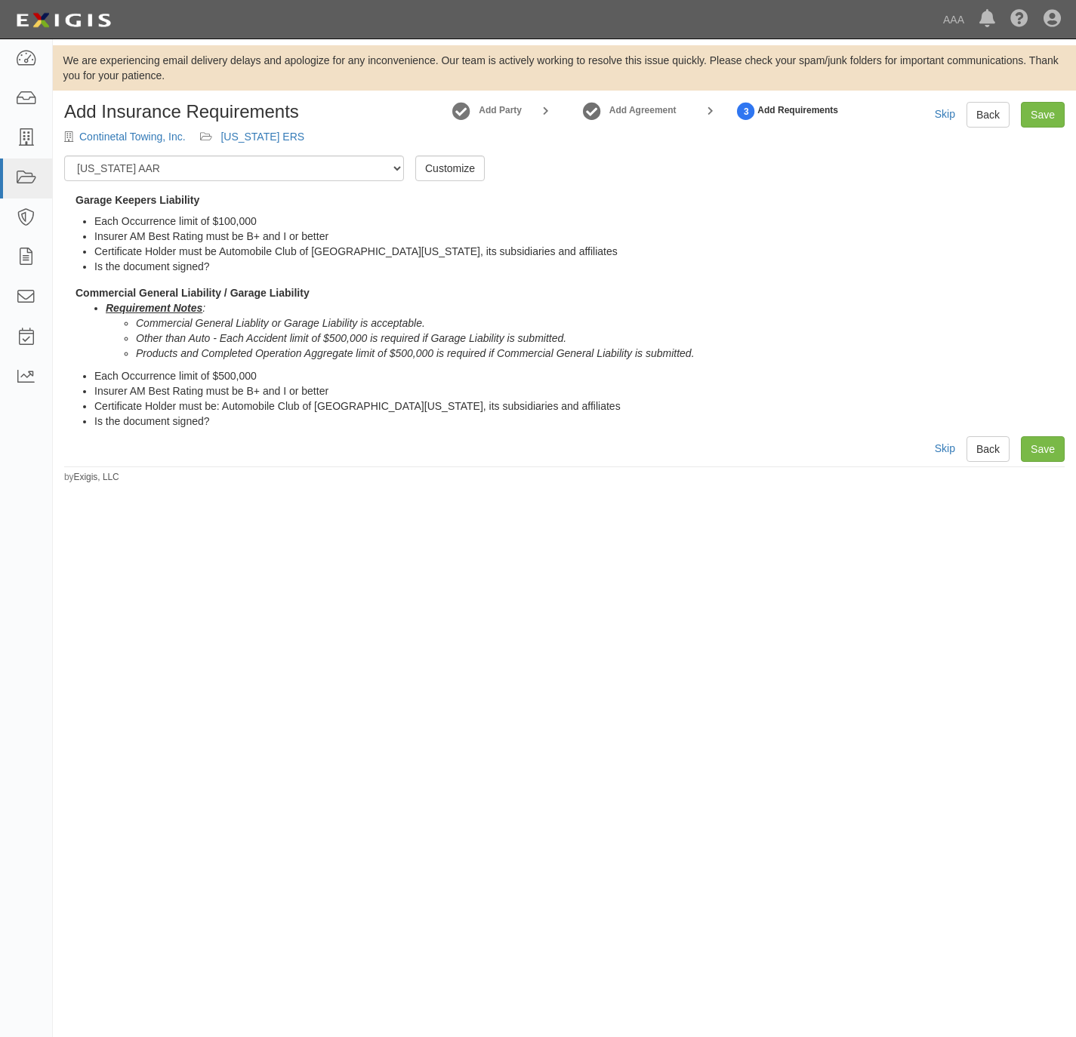
drag, startPoint x: 247, startPoint y: 177, endPoint x: 243, endPoint y: 183, distance: 7.8
click at [247, 179] on select "-- Select requirement set -- AAA East Central AAR AAA East Central ERS AAA East…" at bounding box center [234, 169] width 340 height 26
select select "16684"
click at [64, 156] on select "-- Select requirement set -- AAA East Central AAR AAA East Central ERS AAA East…" at bounding box center [234, 169] width 340 height 26
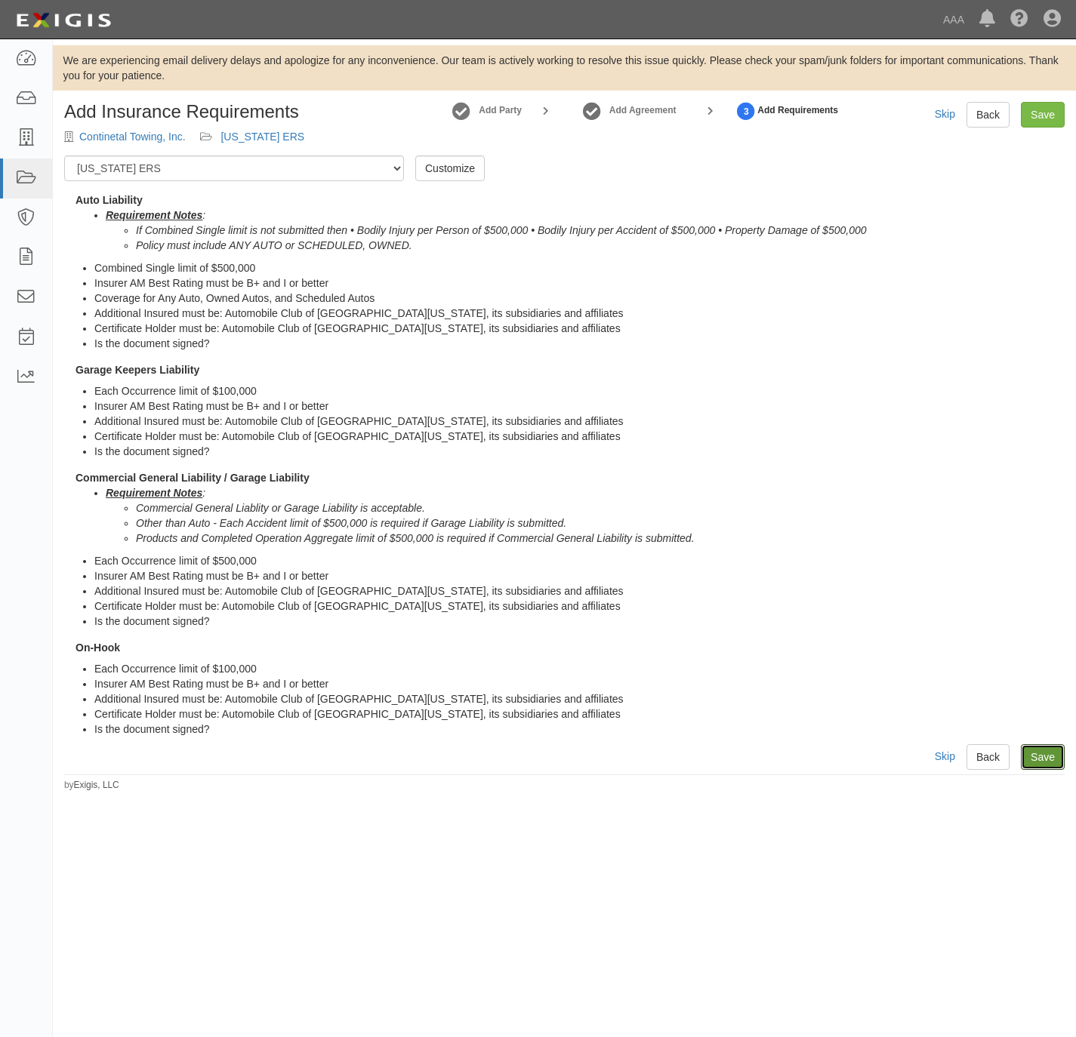
click at [1046, 750] on link "Save" at bounding box center [1043, 757] width 44 height 26
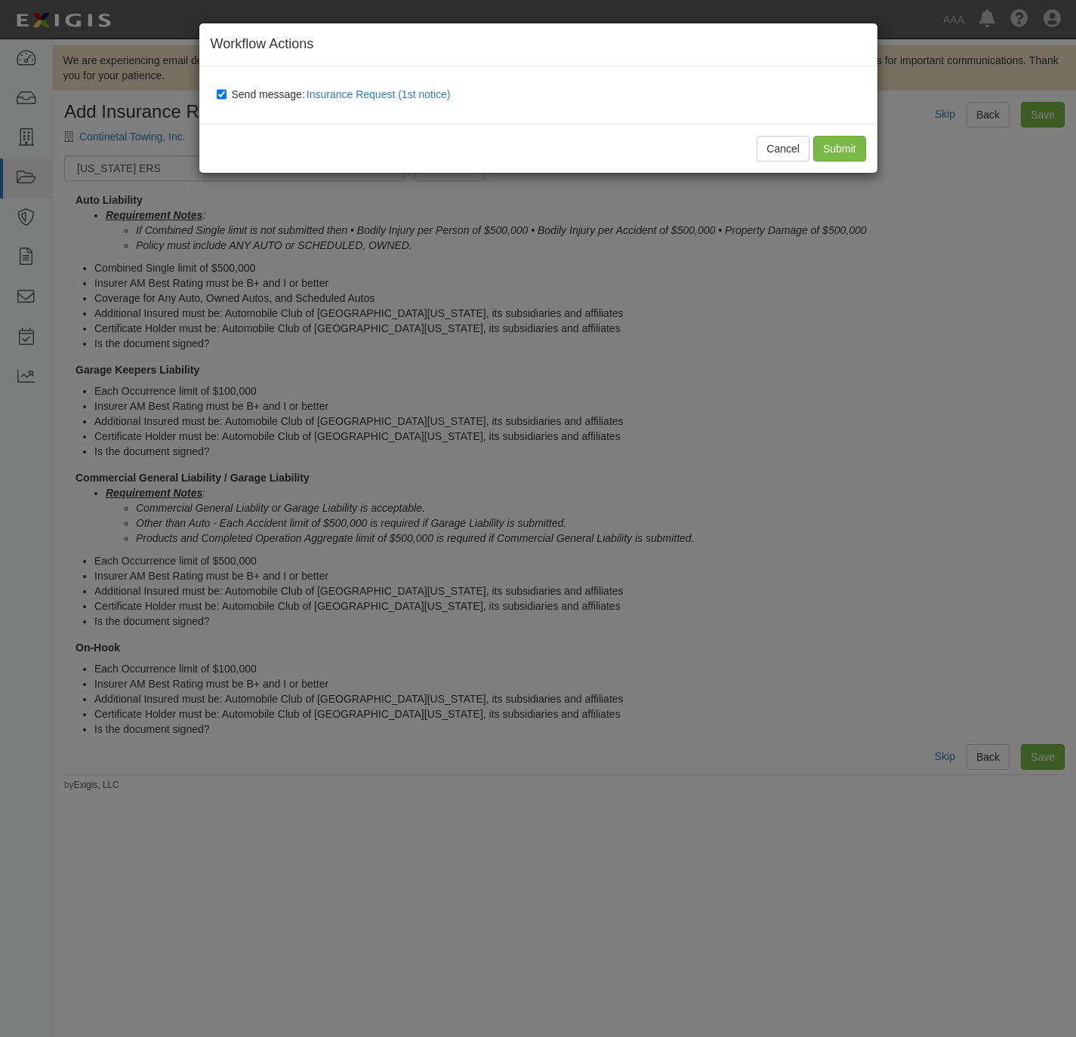
drag, startPoint x: 227, startPoint y: 98, endPoint x: 279, endPoint y: 93, distance: 51.6
click at [229, 98] on label "Send message: Insurance Request (1st notice)" at bounding box center [337, 95] width 240 height 20
click at [226, 98] on input "Send message: Insurance Request (1st notice)" at bounding box center [222, 94] width 10 height 12
checkbox input "false"
click at [837, 153] on input "Submit" at bounding box center [839, 149] width 53 height 26
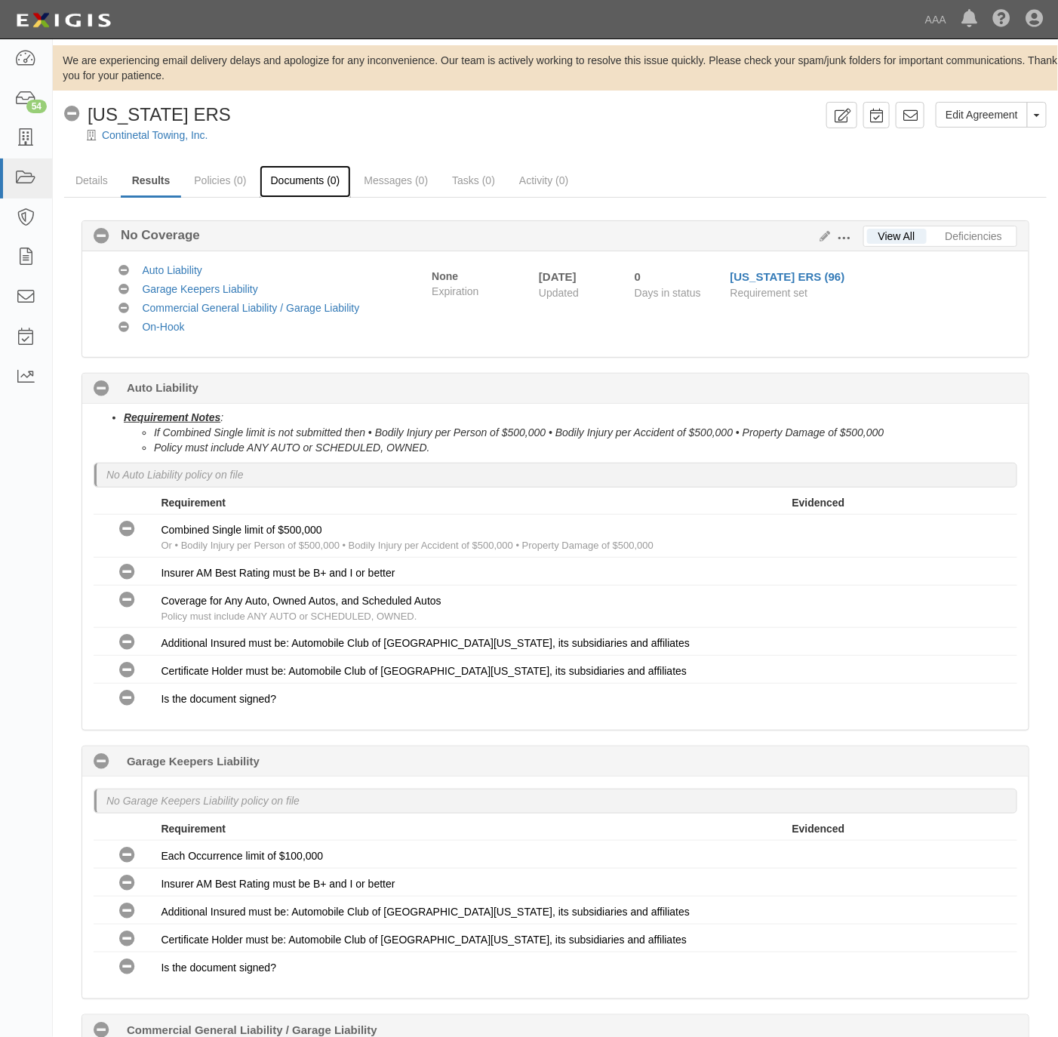
drag, startPoint x: 295, startPoint y: 184, endPoint x: 337, endPoint y: 177, distance: 42.8
click at [295, 184] on link "Documents (0)" at bounding box center [306, 181] width 92 height 32
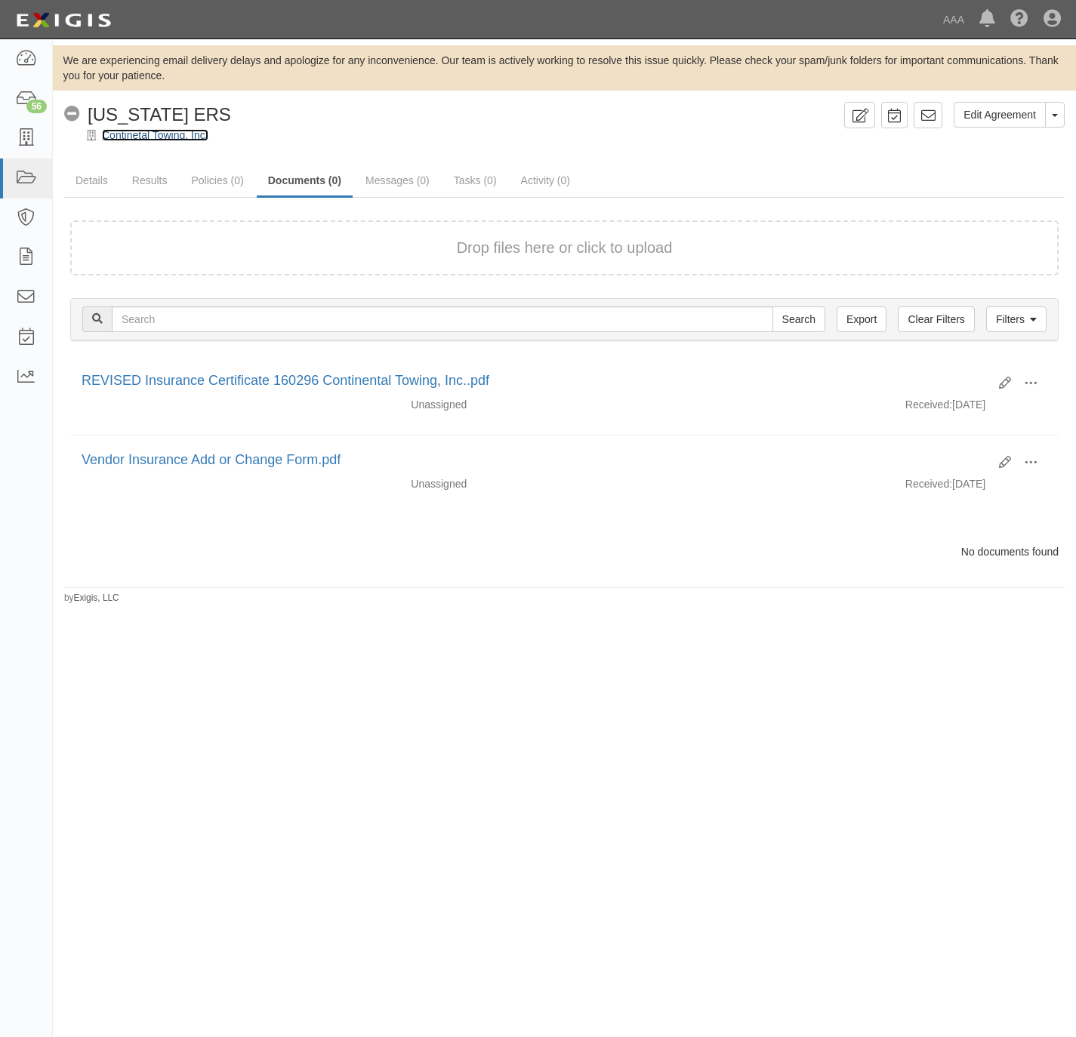
click at [153, 136] on link "Continetal Towing, Inc." at bounding box center [155, 135] width 106 height 12
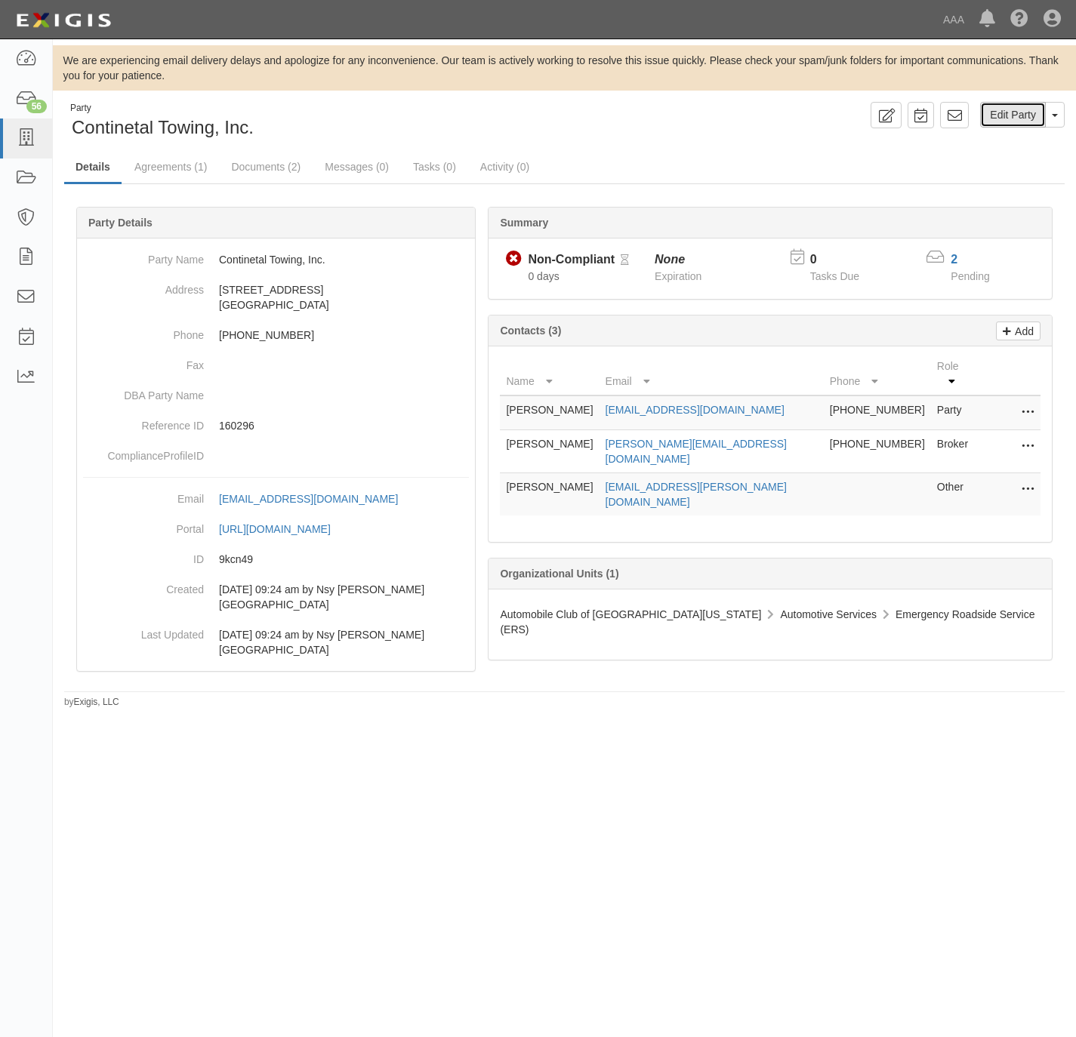
click at [999, 116] on link "Edit Party" at bounding box center [1013, 115] width 66 height 26
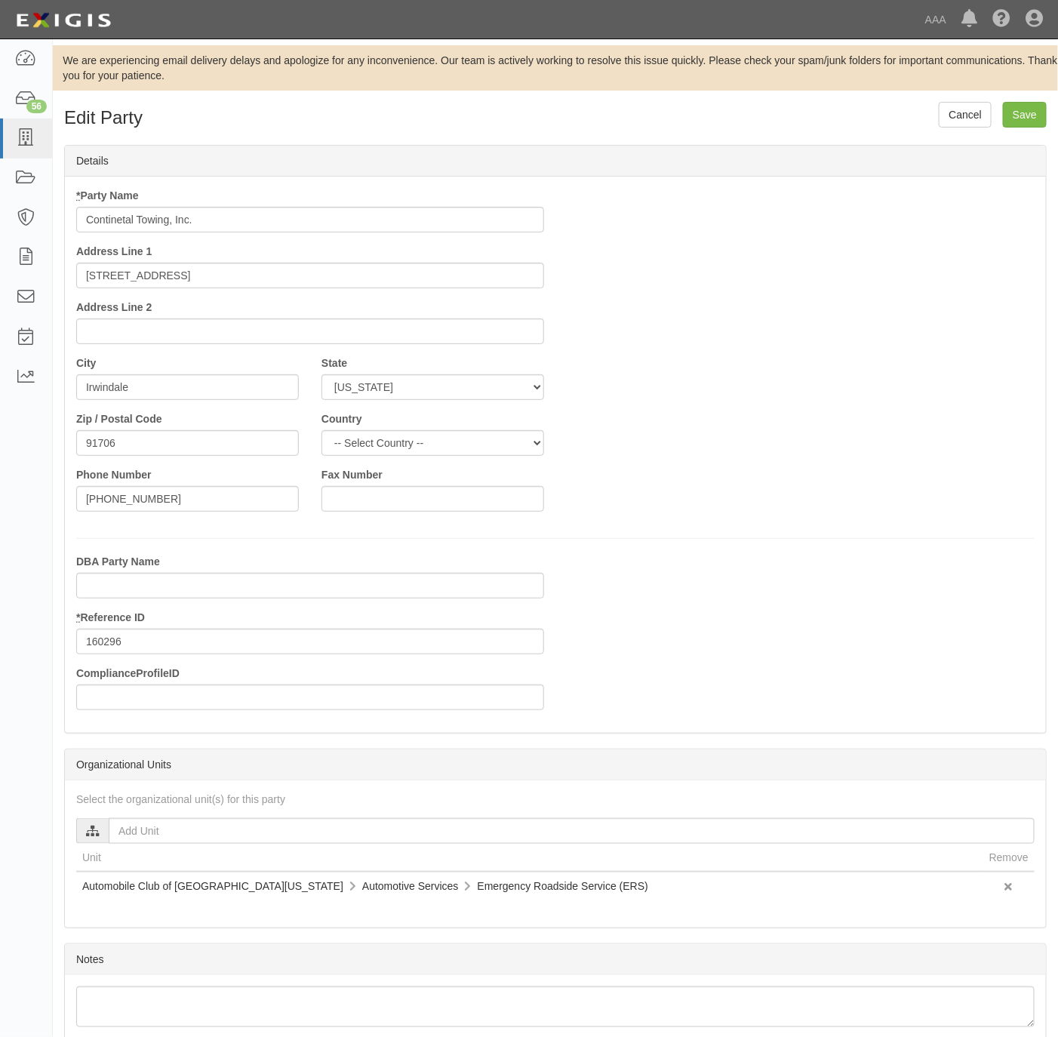
click at [119, 222] on input "Continetal Towing, Inc." at bounding box center [310, 220] width 468 height 26
type input "Continental Towing, Inc."
click at [1019, 109] on input "Save" at bounding box center [1025, 115] width 44 height 26
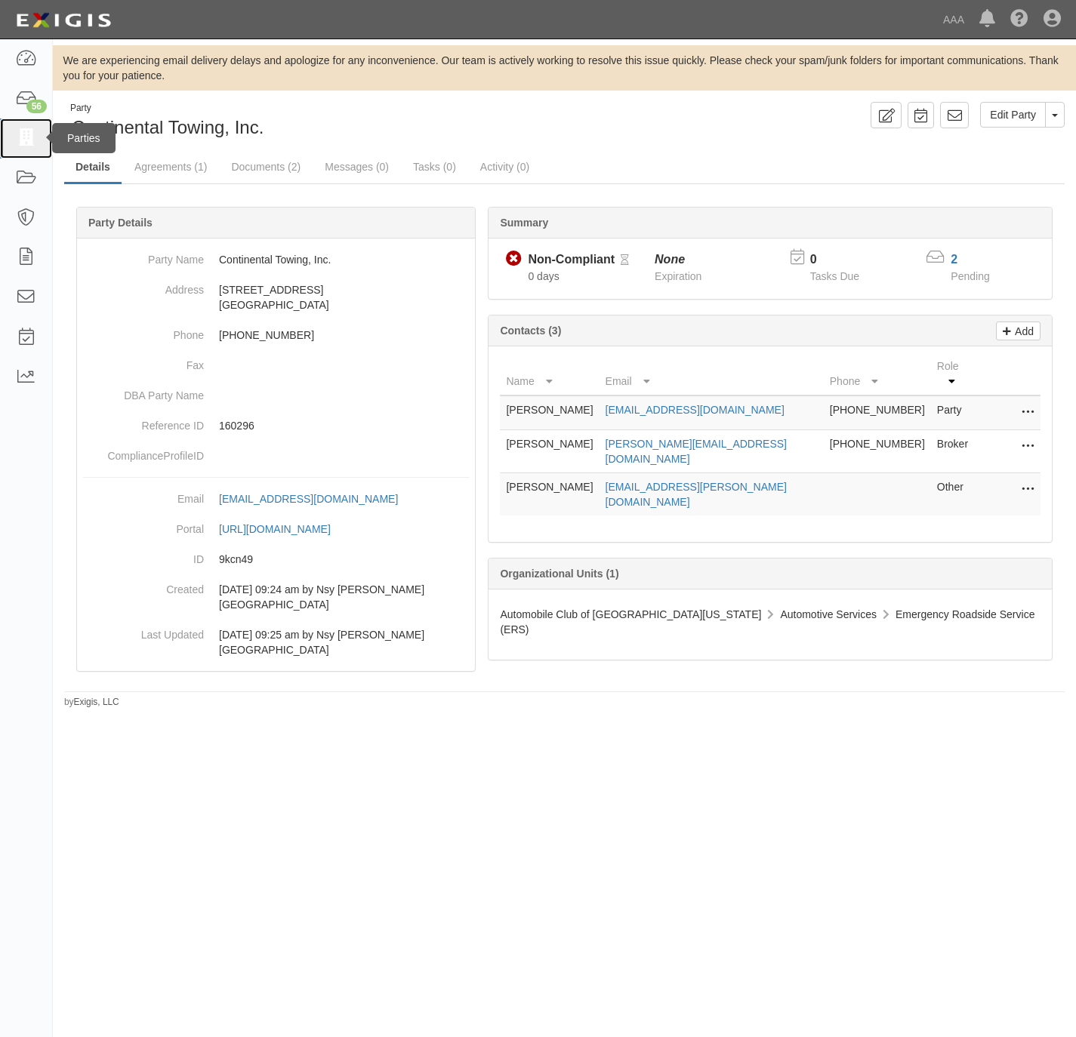
click at [30, 134] on icon at bounding box center [25, 138] width 21 height 17
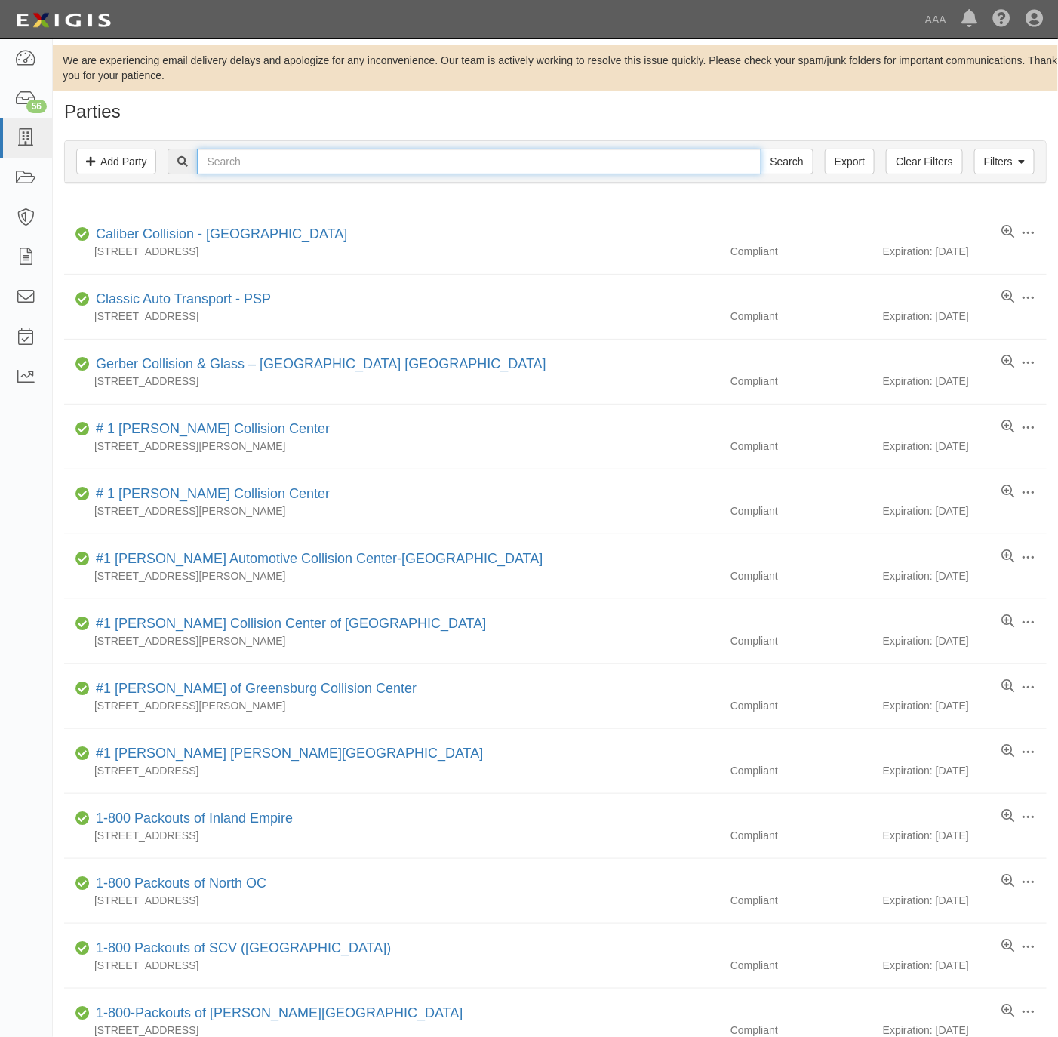
click at [258, 165] on input "text" at bounding box center [479, 162] width 564 height 26
paste input "Mars Towing & Recovery"
type input "Mars Towing & Recovery"
click at [800, 159] on input "Search" at bounding box center [787, 162] width 53 height 26
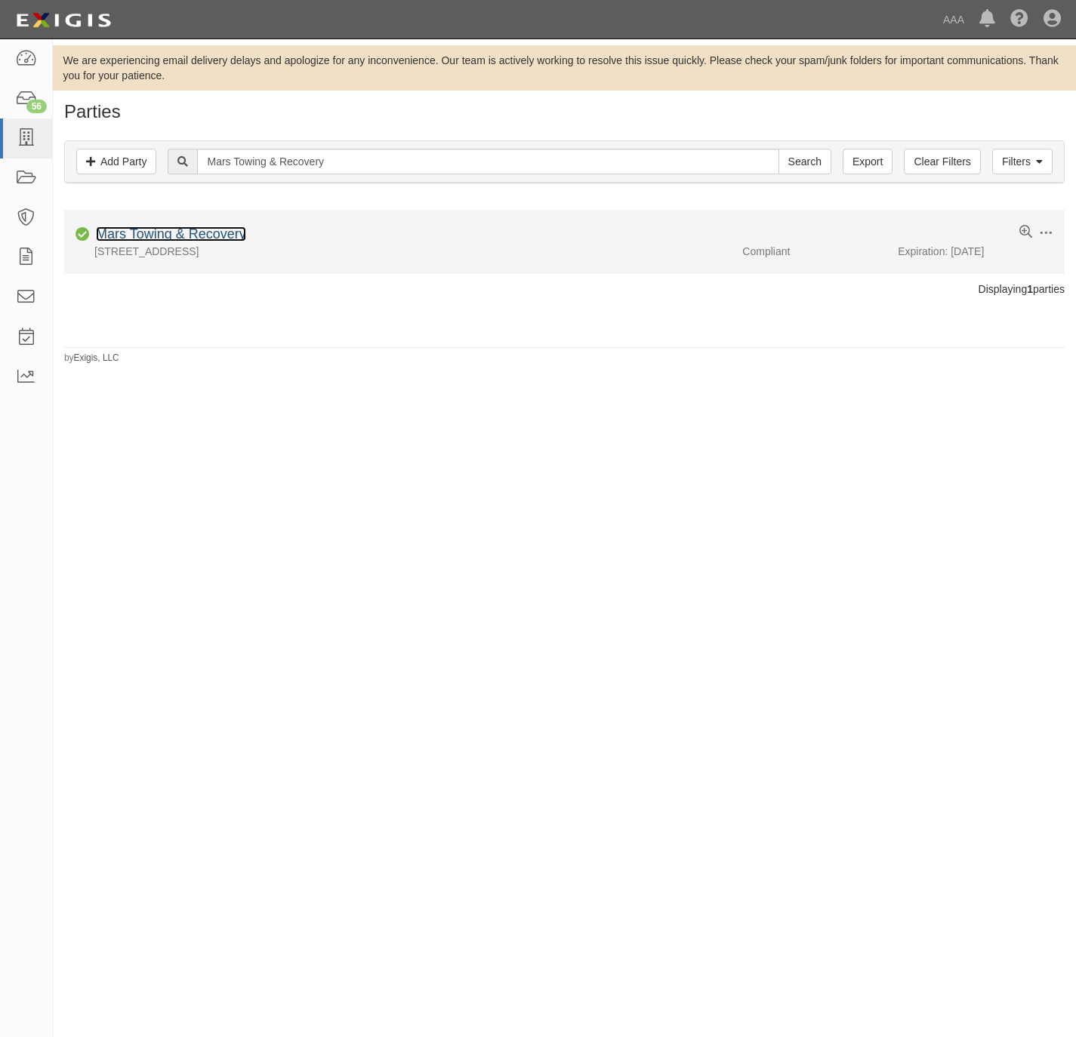
click at [143, 230] on link "Mars Towing & Recovery" at bounding box center [171, 233] width 150 height 15
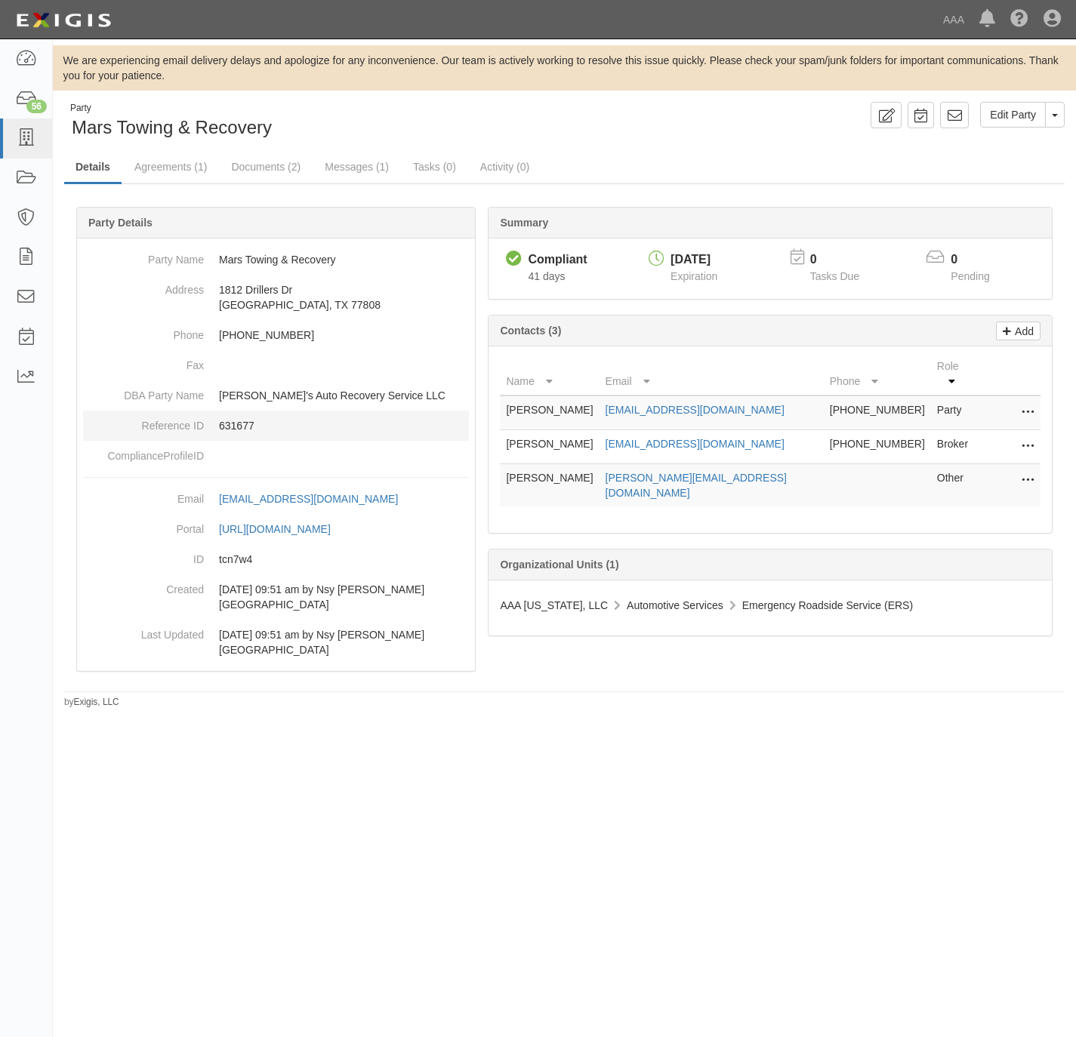
click at [242, 421] on p "631677" at bounding box center [344, 425] width 250 height 15
click at [242, 424] on p "631677" at bounding box center [344, 425] width 250 height 15
copy p "631677"
click at [281, 168] on link "Documents (2)" at bounding box center [266, 168] width 92 height 32
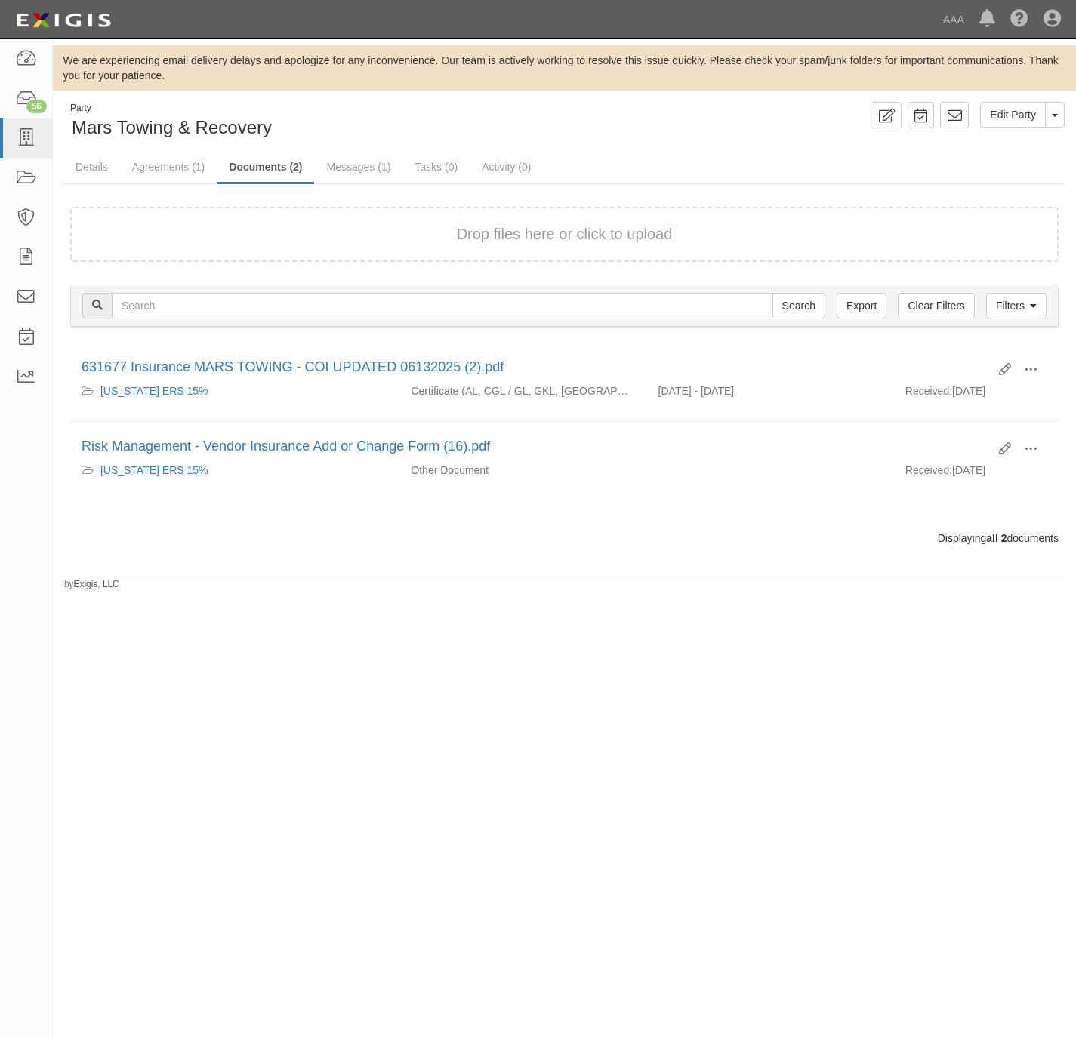
click at [429, 247] on form "Drop files here or click to upload" at bounding box center [564, 234] width 988 height 55
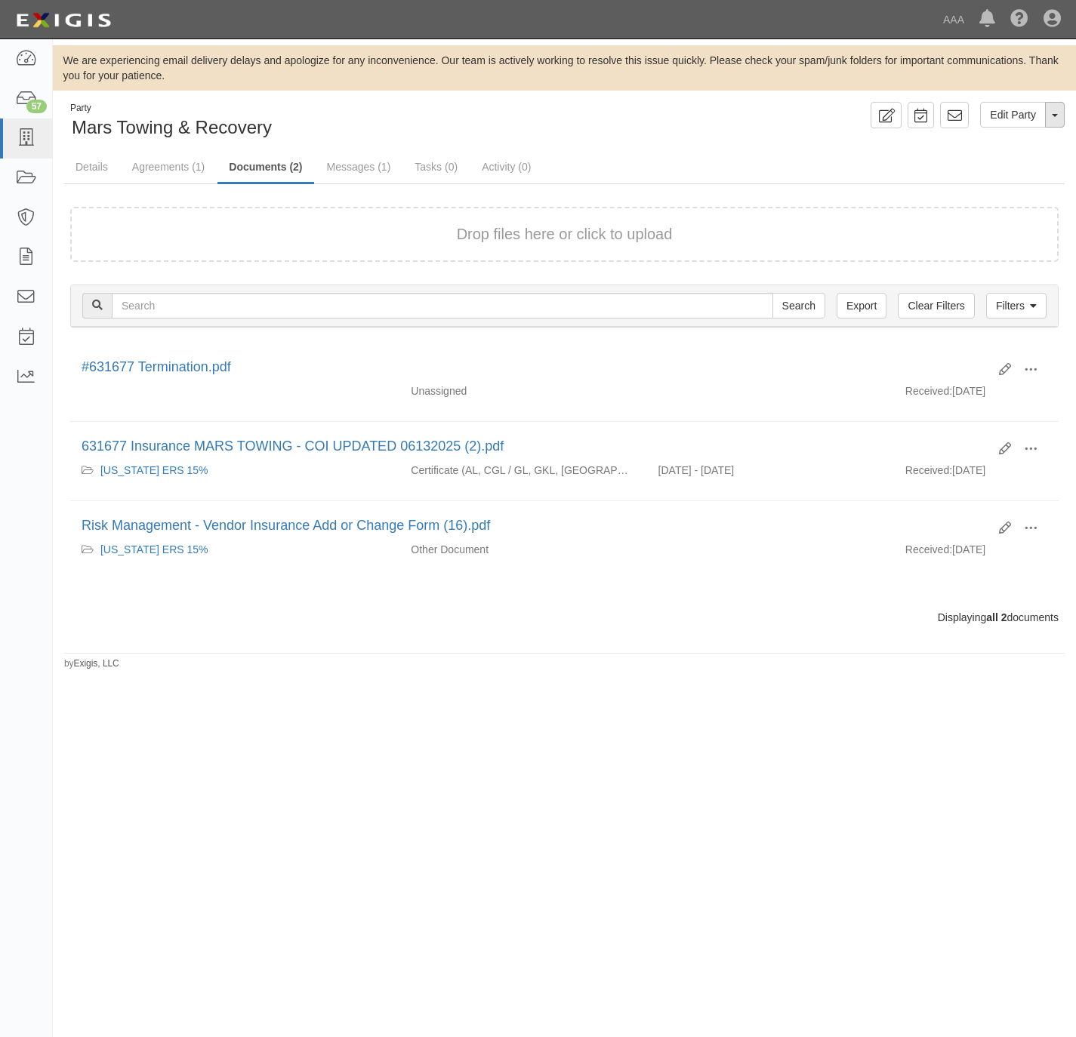
click at [1058, 112] on button "Toggle Party Dropdown" at bounding box center [1055, 115] width 20 height 26
click at [1003, 163] on link "Archive Party" at bounding box center [1003, 163] width 119 height 20
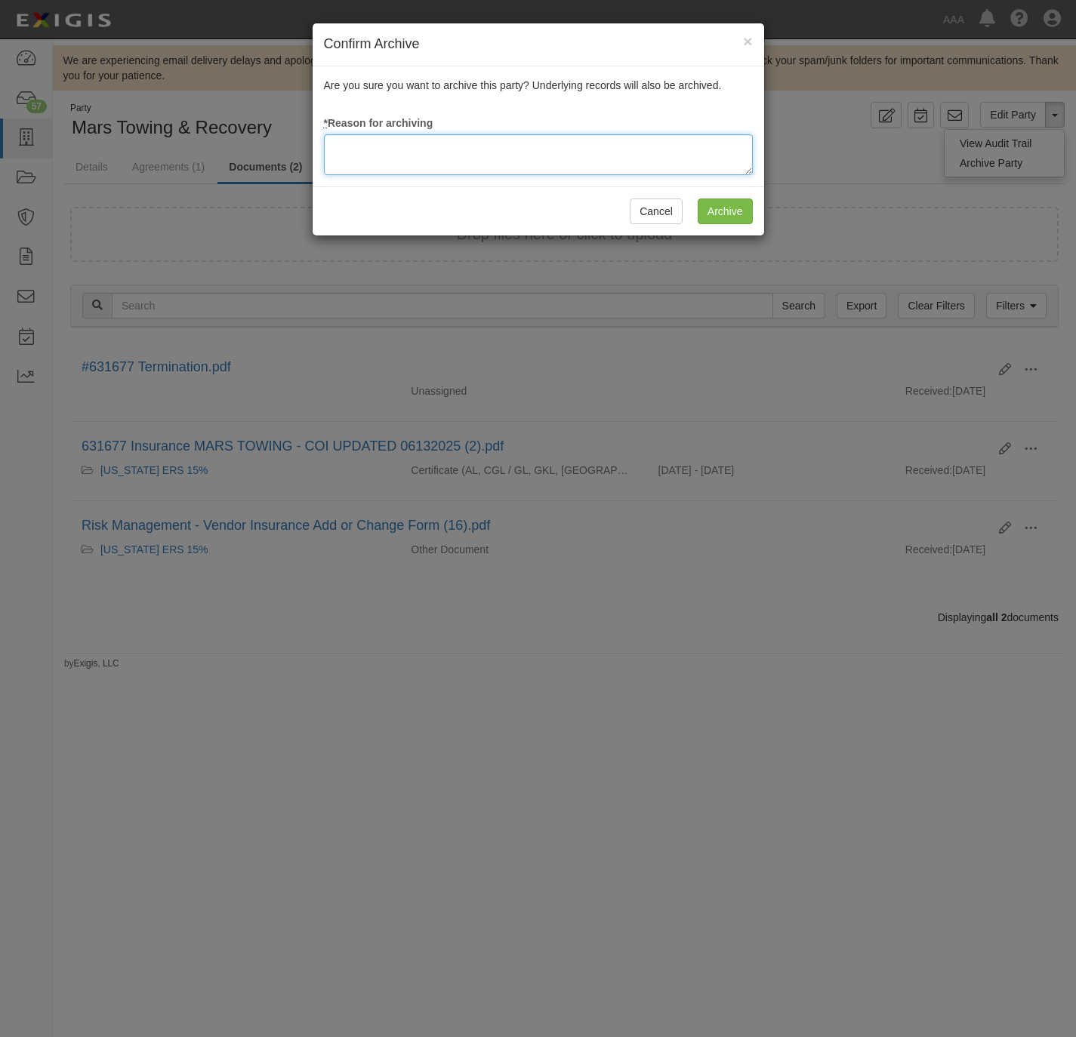
click at [575, 141] on textarea at bounding box center [538, 154] width 429 height 41
type textarea "Station Terminated."
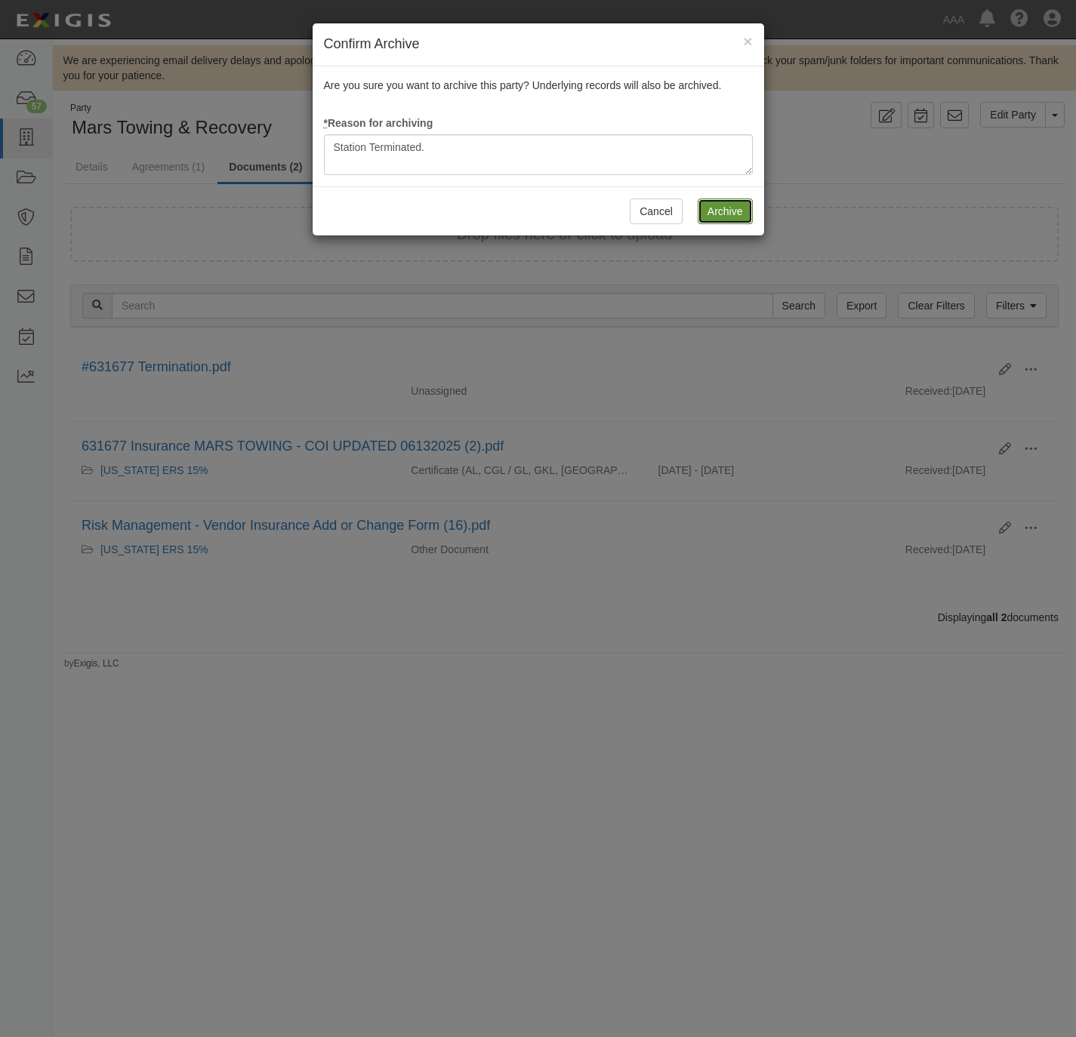
click at [735, 208] on input "Archive" at bounding box center [725, 212] width 55 height 26
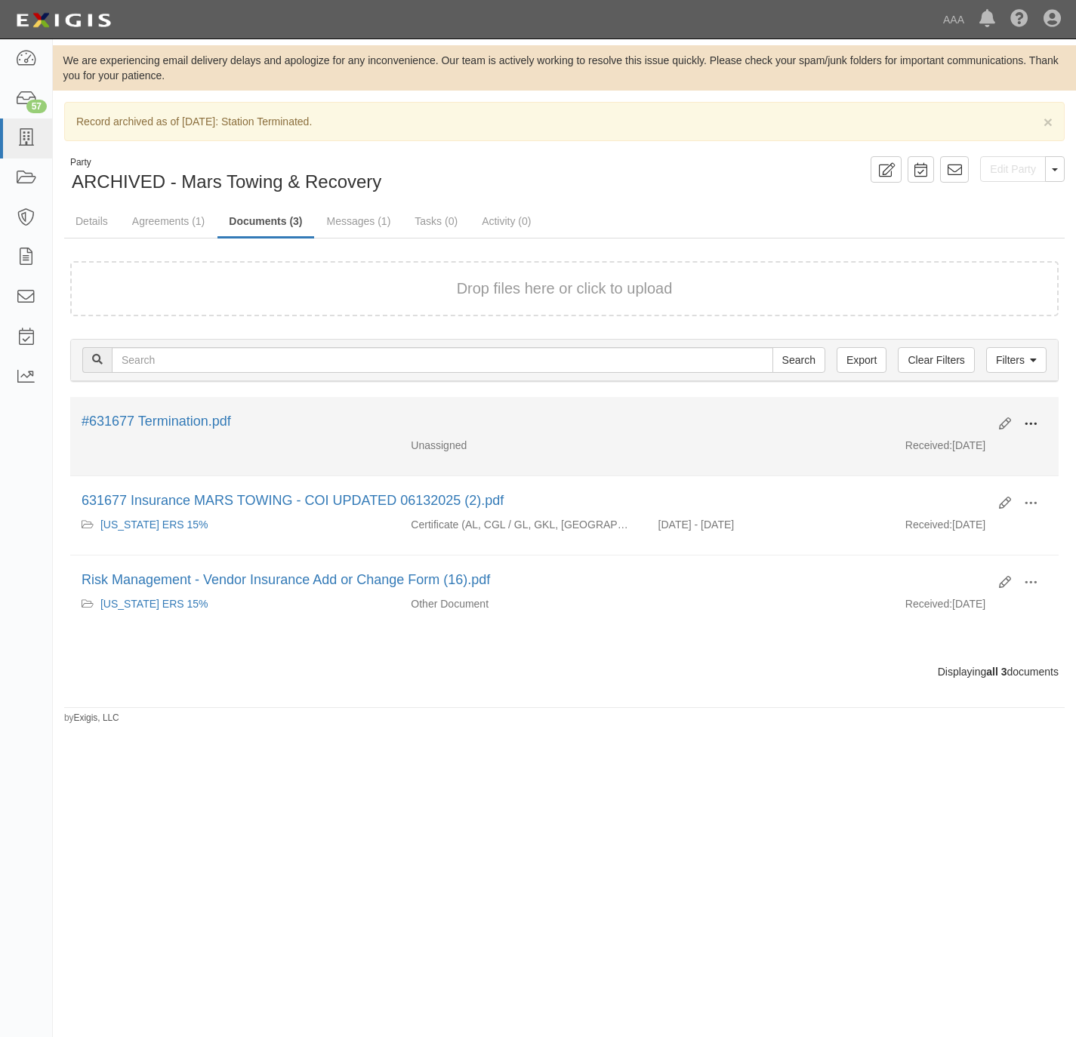
click at [1035, 426] on span at bounding box center [1031, 424] width 14 height 14
click at [941, 451] on link "View" at bounding box center [957, 446] width 119 height 27
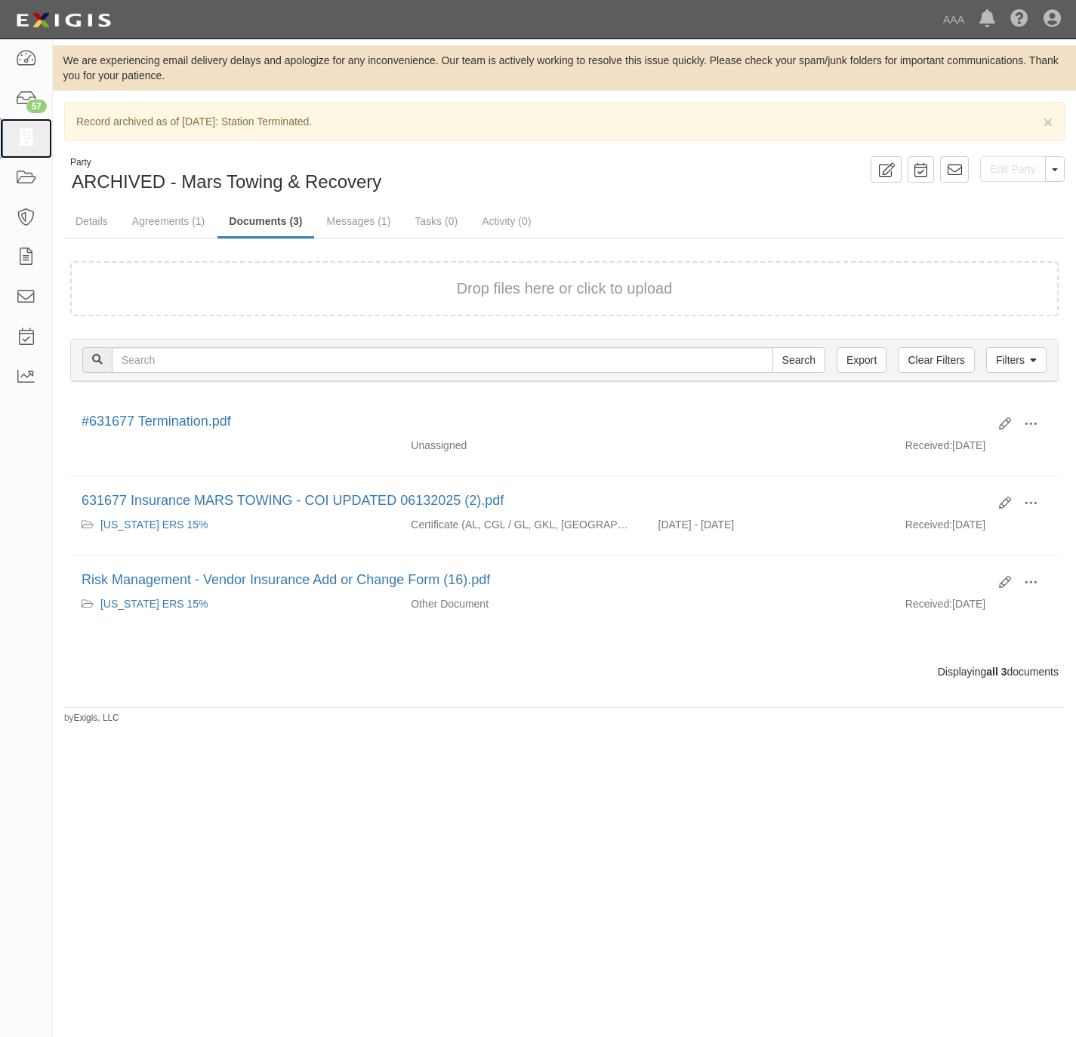
drag, startPoint x: 23, startPoint y: 137, endPoint x: 272, endPoint y: 188, distance: 254.4
click at [26, 134] on icon at bounding box center [25, 138] width 21 height 17
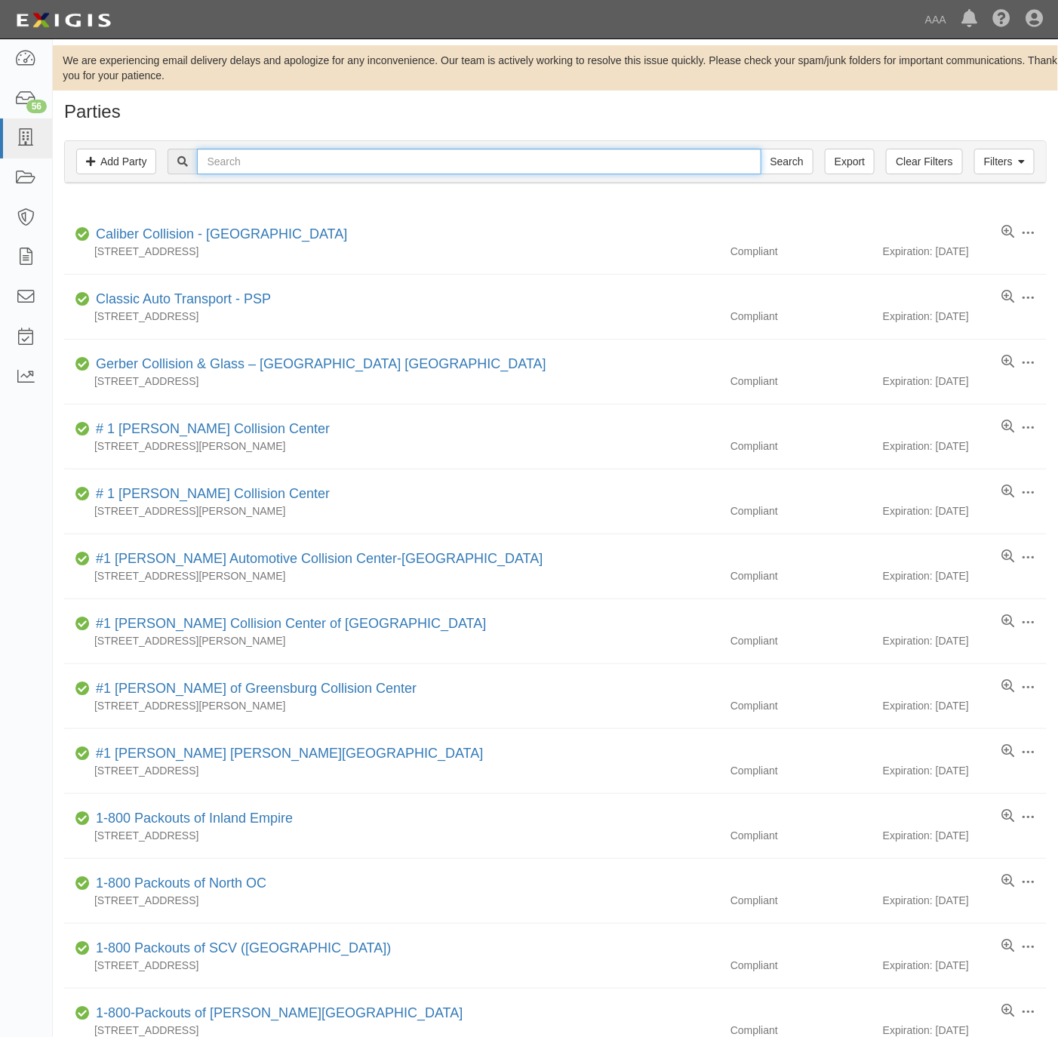
click at [643, 154] on input "text" at bounding box center [479, 162] width 564 height 26
paste input "Northridge Collision Center"
type input "Northridge Collision Center"
click at [789, 157] on input "Search" at bounding box center [787, 162] width 53 height 26
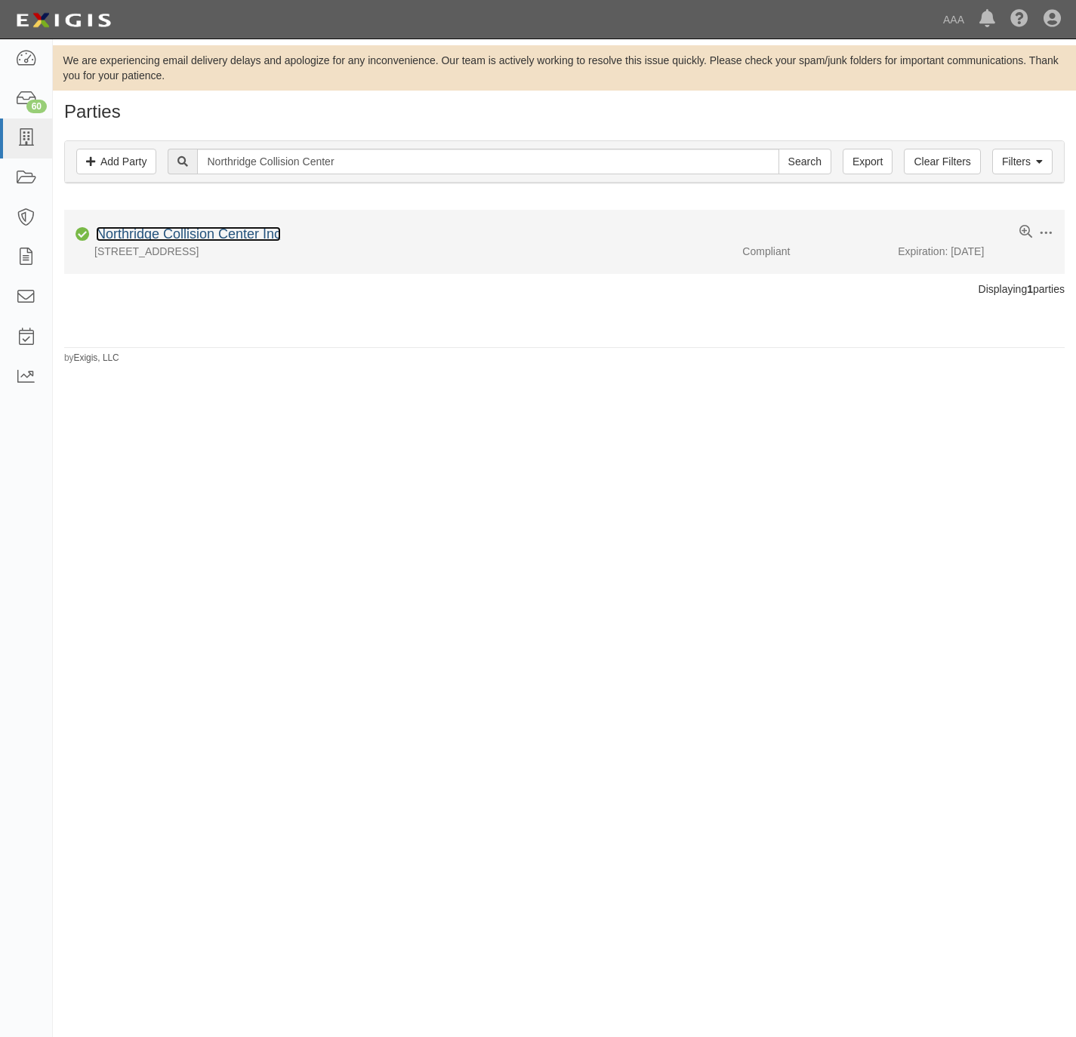
drag, startPoint x: 0, startPoint y: 0, endPoint x: 188, endPoint y: 231, distance: 297.8
click at [188, 231] on link "Northridge Collision Center Inc" at bounding box center [188, 233] width 185 height 15
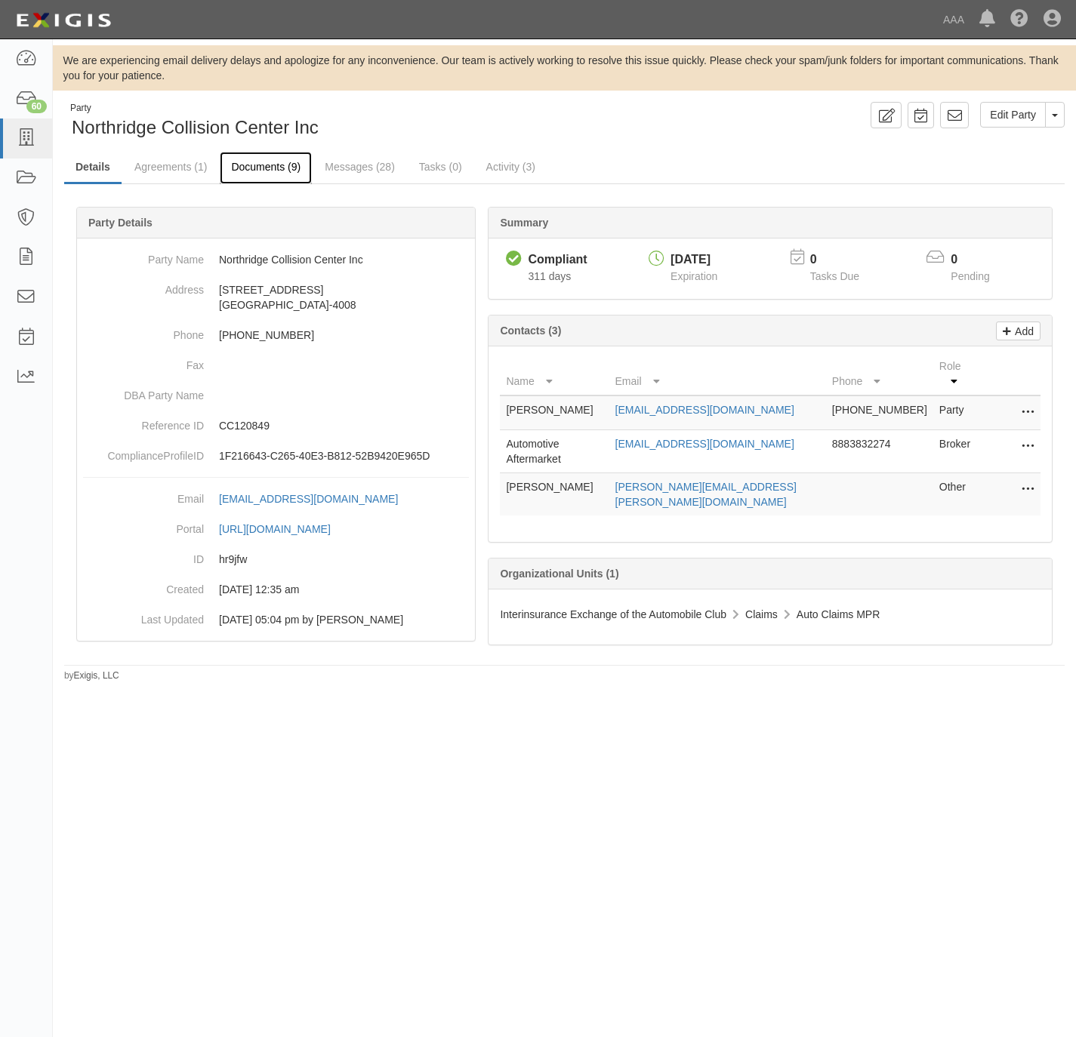
click at [252, 168] on link "Documents (9)" at bounding box center [266, 168] width 92 height 32
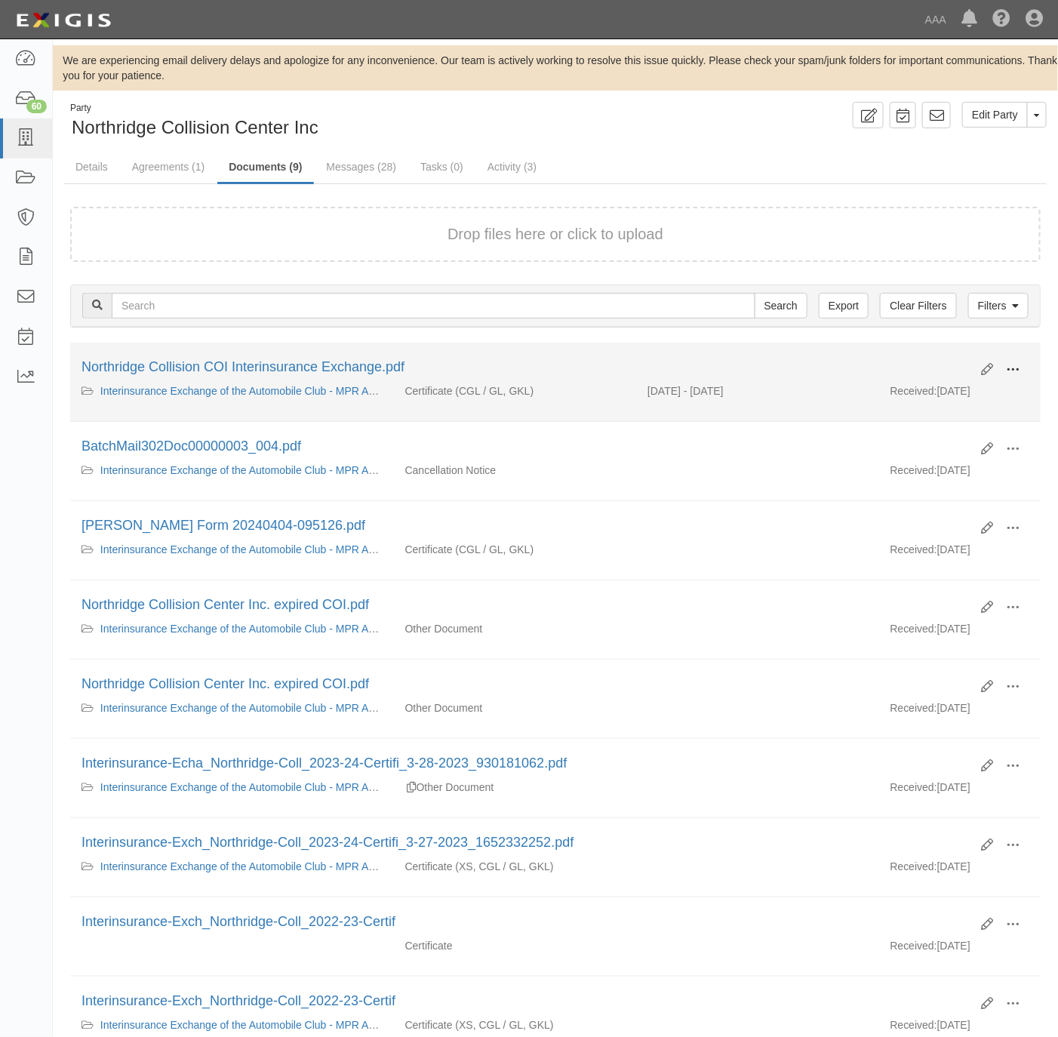
click at [1006, 361] on button at bounding box center [1013, 371] width 33 height 26
click at [925, 393] on link "View" at bounding box center [939, 391] width 119 height 27
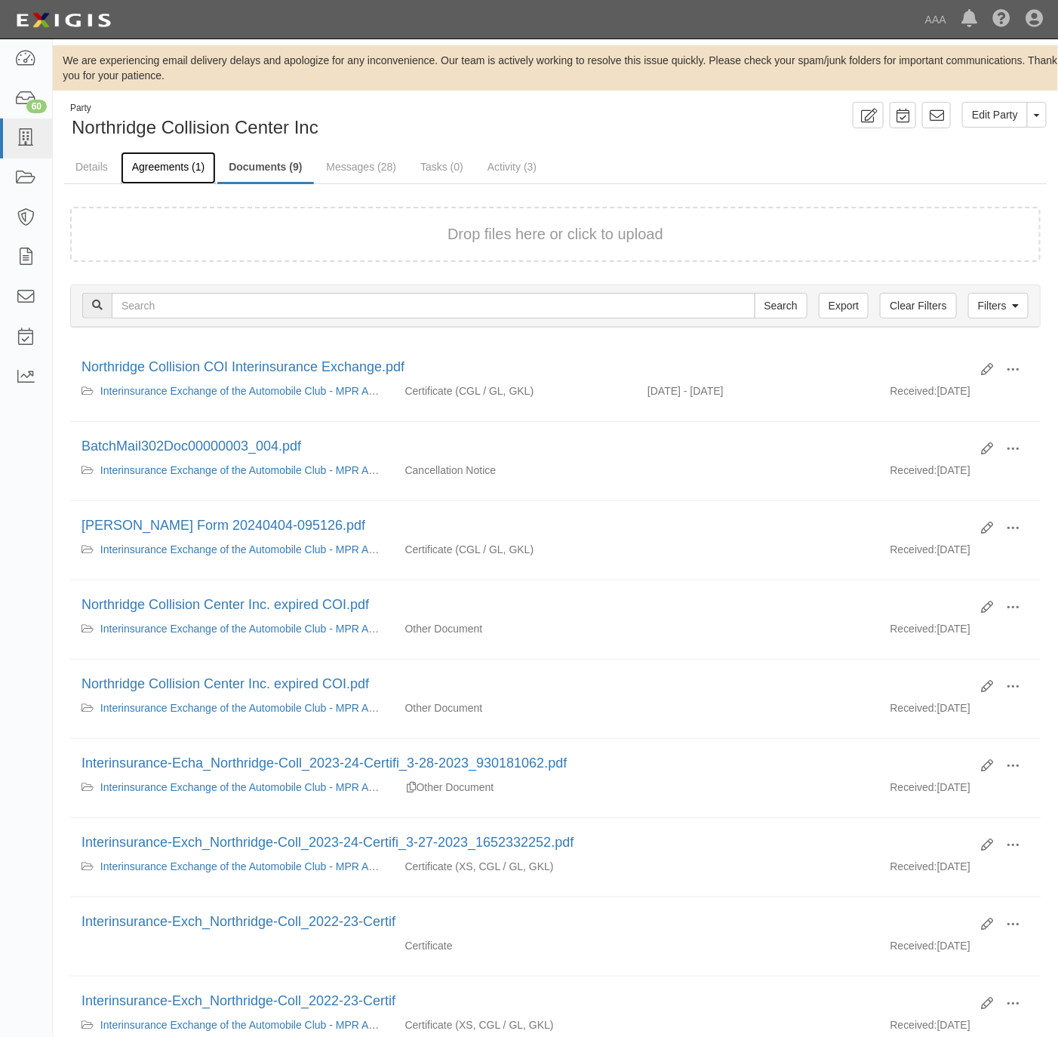
click at [152, 172] on link "Agreements (1)" at bounding box center [168, 168] width 95 height 32
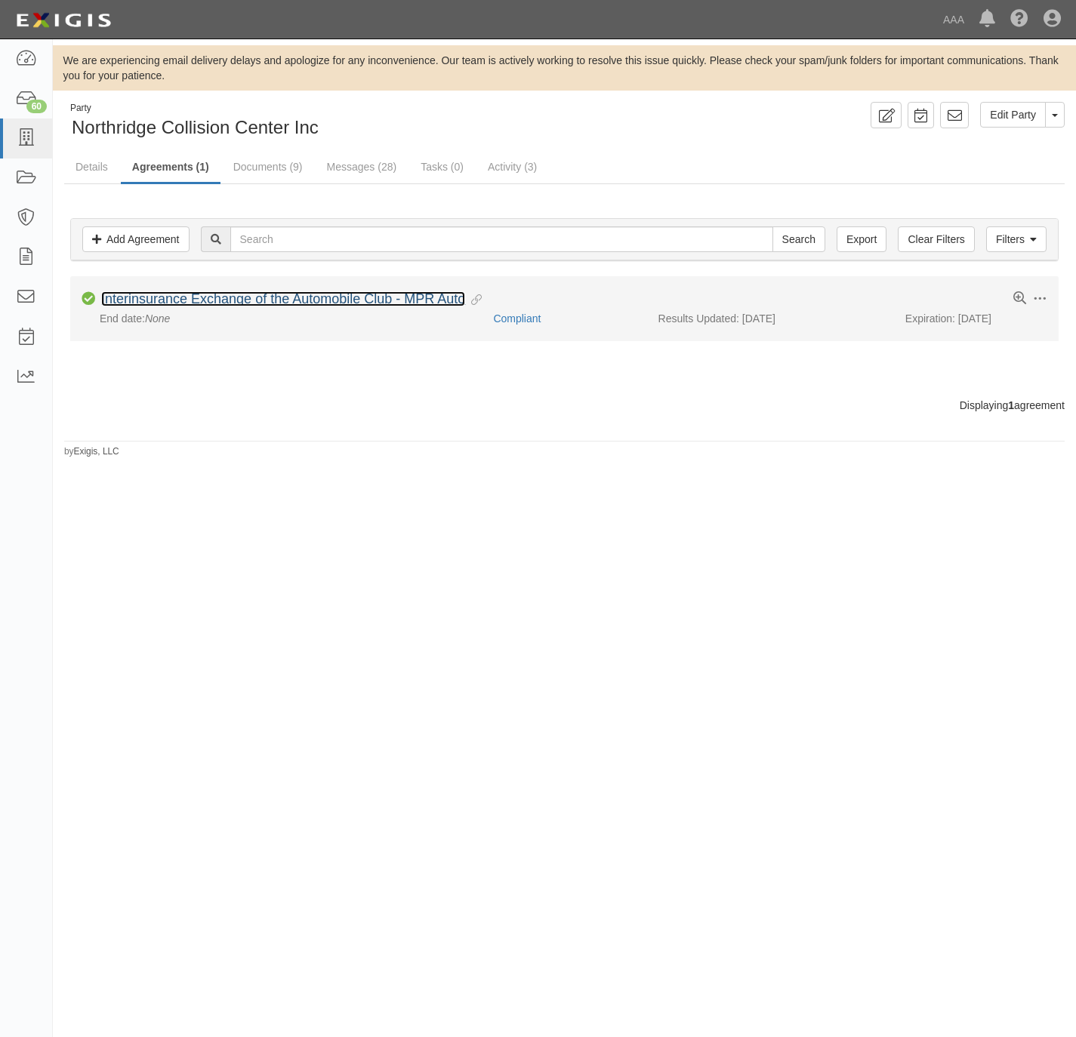
click at [177, 304] on link "Interinsurance Exchange of the Automobile Club - MPR Auto" at bounding box center [283, 298] width 364 height 15
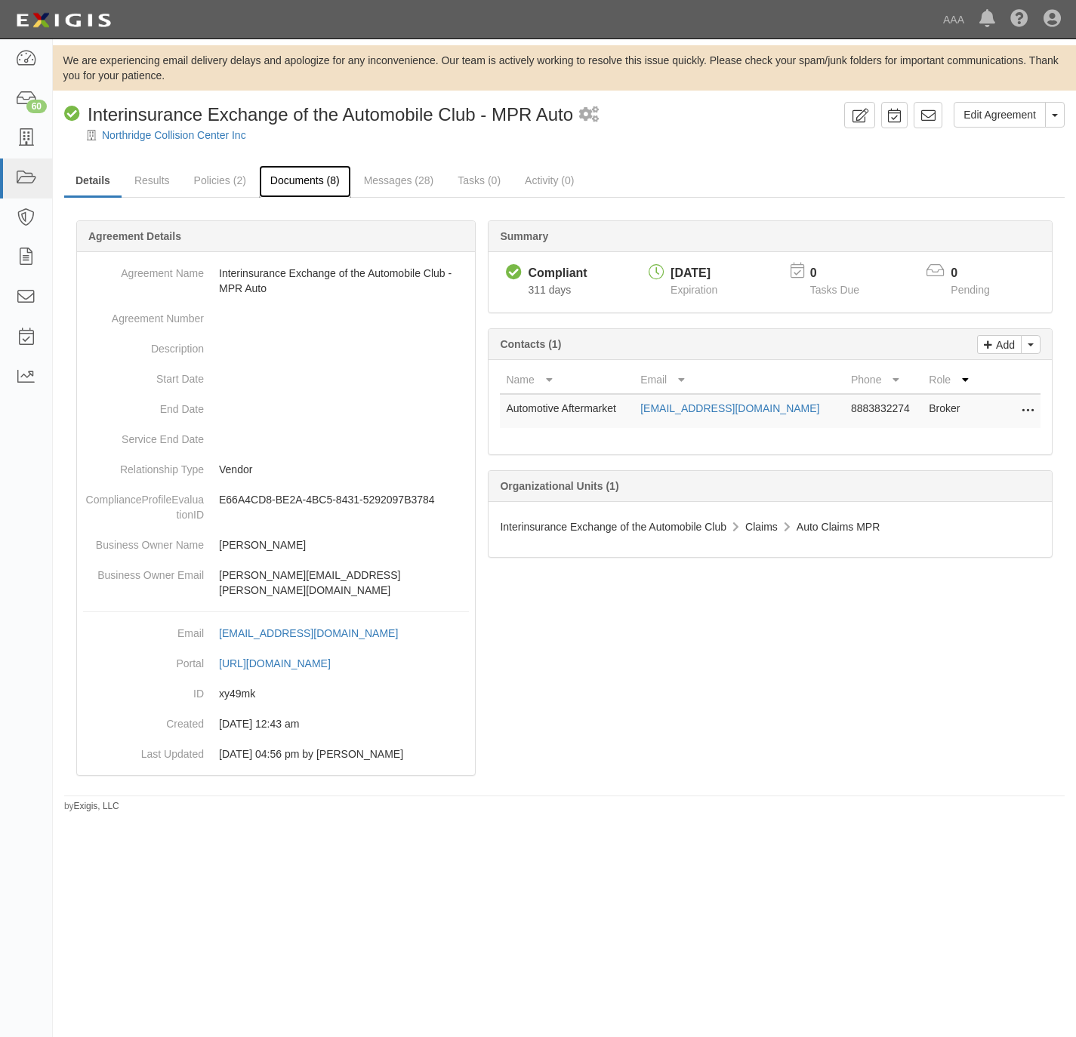
click at [316, 181] on link "Documents (8)" at bounding box center [305, 181] width 92 height 32
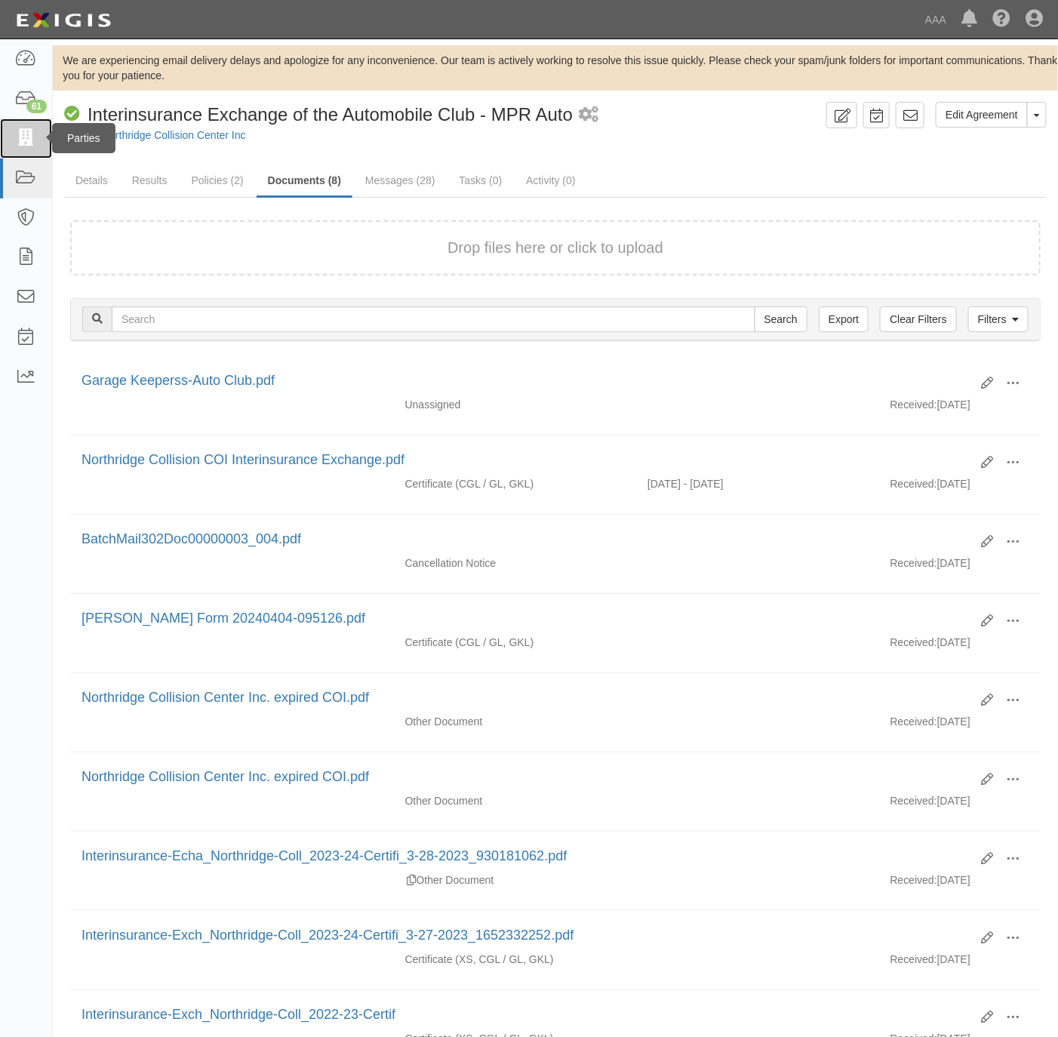
click at [26, 127] on link at bounding box center [26, 139] width 52 height 40
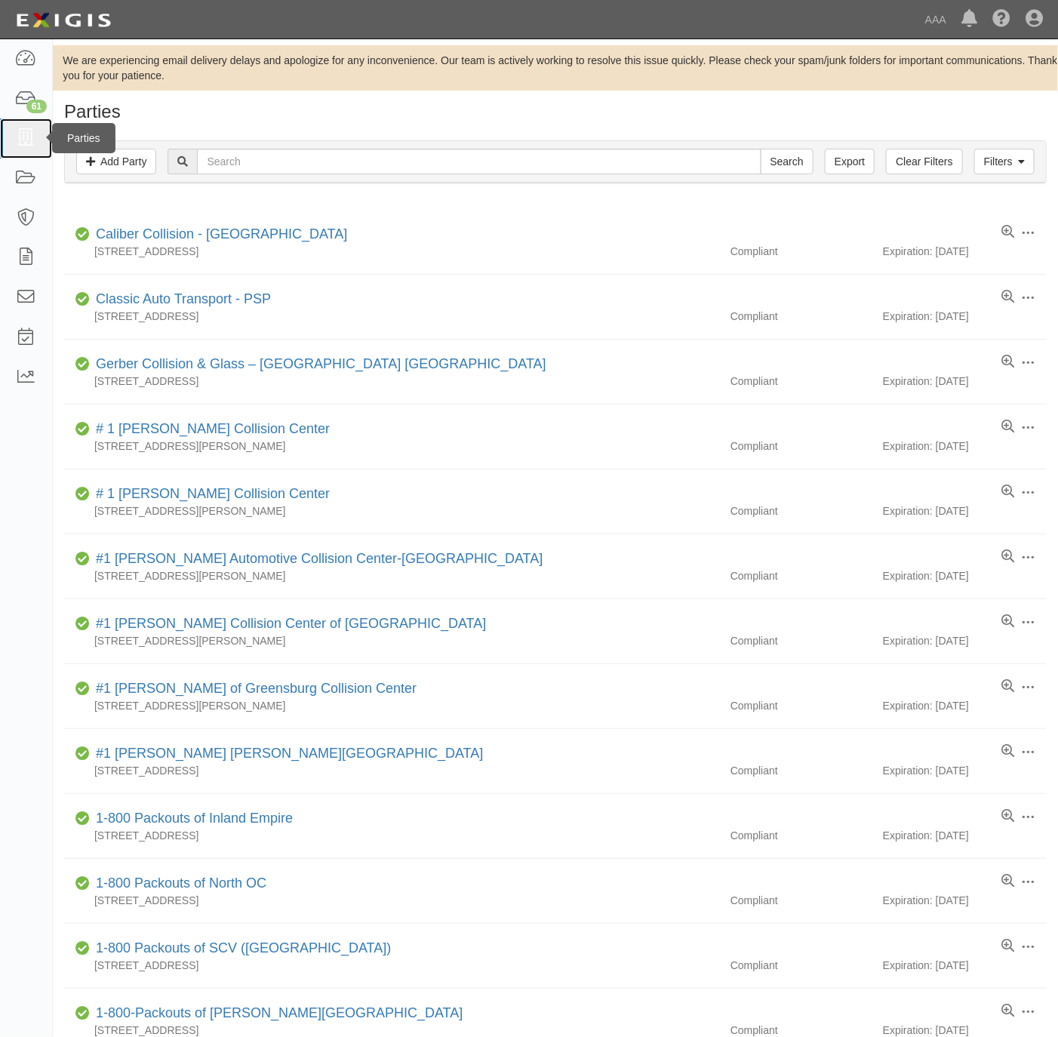
drag, startPoint x: 0, startPoint y: 0, endPoint x: 32, endPoint y: 131, distance: 135.3
click at [32, 131] on icon at bounding box center [25, 138] width 21 height 17
